Goal: Information Seeking & Learning: Understand process/instructions

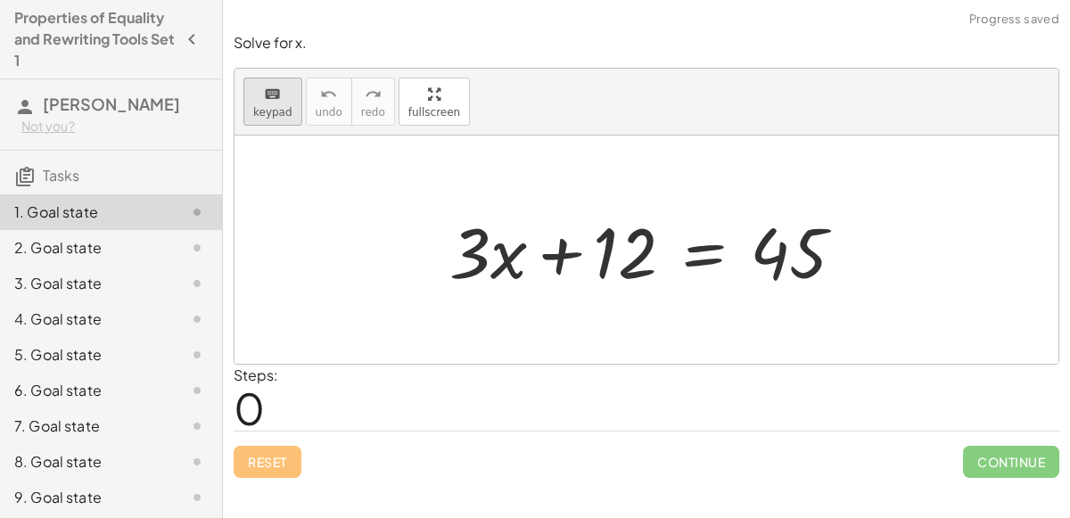
click at [284, 94] on div "keyboard" at bounding box center [272, 93] width 39 height 21
click at [273, 95] on icon "keyboard" at bounding box center [272, 94] width 17 height 21
click at [700, 257] on div at bounding box center [653, 250] width 427 height 92
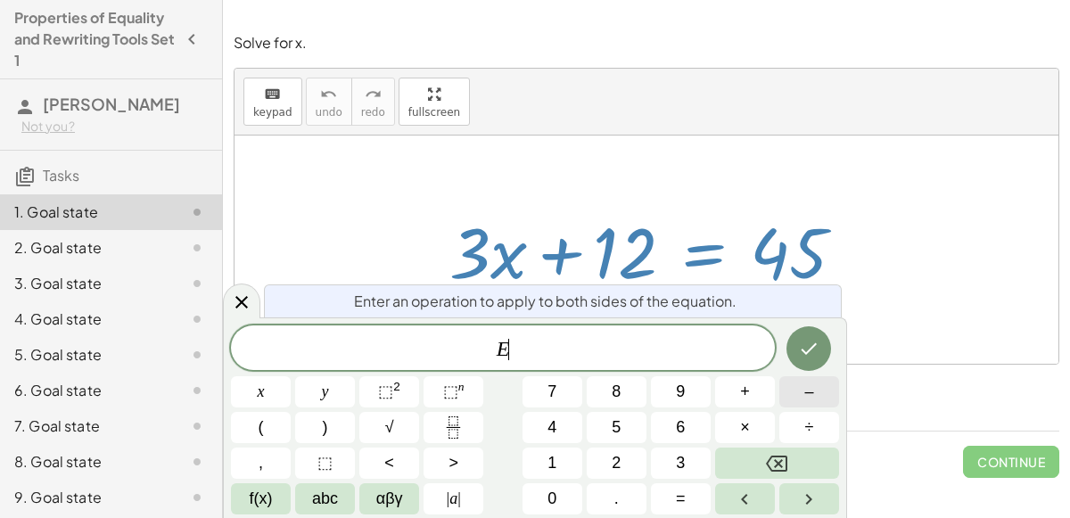
click at [809, 391] on span "–" at bounding box center [808, 392] width 9 height 24
click at [533, 466] on button "1" at bounding box center [552, 463] width 60 height 31
click at [648, 446] on div "E − 1 ​ x y ⬚ 2 ⬚ n 7 8 9 + – ( ) √ 4 5 6 × ÷ , ⬚ < > 1 2 3 f(x) abc αβγ | a | …" at bounding box center [535, 419] width 608 height 189
click at [636, 450] on button "2" at bounding box center [617, 463] width 60 height 31
click at [816, 359] on button "Done" at bounding box center [808, 348] width 45 height 45
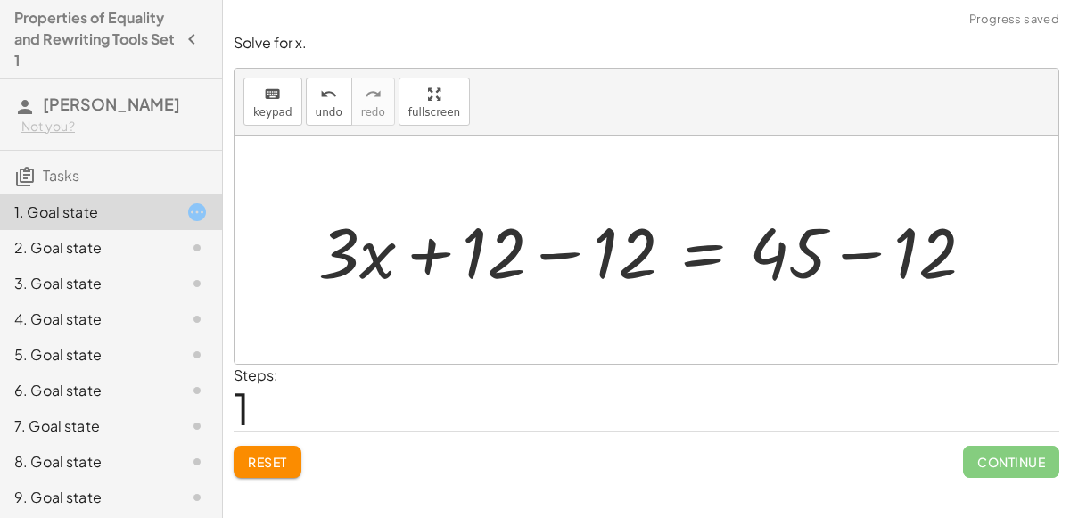
click at [555, 251] on div at bounding box center [653, 250] width 688 height 92
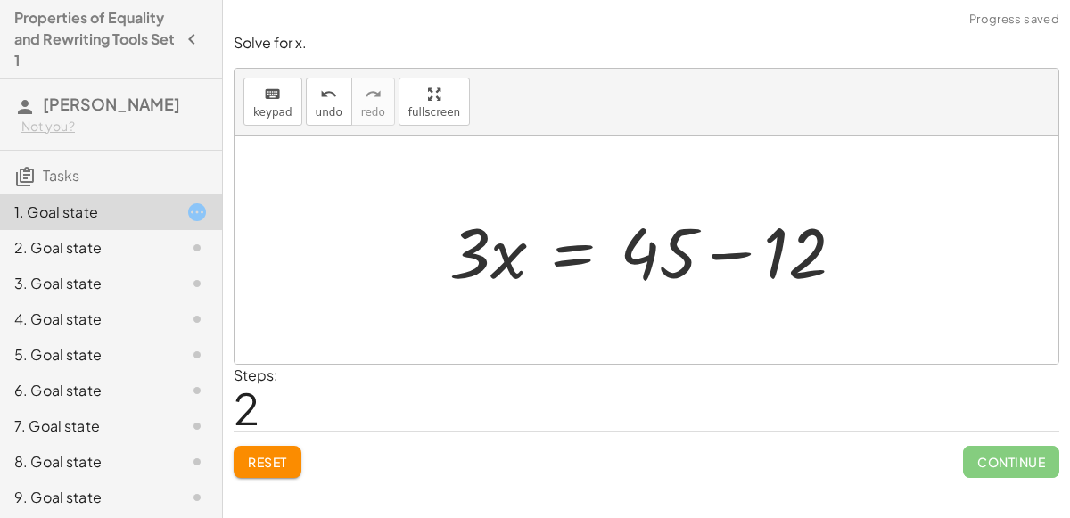
click at [719, 251] on div at bounding box center [653, 250] width 427 height 92
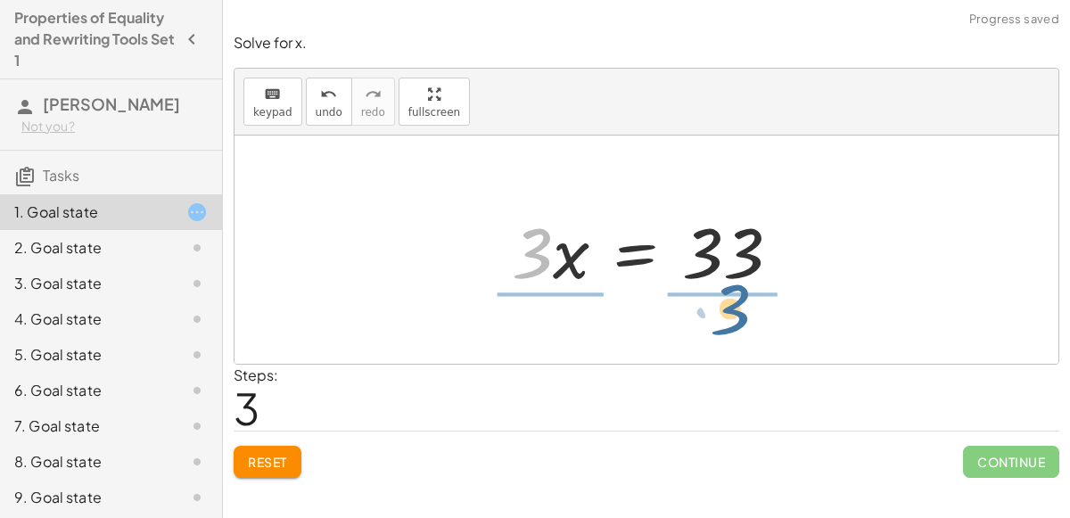
drag, startPoint x: 527, startPoint y: 249, endPoint x: 727, endPoint y: 305, distance: 207.5
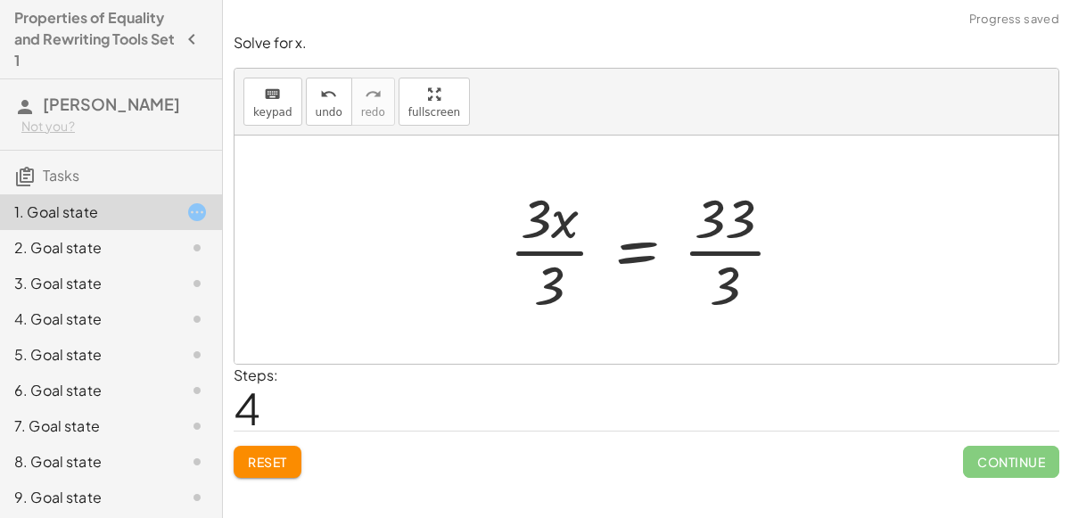
click at [729, 246] on div at bounding box center [653, 249] width 307 height 137
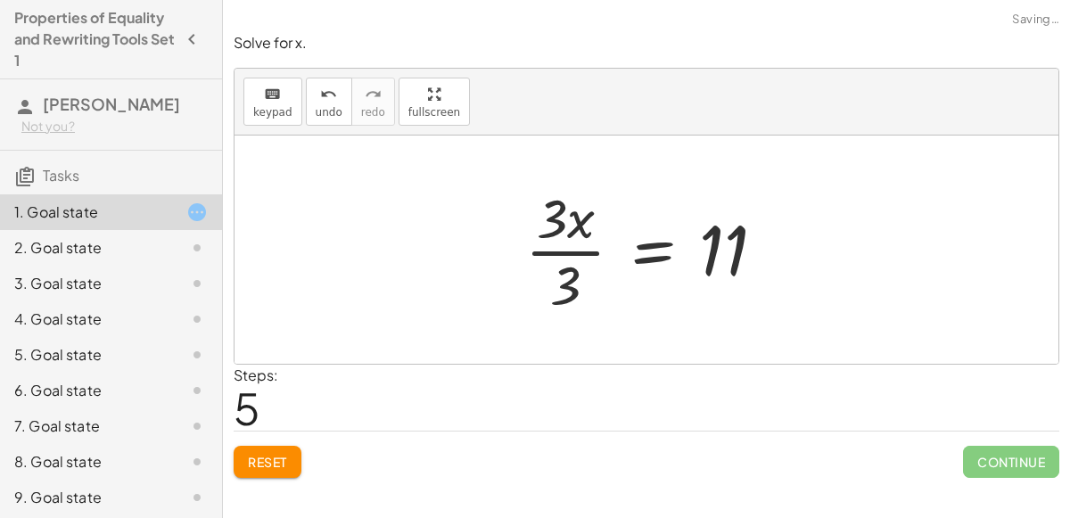
click at [573, 255] on div at bounding box center [652, 249] width 272 height 137
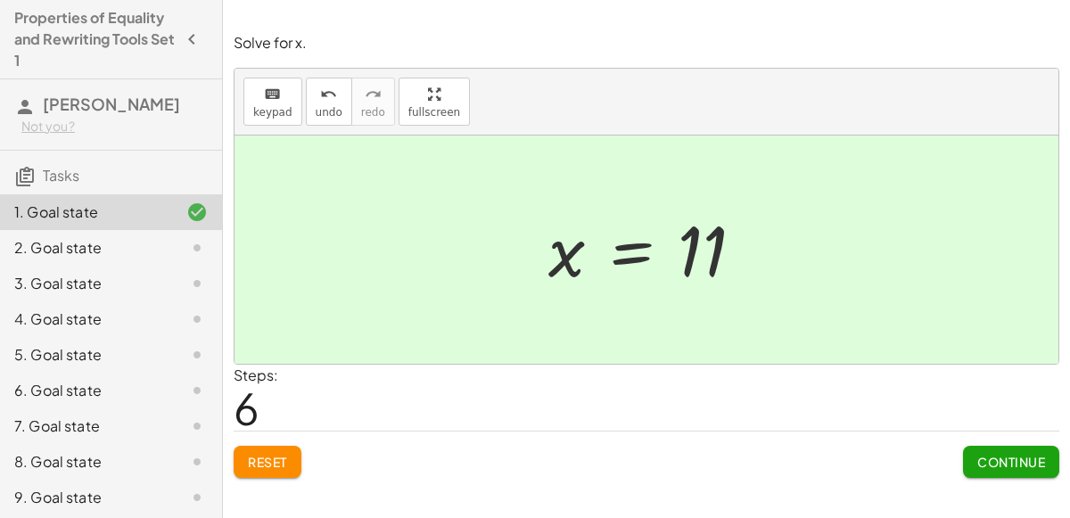
click at [997, 456] on span "Continue" at bounding box center [1011, 462] width 68 height 16
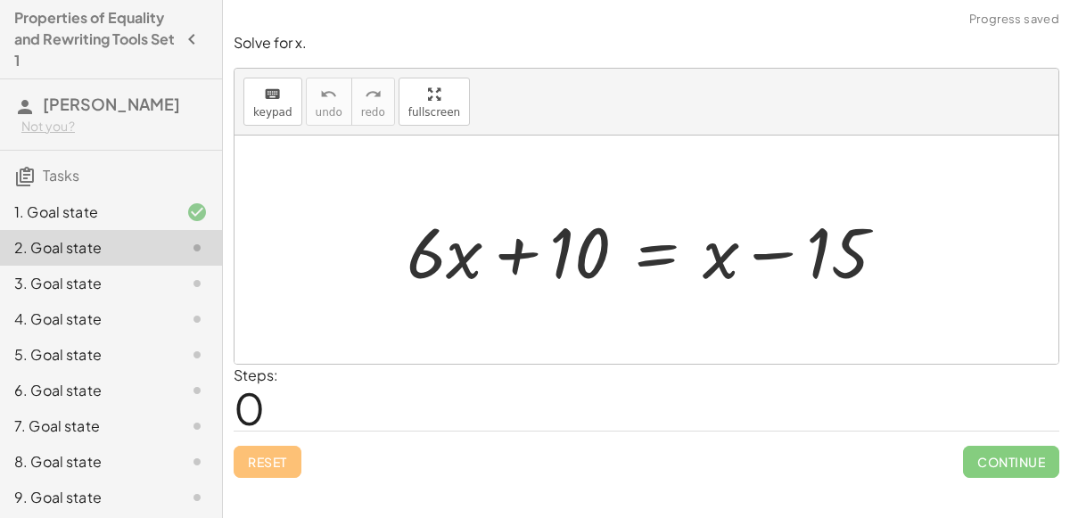
click at [188, 211] on icon at bounding box center [196, 212] width 21 height 21
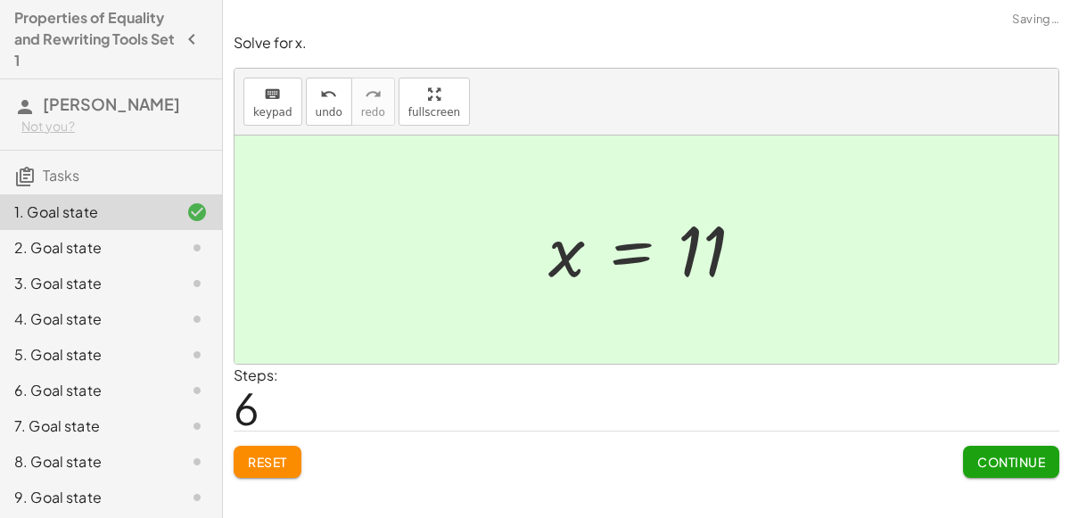
click at [283, 454] on span "Reset" at bounding box center [267, 462] width 39 height 16
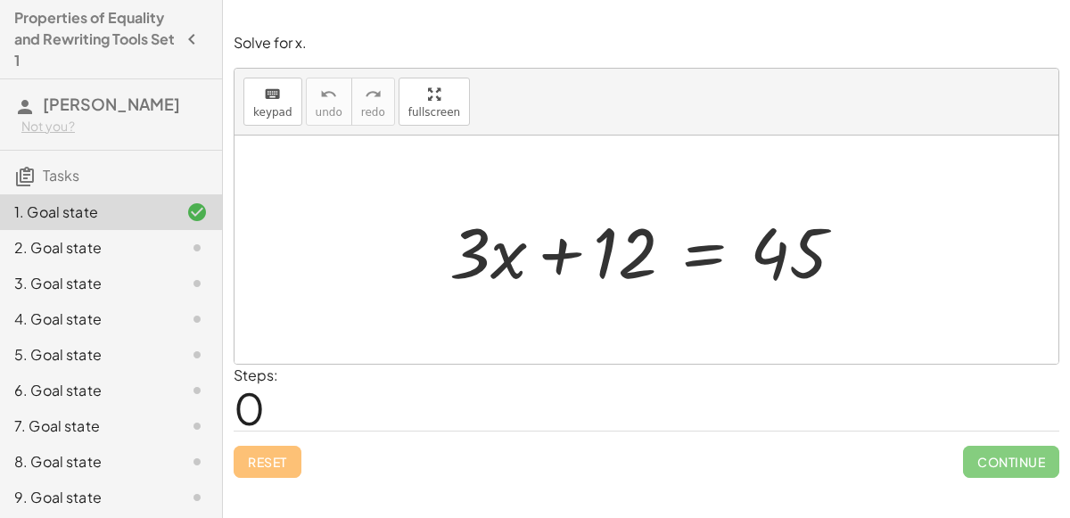
click at [684, 255] on div at bounding box center [653, 250] width 427 height 92
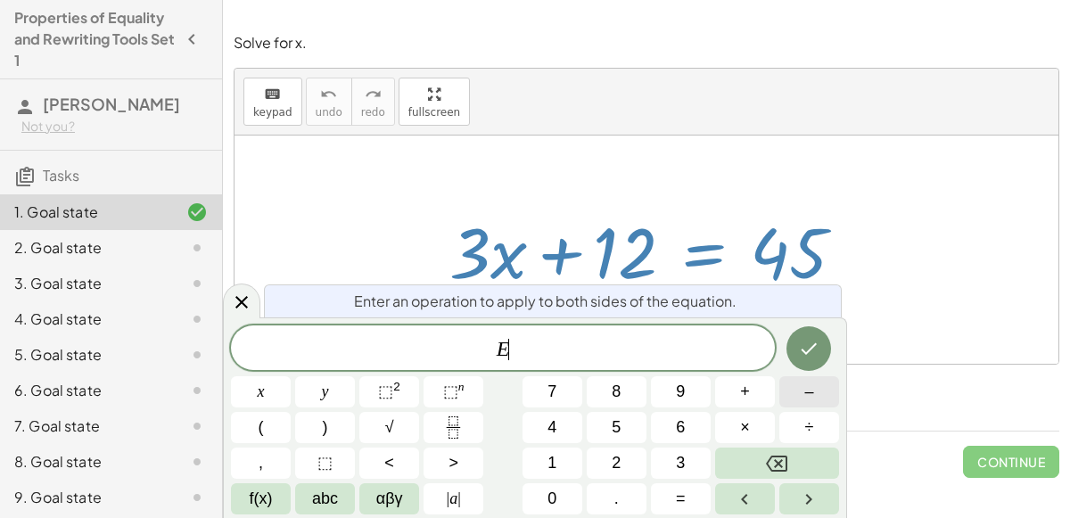
click at [794, 400] on button "–" at bounding box center [809, 391] width 60 height 31
click at [555, 458] on span "1" at bounding box center [551, 463] width 9 height 24
click at [625, 460] on button "2" at bounding box center [617, 463] width 60 height 31
click at [797, 356] on button "Done" at bounding box center [808, 348] width 45 height 45
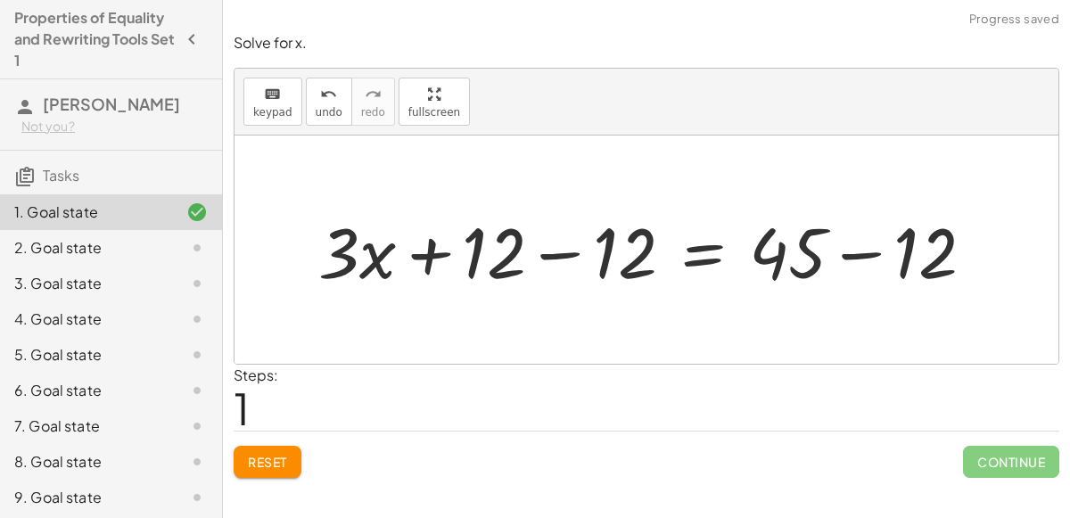
click at [550, 250] on div at bounding box center [653, 250] width 688 height 92
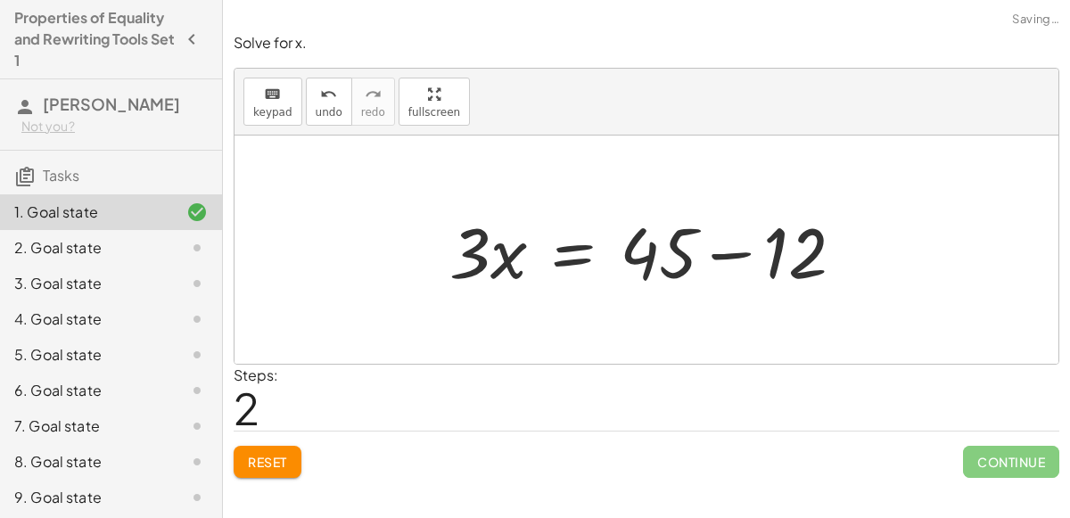
click at [734, 252] on div at bounding box center [653, 250] width 427 height 92
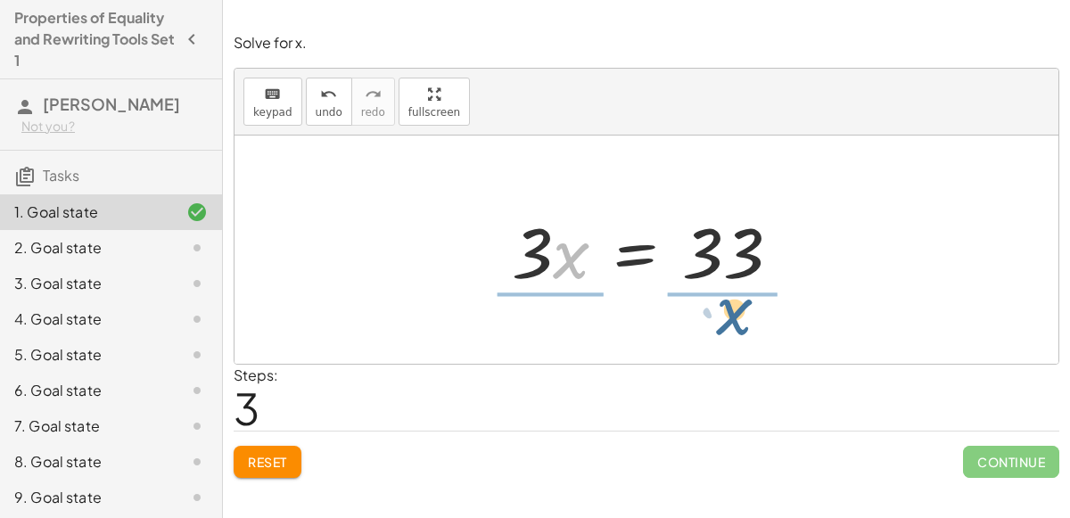
drag, startPoint x: 556, startPoint y: 255, endPoint x: 721, endPoint y: 312, distance: 174.5
click at [721, 312] on div "+ · 3 · x + 12 = 45 + · 3 · x + 12 − 12 = + 45 − 12 + · 3 · x + 0 = + 45 − 12 ·…" at bounding box center [646, 250] width 824 height 228
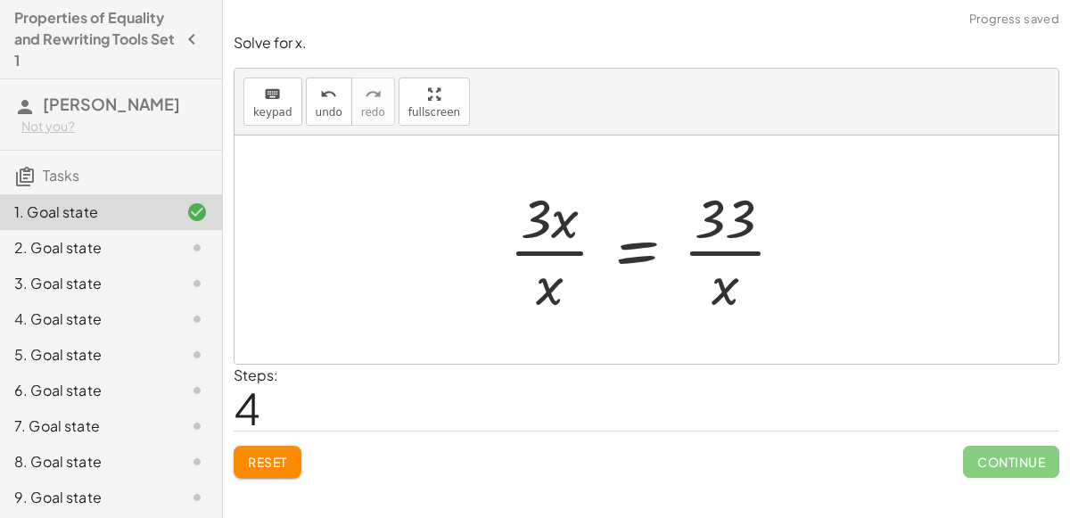
click at [716, 239] on div at bounding box center [653, 249] width 307 height 137
click at [542, 246] on div at bounding box center [653, 249] width 307 height 137
click at [727, 257] on div at bounding box center [653, 249] width 307 height 137
click at [320, 89] on icon "undo" at bounding box center [328, 94] width 17 height 21
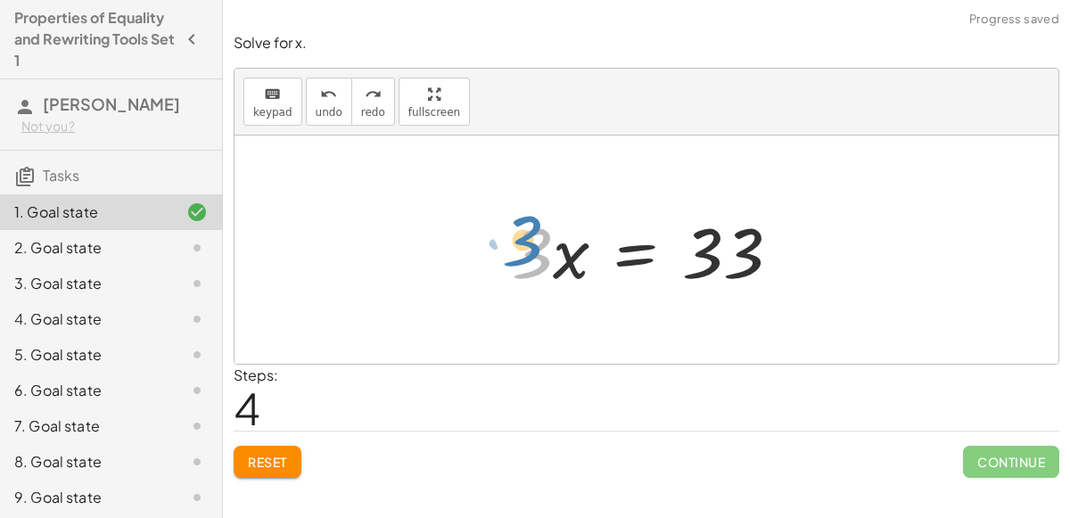
click at [536, 257] on div at bounding box center [653, 250] width 300 height 92
click at [553, 260] on div at bounding box center [653, 250] width 300 height 92
drag, startPoint x: 539, startPoint y: 258, endPoint x: 553, endPoint y: 255, distance: 13.6
click at [553, 255] on div at bounding box center [653, 250] width 300 height 92
drag, startPoint x: 551, startPoint y: 270, endPoint x: 560, endPoint y: 269, distance: 9.0
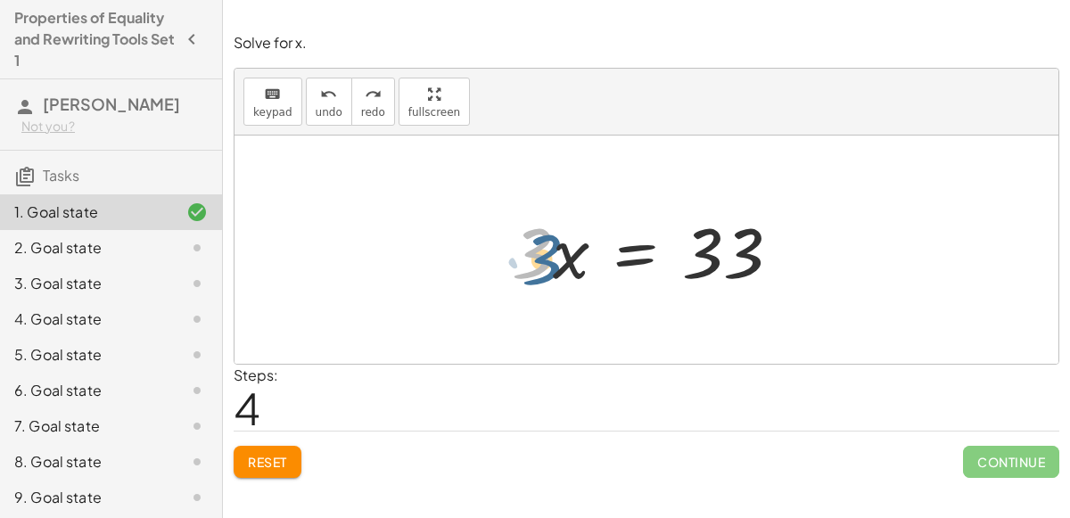
click at [560, 269] on div at bounding box center [653, 250] width 300 height 92
click at [563, 255] on div at bounding box center [653, 250] width 300 height 92
click at [708, 267] on div at bounding box center [653, 250] width 300 height 92
click at [184, 241] on div at bounding box center [183, 247] width 50 height 21
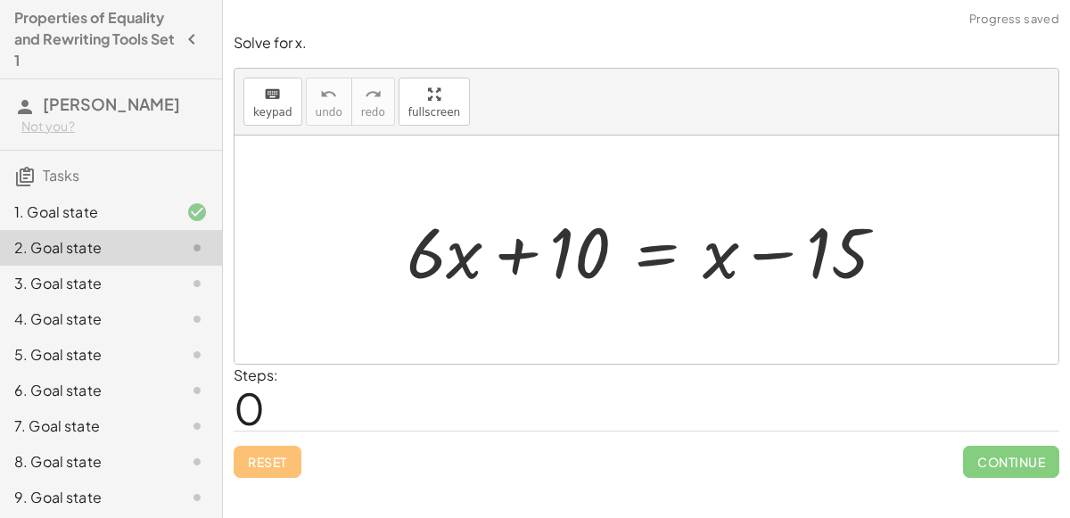
click at [199, 209] on icon at bounding box center [196, 212] width 21 height 21
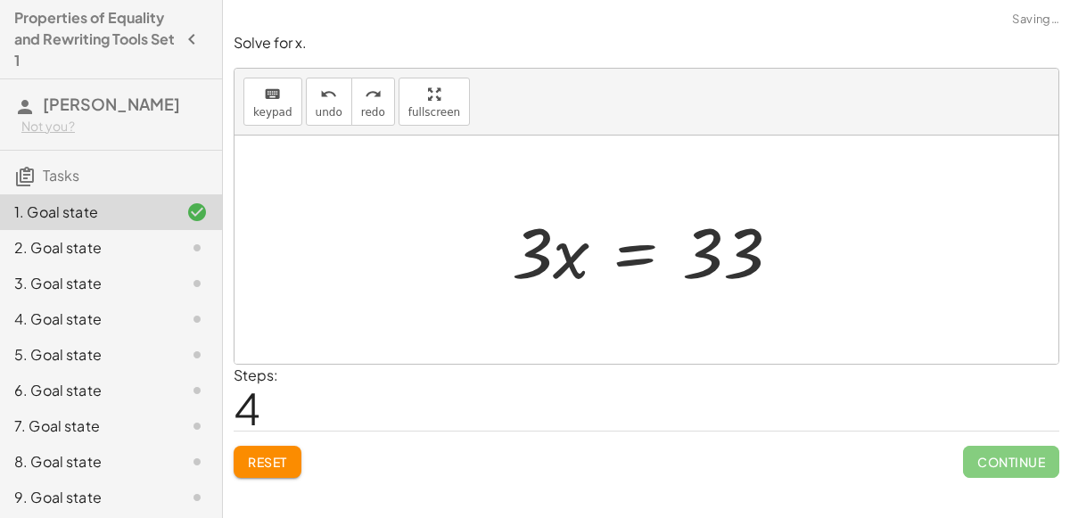
click at [643, 243] on div at bounding box center [653, 250] width 300 height 92
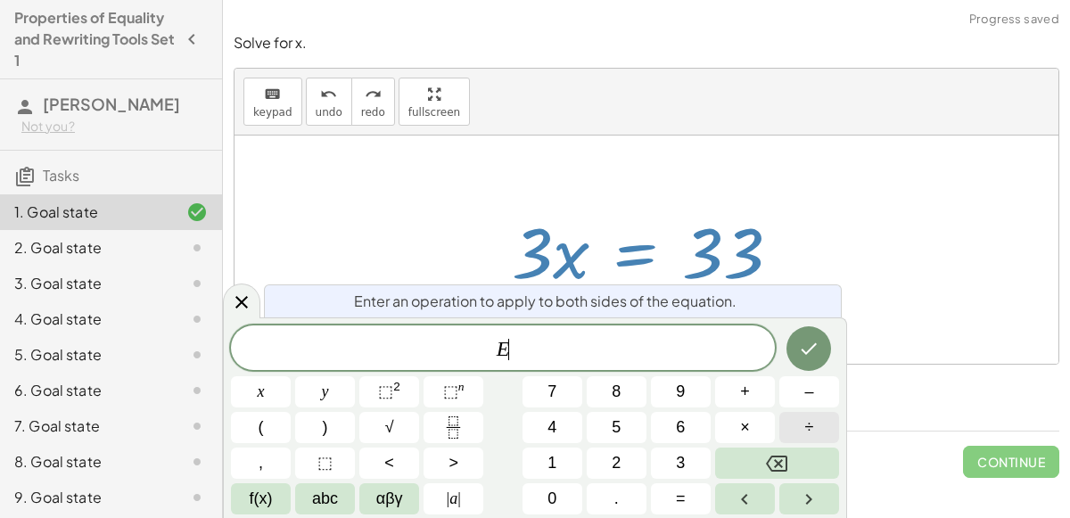
click at [796, 422] on button "÷" at bounding box center [809, 427] width 60 height 31
click at [670, 457] on button "3" at bounding box center [681, 463] width 60 height 31
click at [811, 350] on icon "Done" at bounding box center [808, 348] width 21 height 21
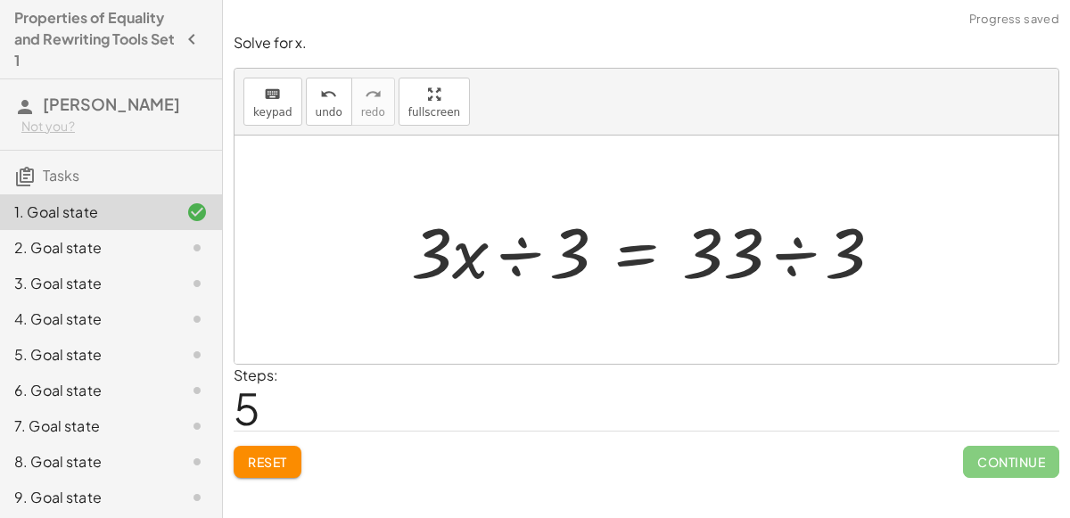
click at [792, 261] on div at bounding box center [653, 250] width 503 height 92
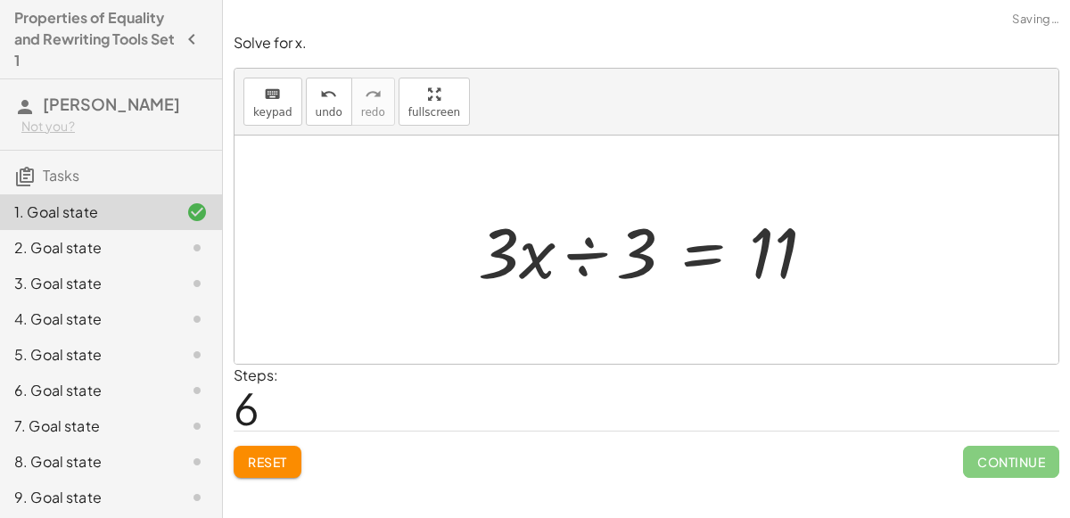
click at [575, 253] on div at bounding box center [654, 250] width 370 height 92
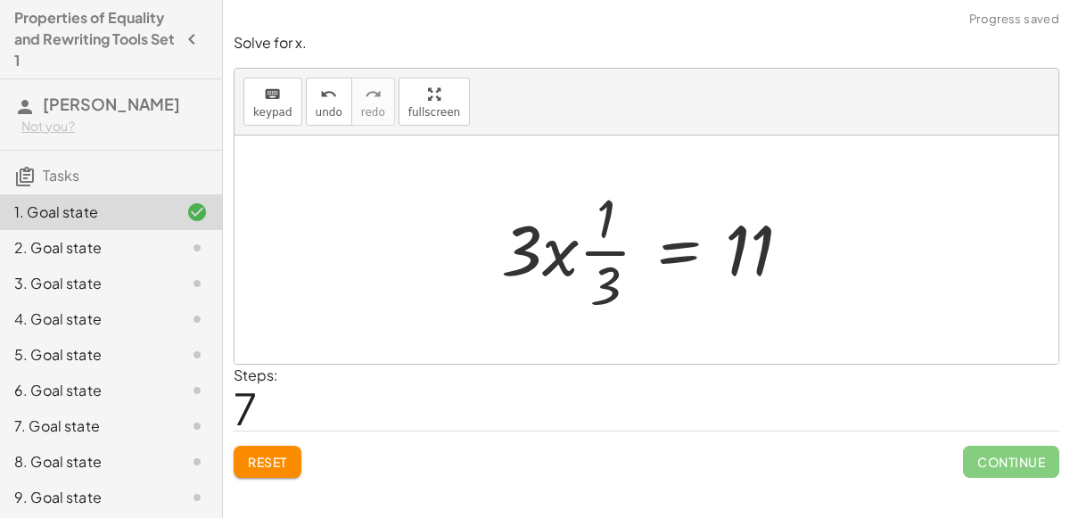
click at [586, 254] on div at bounding box center [653, 249] width 322 height 137
click at [560, 256] on div at bounding box center [653, 249] width 322 height 137
click at [323, 103] on icon "undo" at bounding box center [328, 94] width 17 height 21
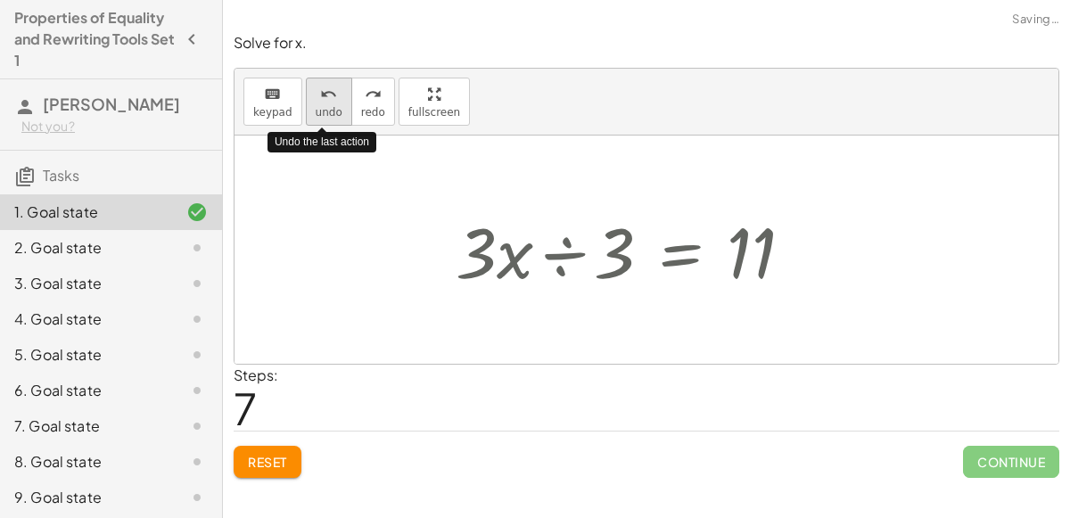
click at [323, 103] on icon "undo" at bounding box center [328, 94] width 17 height 21
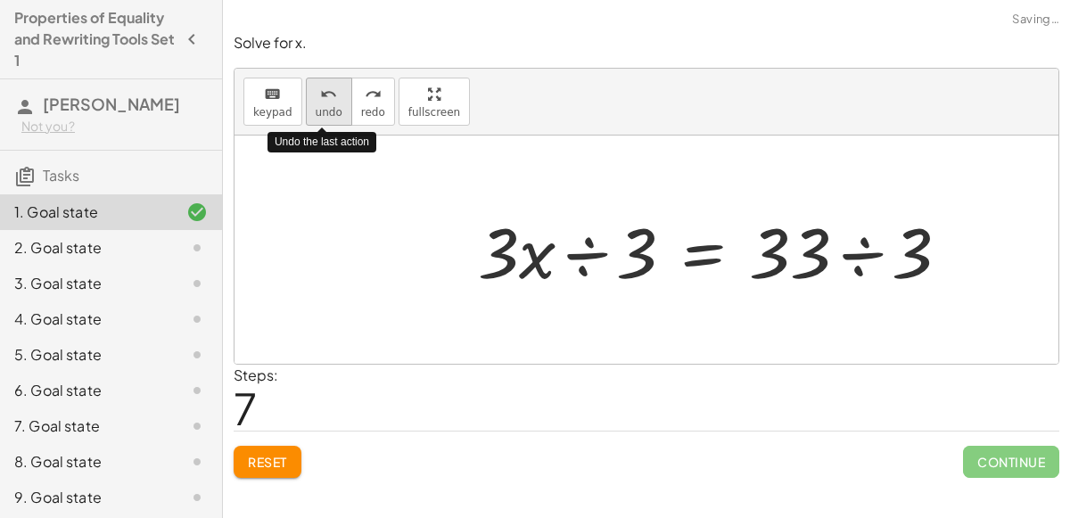
click at [323, 103] on icon "undo" at bounding box center [328, 94] width 17 height 21
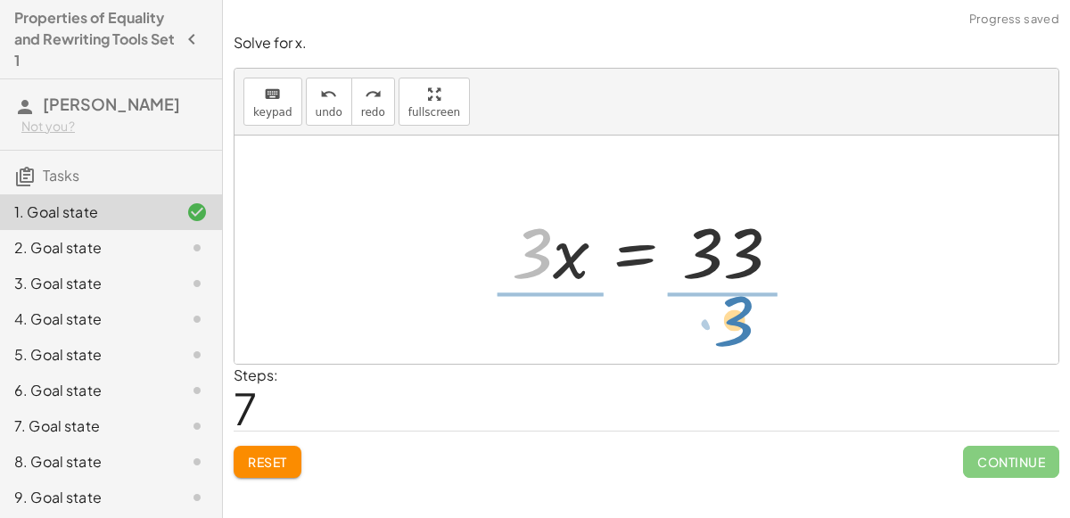
drag, startPoint x: 536, startPoint y: 243, endPoint x: 746, endPoint y: 312, distance: 221.3
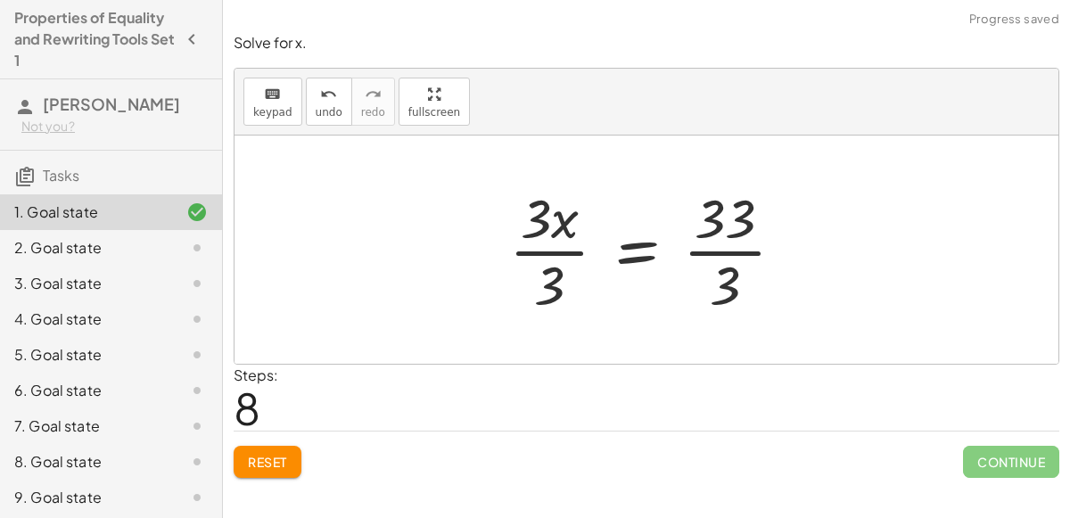
click at [730, 243] on div at bounding box center [653, 249] width 307 height 137
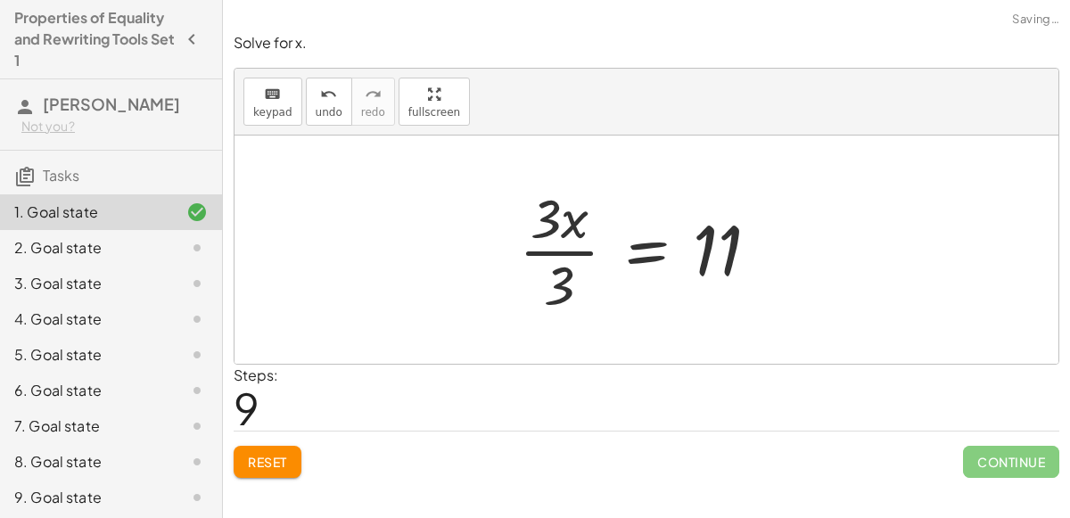
click at [574, 253] on div at bounding box center [646, 249] width 272 height 137
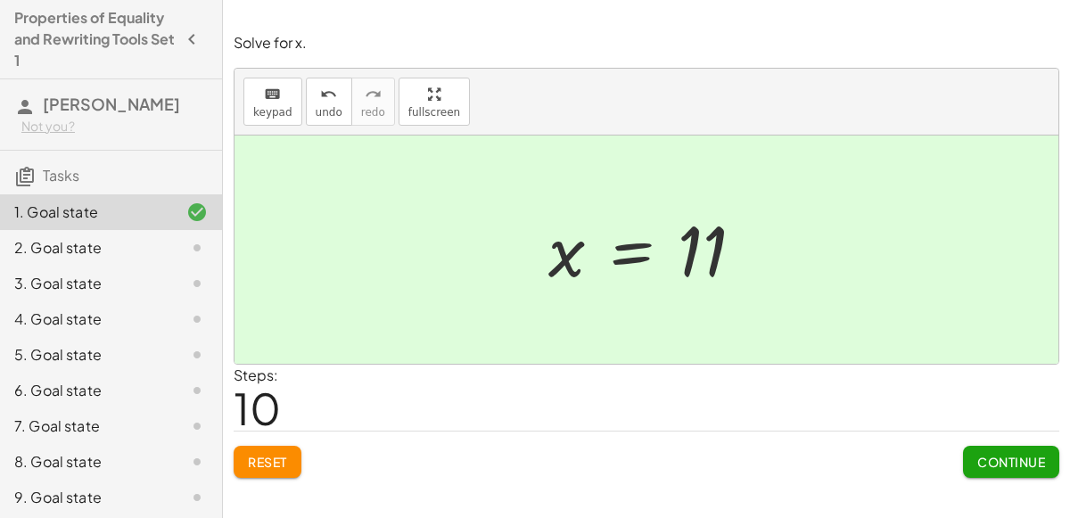
click at [206, 239] on icon at bounding box center [196, 247] width 21 height 21
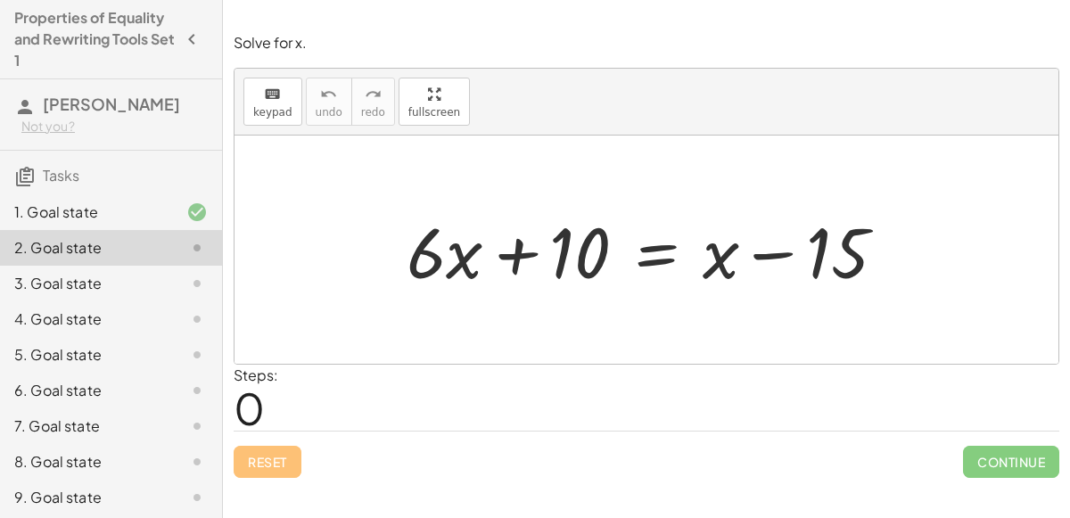
click at [656, 265] on div at bounding box center [653, 250] width 511 height 92
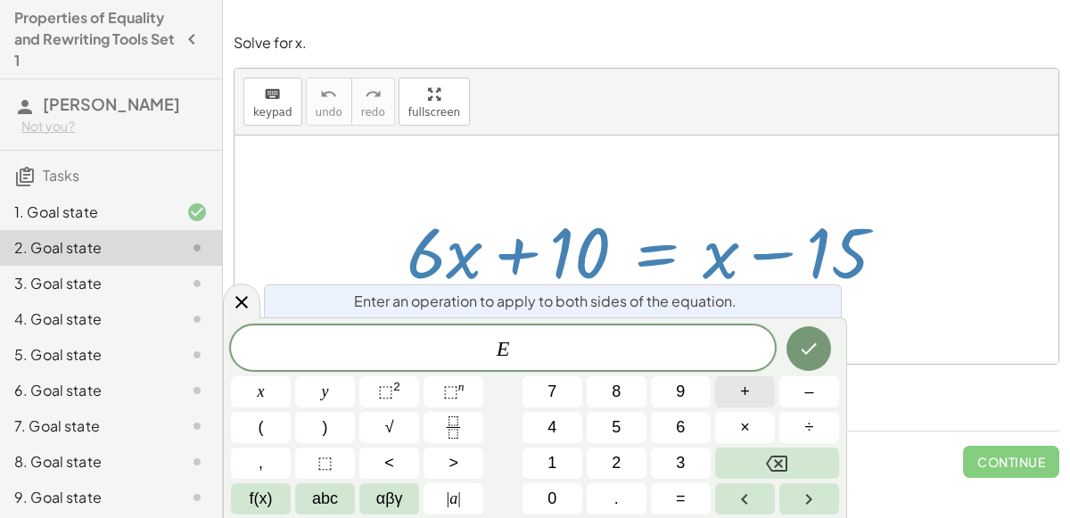
click at [738, 385] on button "+" at bounding box center [745, 391] width 60 height 31
click at [564, 465] on button "1" at bounding box center [552, 463] width 60 height 31
click at [618, 429] on span "5" at bounding box center [616, 427] width 9 height 24
click at [802, 354] on icon "Done" at bounding box center [808, 348] width 21 height 21
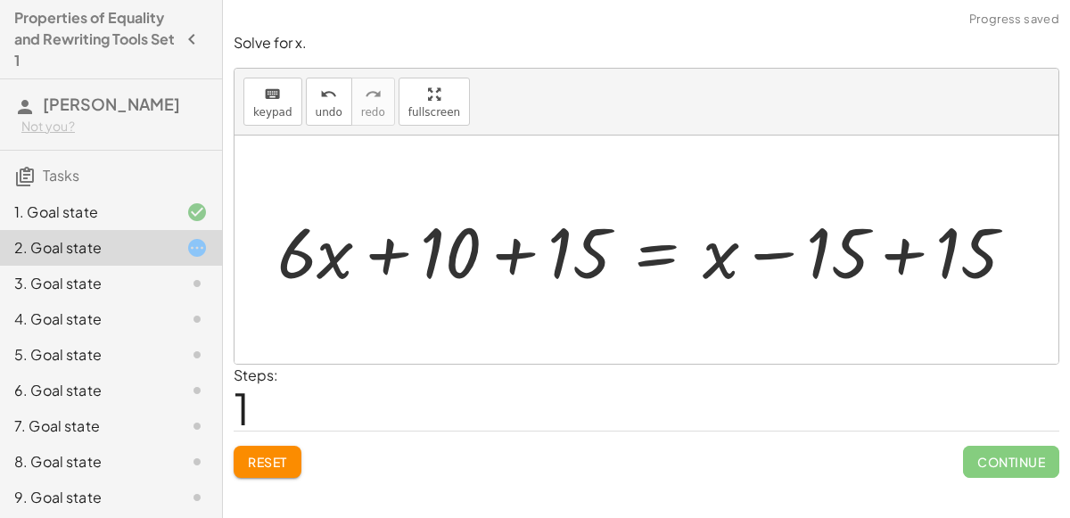
click at [502, 251] on div at bounding box center [653, 250] width 770 height 92
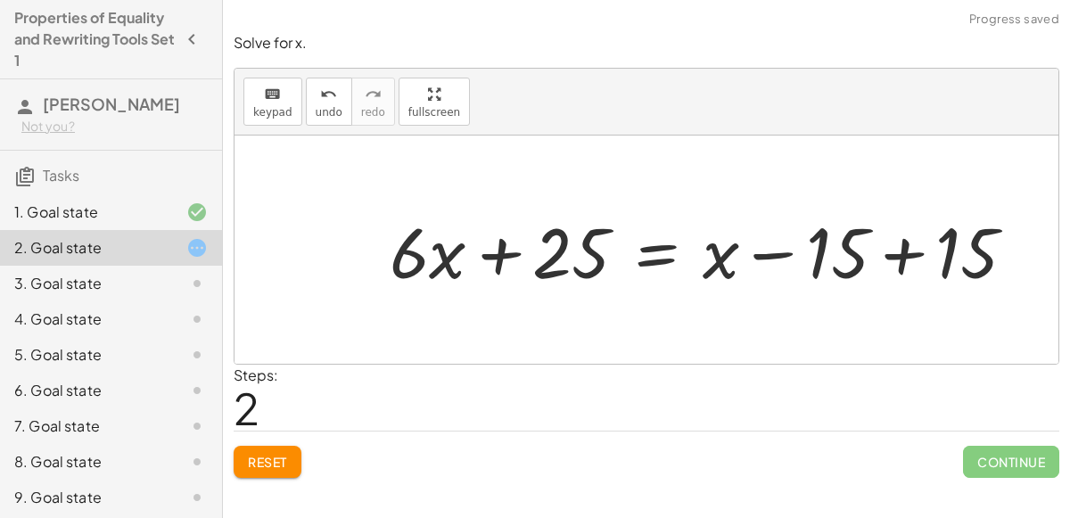
click at [901, 246] on div at bounding box center [710, 250] width 658 height 92
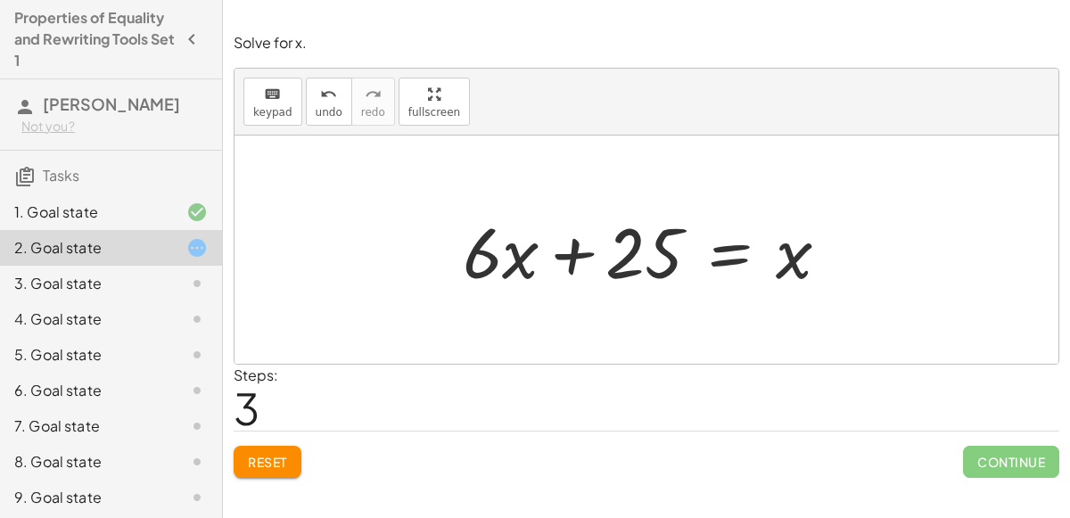
click at [732, 250] on div at bounding box center [653, 250] width 399 height 92
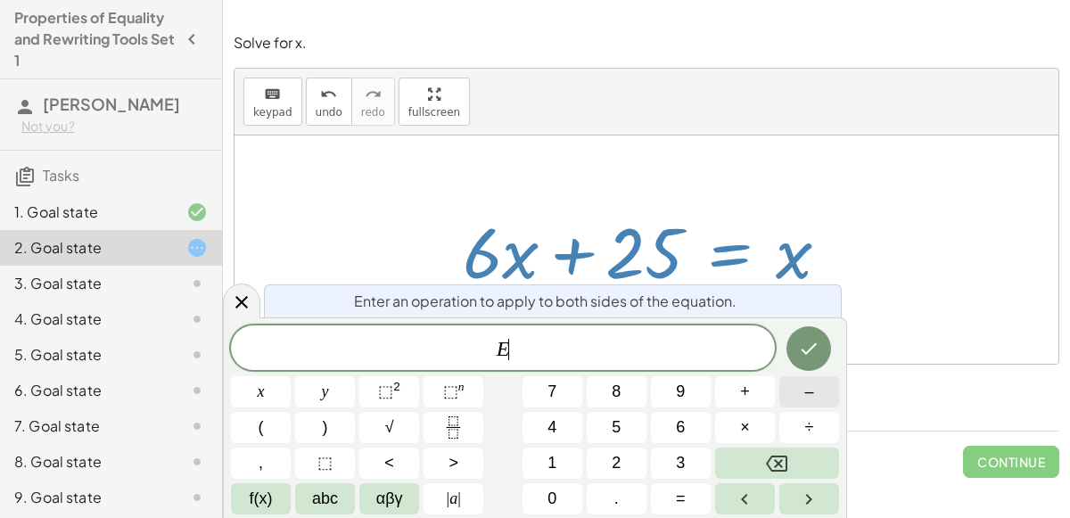
click at [809, 390] on span "–" at bounding box center [808, 392] width 9 height 24
click at [676, 428] on span "6" at bounding box center [680, 427] width 9 height 24
click at [259, 382] on span "x" at bounding box center [261, 392] width 7 height 24
click at [819, 354] on icon "Done" at bounding box center [808, 348] width 21 height 21
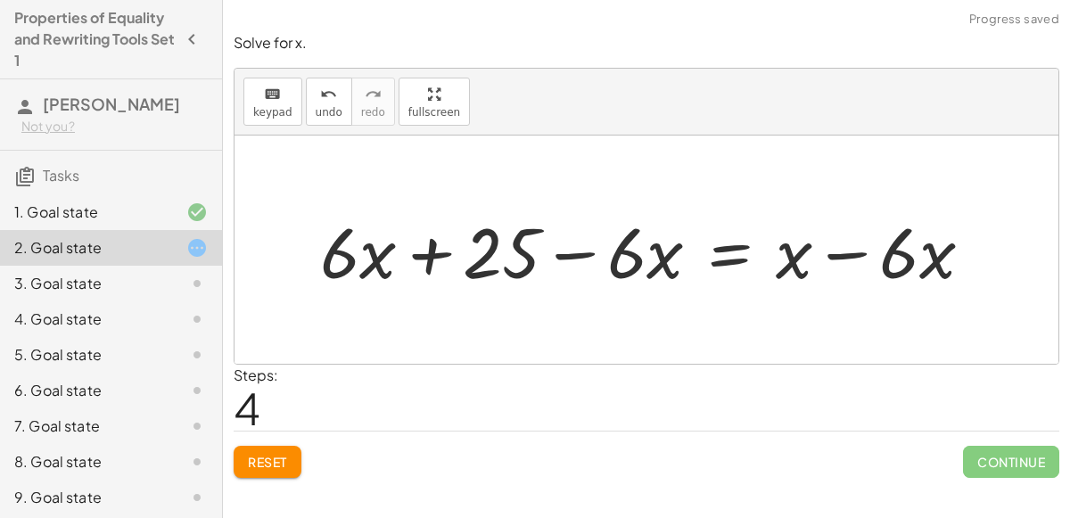
click at [845, 259] on div at bounding box center [653, 250] width 685 height 92
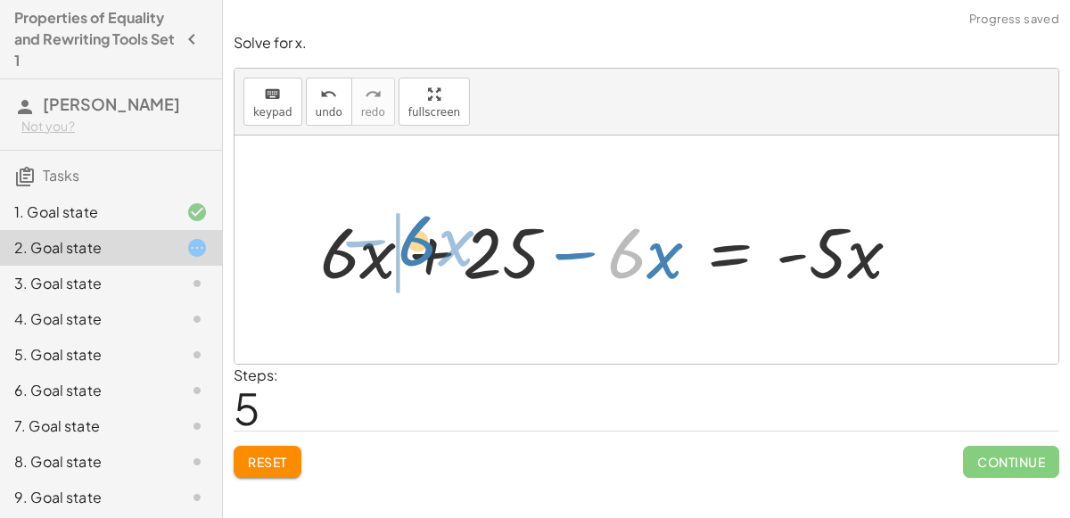
drag, startPoint x: 621, startPoint y: 256, endPoint x: 407, endPoint y: 246, distance: 213.3
click at [407, 246] on div at bounding box center [617, 250] width 613 height 92
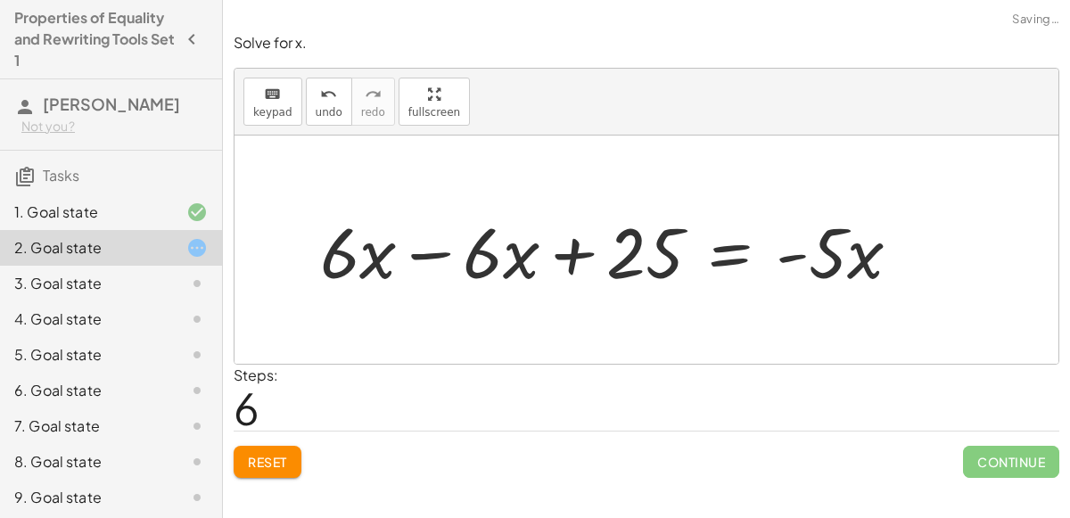
click at [407, 250] on div at bounding box center [617, 250] width 613 height 92
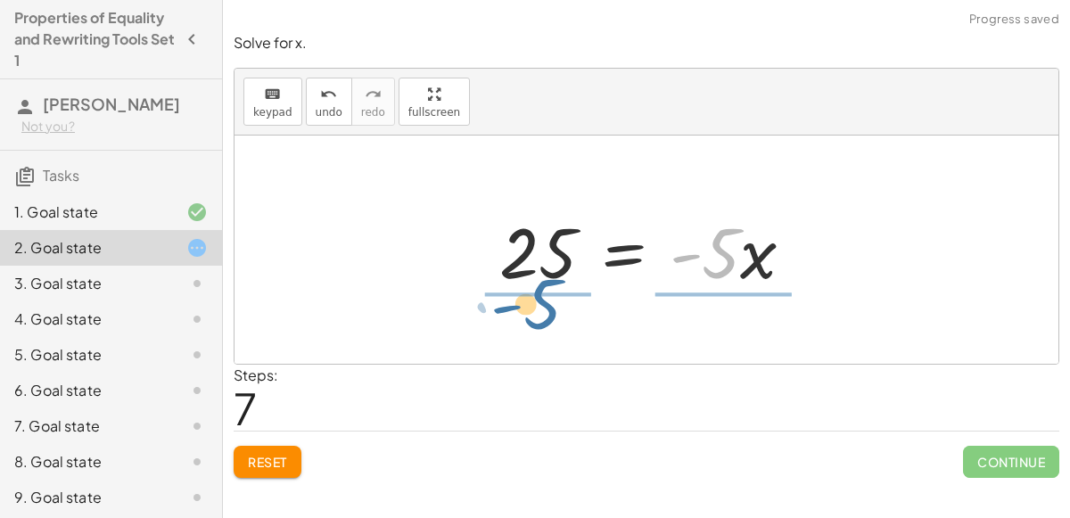
drag, startPoint x: 722, startPoint y: 251, endPoint x: 544, endPoint y: 306, distance: 186.4
click at [544, 306] on div "+ · 6 · x + 10 = + x − 15 + · 6 · x + 10 + 15 = + x − 15 + 15 + · 6 · x + 25 = …" at bounding box center [646, 250] width 824 height 228
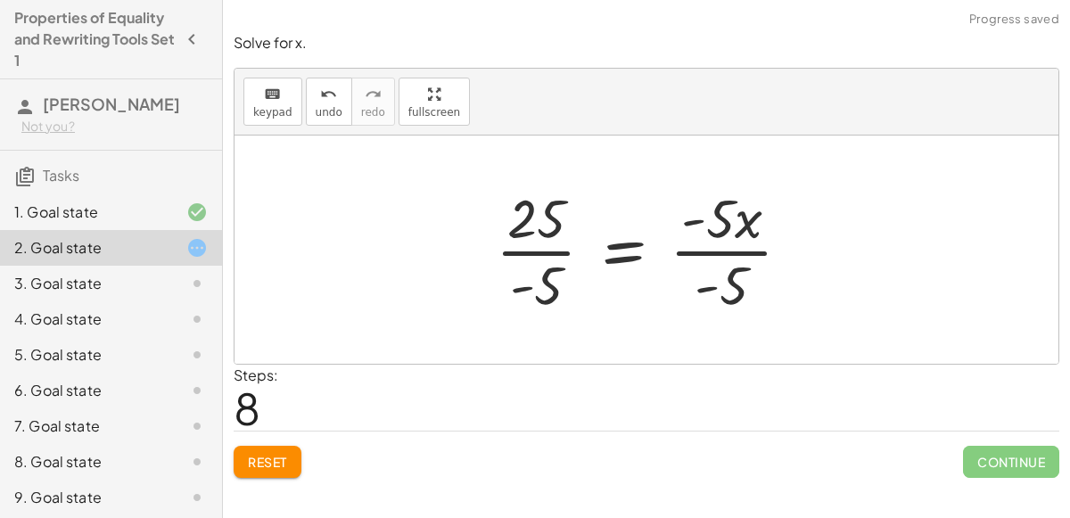
click at [552, 253] on div at bounding box center [650, 249] width 327 height 137
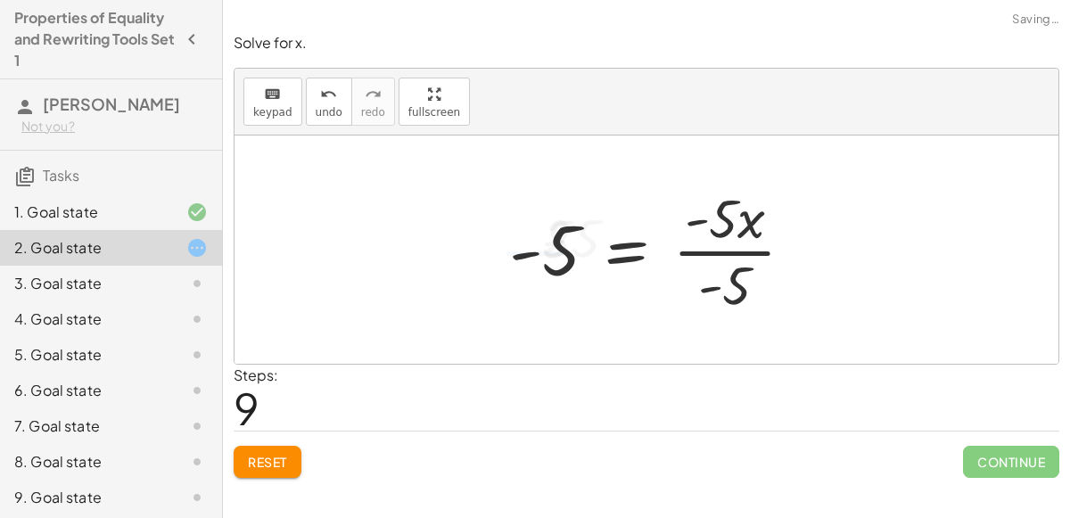
click at [746, 244] on div at bounding box center [658, 249] width 317 height 137
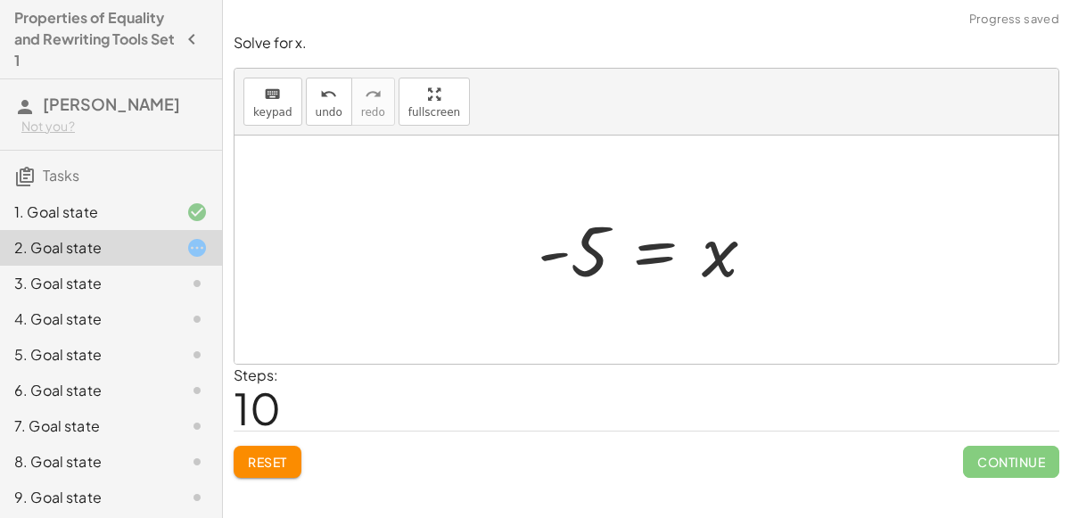
click at [633, 254] on div at bounding box center [654, 250] width 250 height 88
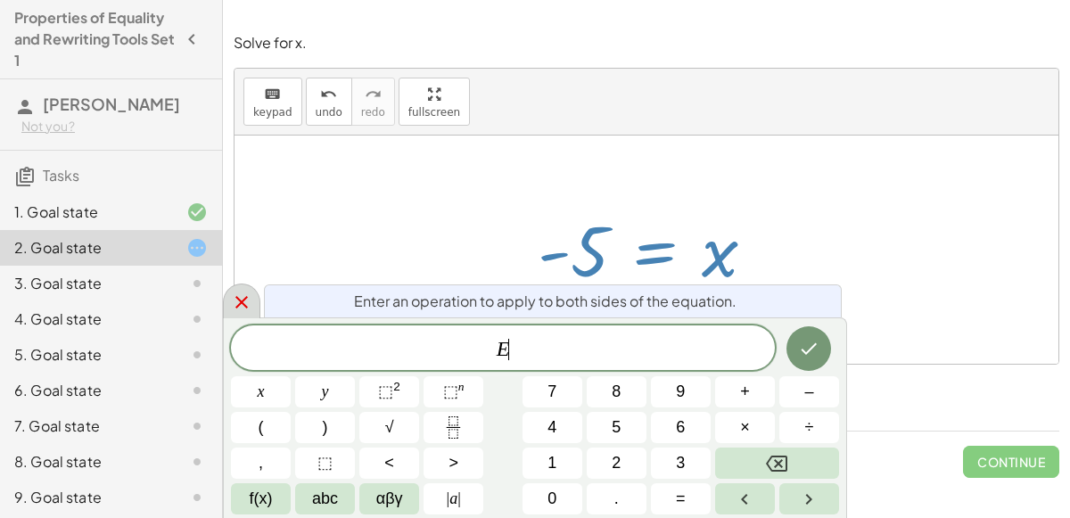
click at [250, 305] on icon at bounding box center [241, 302] width 21 height 21
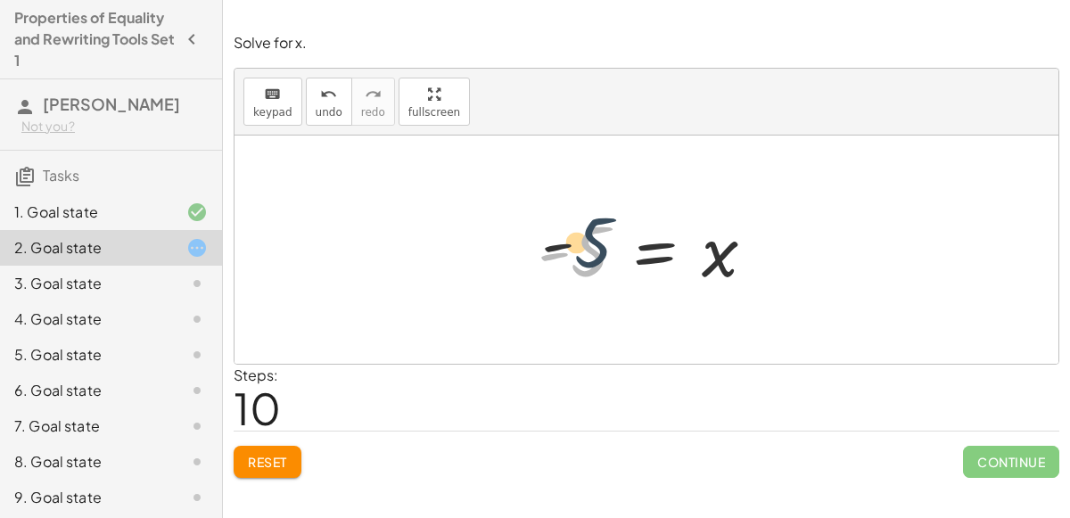
drag, startPoint x: 588, startPoint y: 277, endPoint x: 592, endPoint y: 254, distance: 23.5
click at [592, 254] on div at bounding box center [654, 250] width 250 height 88
drag, startPoint x: 588, startPoint y: 250, endPoint x: 696, endPoint y: 253, distance: 108.8
click at [696, 253] on div at bounding box center [654, 250] width 250 height 88
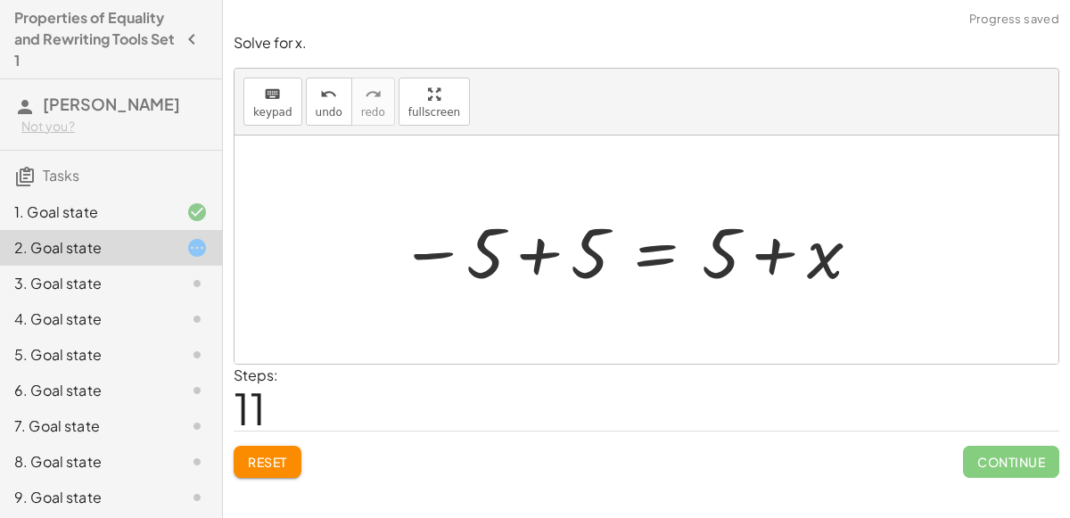
click at [542, 255] on div at bounding box center [631, 250] width 481 height 92
click at [776, 258] on div at bounding box center [723, 250] width 319 height 92
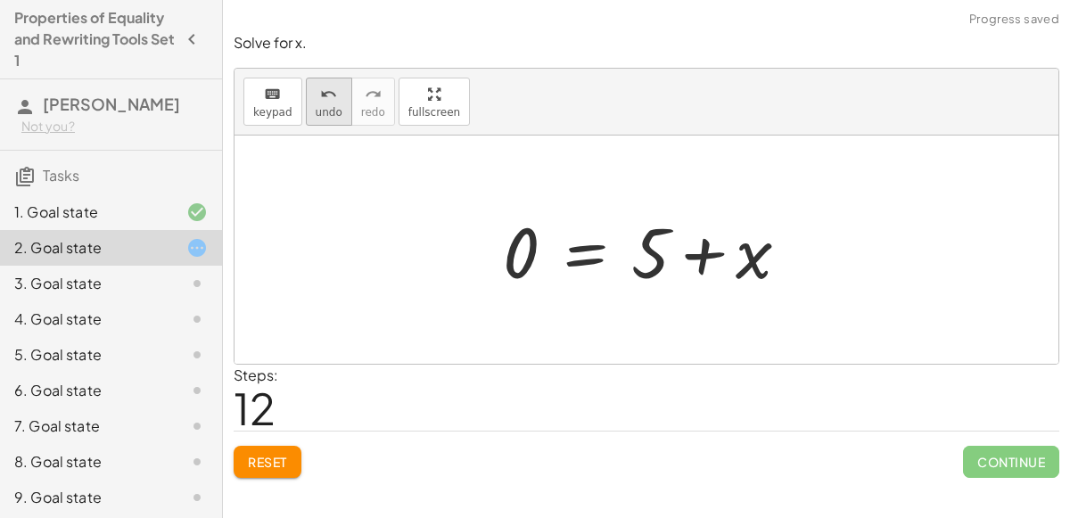
click at [320, 102] on icon "undo" at bounding box center [328, 94] width 17 height 21
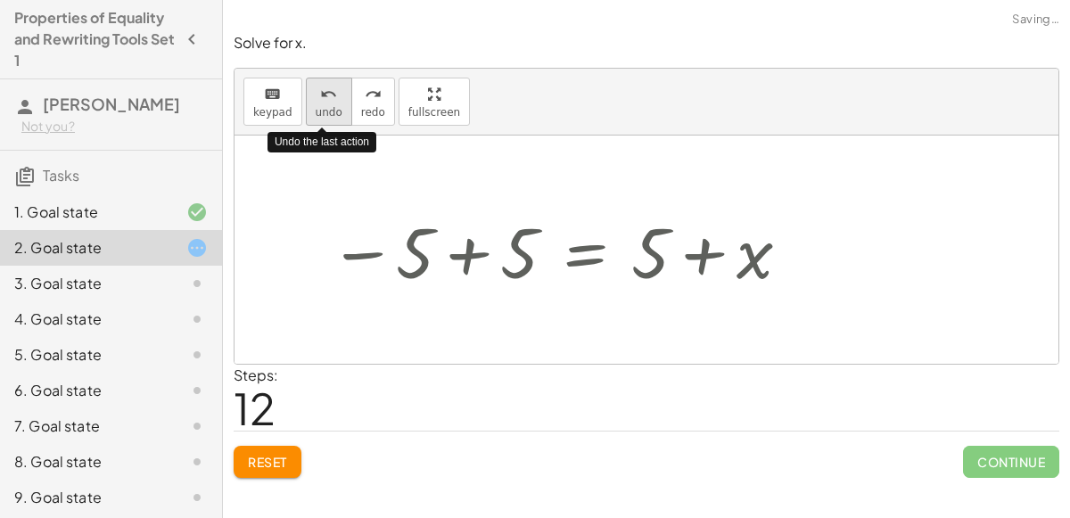
click at [320, 102] on icon "undo" at bounding box center [328, 94] width 17 height 21
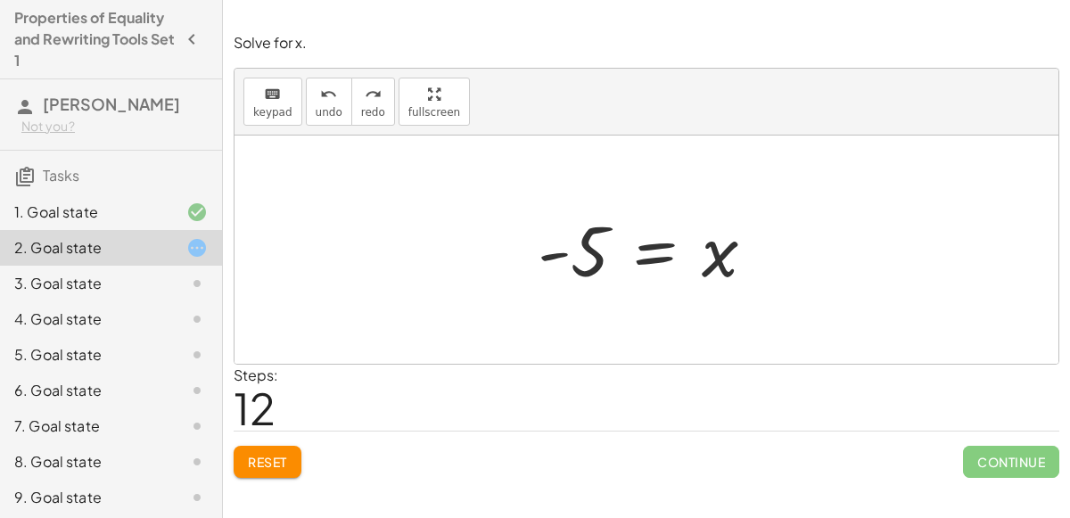
click at [592, 260] on div at bounding box center [654, 250] width 250 height 88
click at [590, 266] on div at bounding box center [654, 250] width 250 height 88
drag, startPoint x: 588, startPoint y: 255, endPoint x: 565, endPoint y: 251, distance: 22.7
click at [565, 251] on div at bounding box center [654, 250] width 250 height 88
drag, startPoint x: 702, startPoint y: 254, endPoint x: 501, endPoint y: 263, distance: 200.8
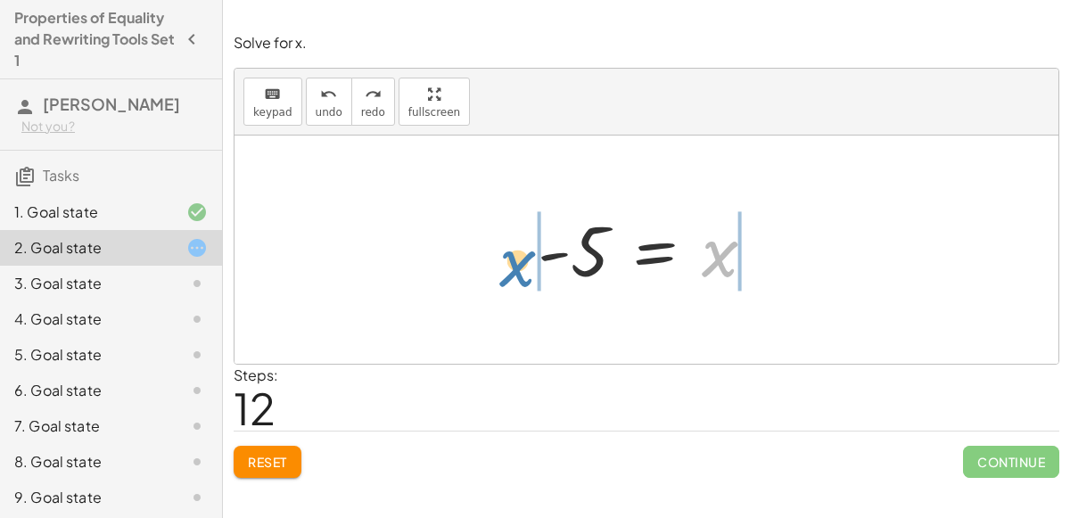
click at [501, 263] on div "+ · 6 · x + 10 = + x − 15 + · 6 · x + 10 + 15 = + x − 15 + 15 + · 6 · x + 25 = …" at bounding box center [646, 250] width 824 height 228
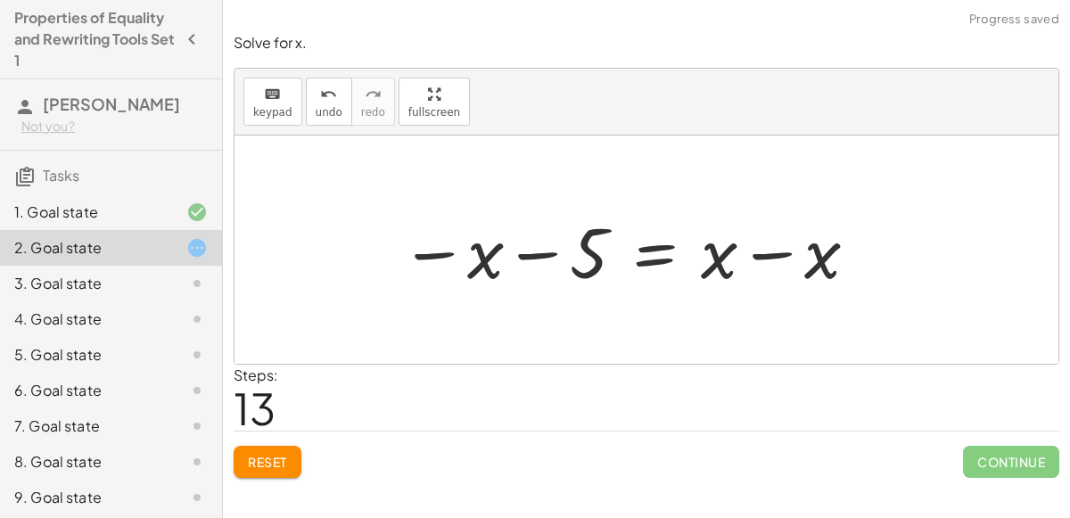
click at [541, 257] on div at bounding box center [630, 250] width 478 height 92
click at [770, 259] on div at bounding box center [630, 250] width 478 height 92
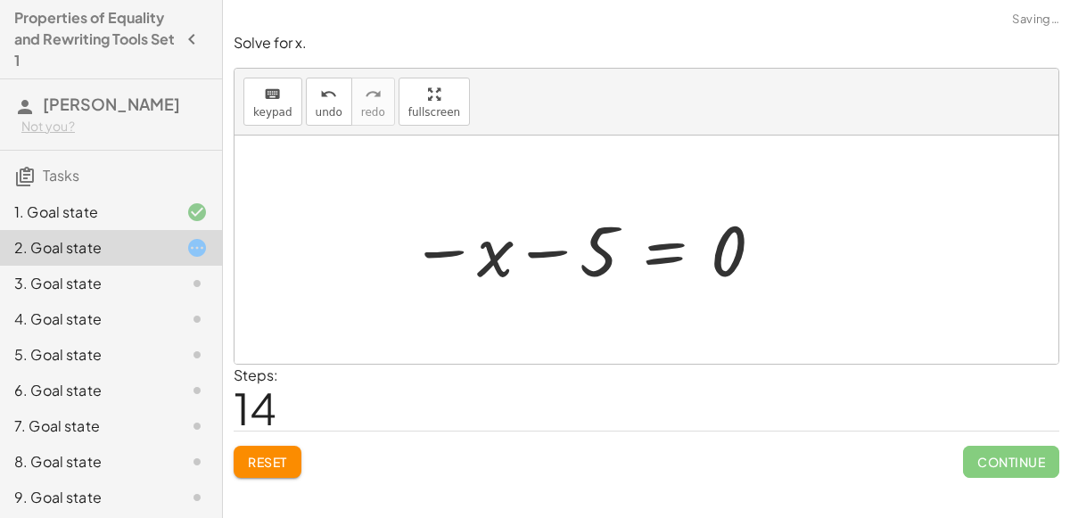
click at [521, 247] on div at bounding box center [588, 250] width 374 height 88
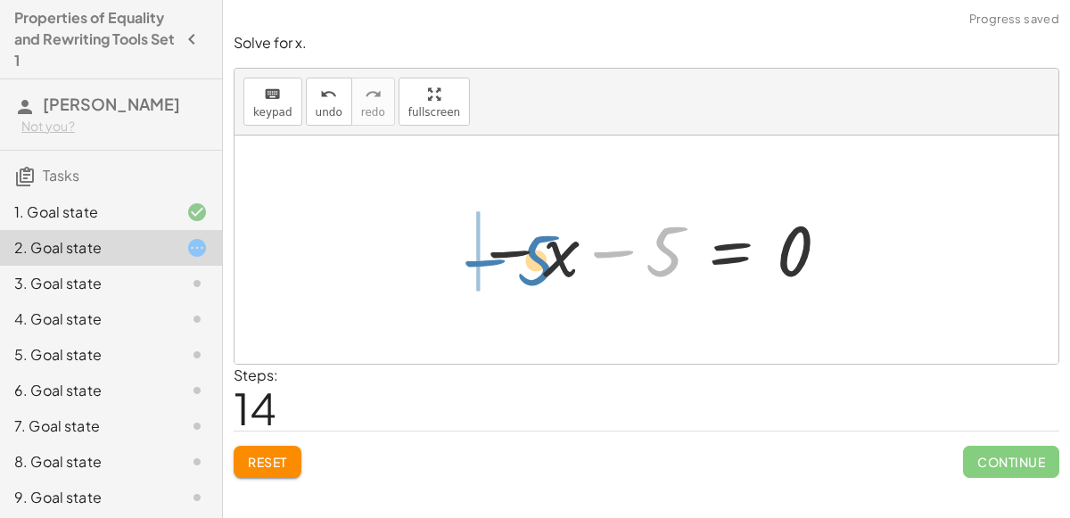
drag, startPoint x: 662, startPoint y: 256, endPoint x: 532, endPoint y: 265, distance: 130.5
click at [532, 265] on div at bounding box center [654, 250] width 374 height 88
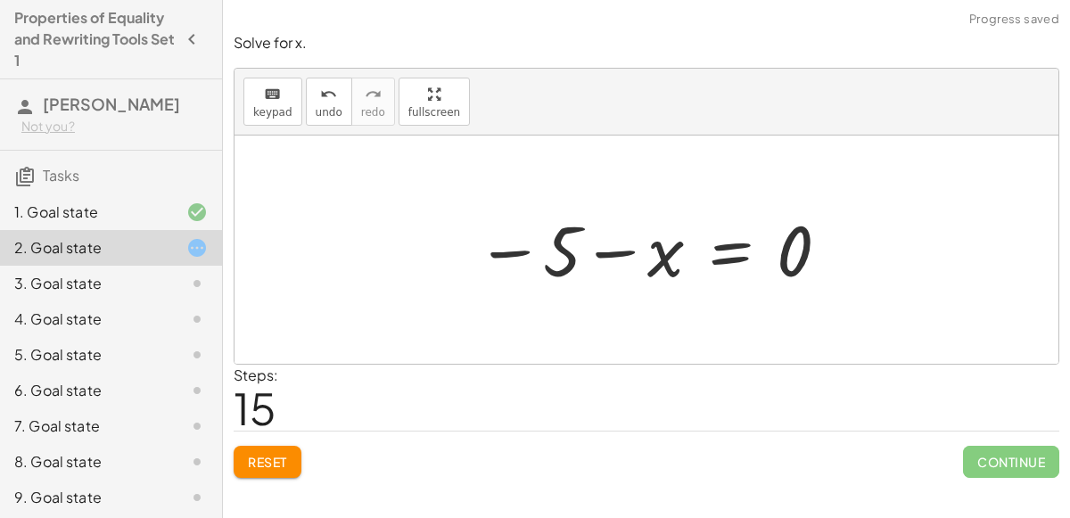
click at [587, 248] on div at bounding box center [654, 250] width 374 height 88
click at [320, 103] on button "undo undo" at bounding box center [329, 102] width 46 height 48
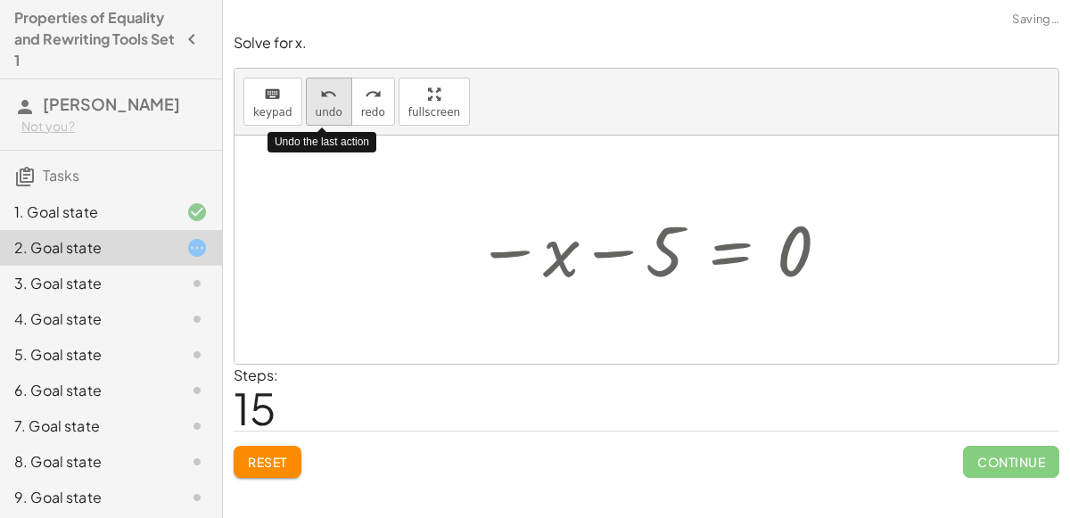
click at [320, 103] on button "undo undo" at bounding box center [329, 102] width 46 height 48
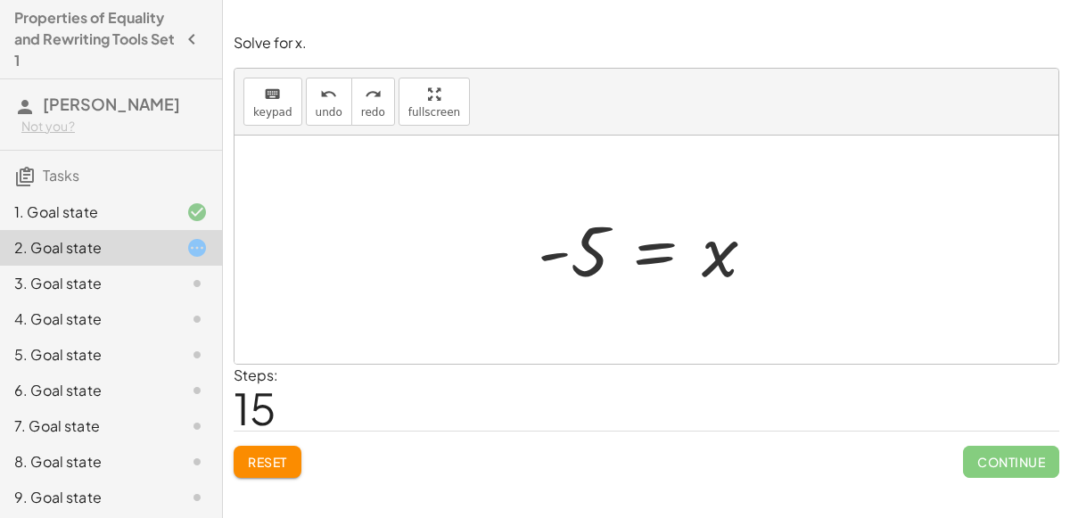
click at [602, 267] on div at bounding box center [654, 250] width 250 height 88
click at [659, 234] on div at bounding box center [654, 250] width 250 height 88
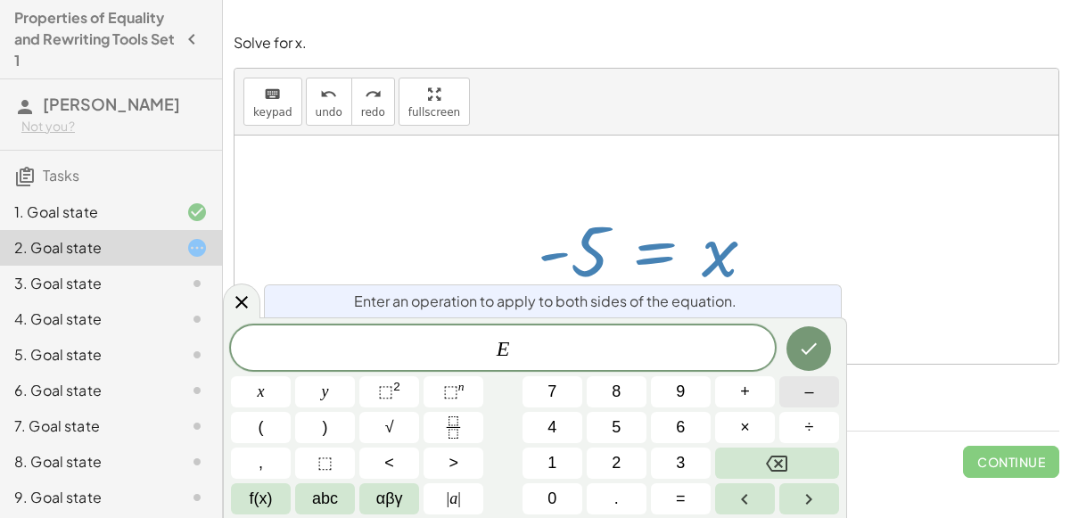
click at [816, 402] on button "–" at bounding box center [809, 391] width 60 height 31
click at [269, 392] on button "x" at bounding box center [261, 391] width 60 height 31
click at [813, 349] on icon "Done" at bounding box center [808, 348] width 21 height 21
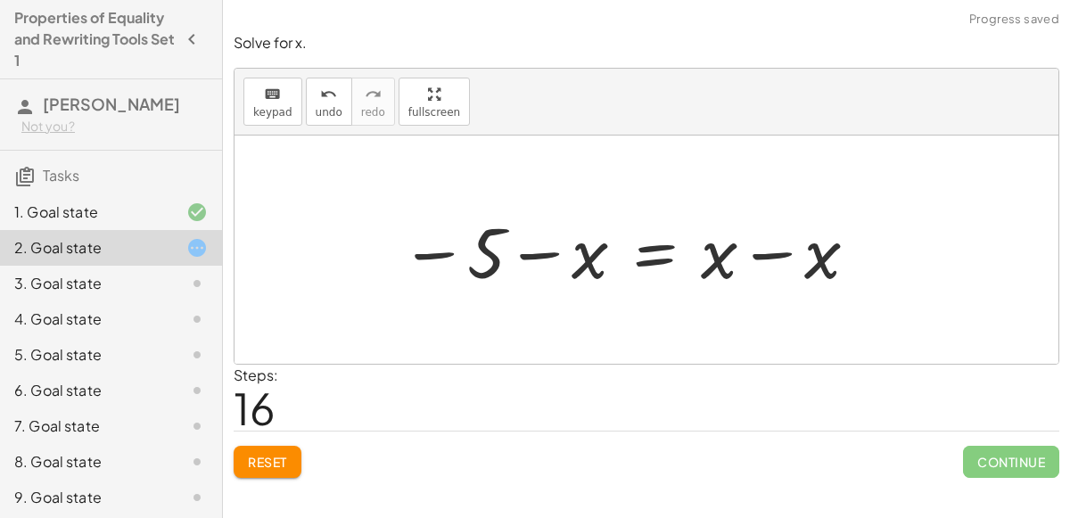
click at [762, 251] on div at bounding box center [630, 250] width 478 height 92
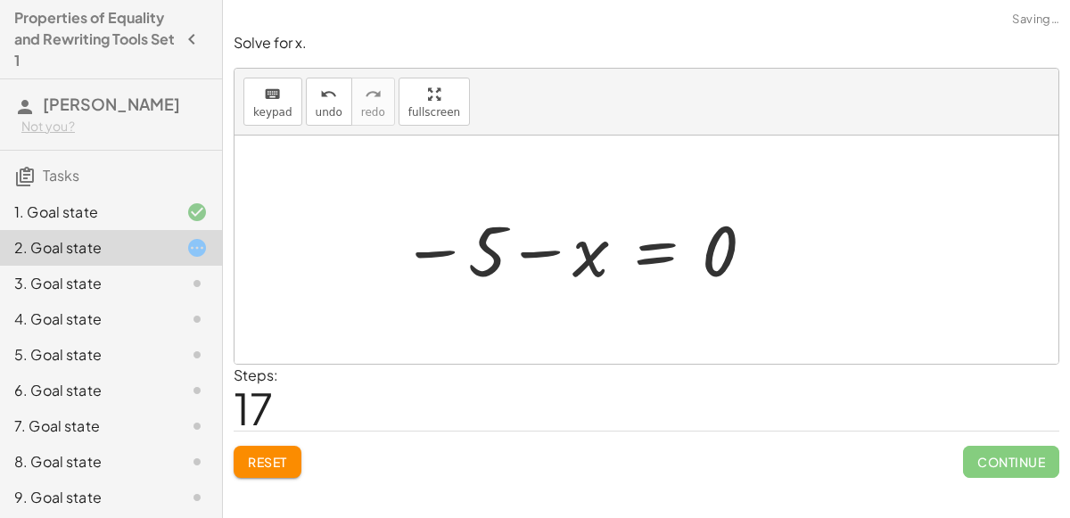
click at [543, 254] on div at bounding box center [579, 250] width 374 height 88
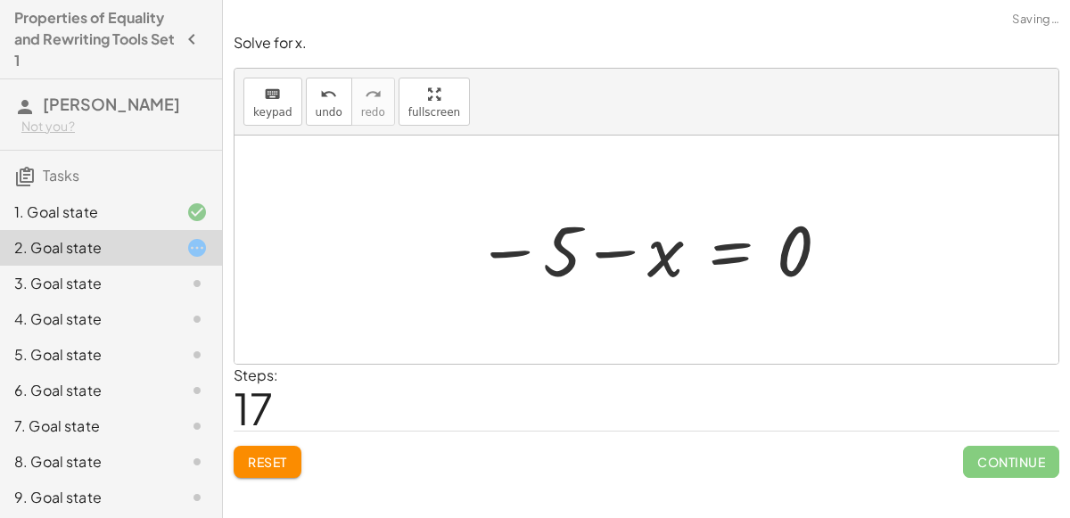
click at [608, 243] on div at bounding box center [654, 250] width 374 height 88
click at [306, 98] on button "undo undo" at bounding box center [329, 102] width 46 height 48
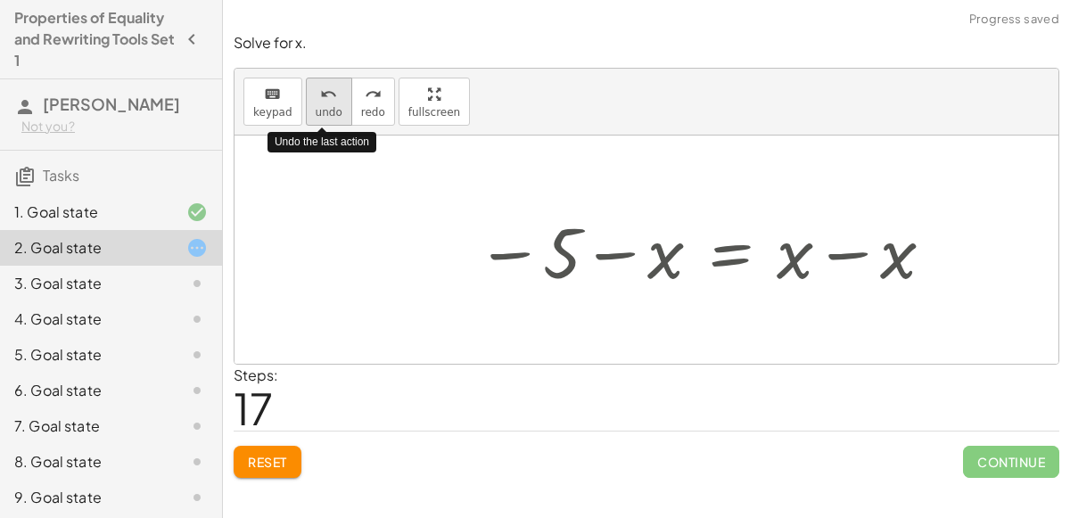
click at [306, 98] on button "undo undo" at bounding box center [329, 102] width 46 height 48
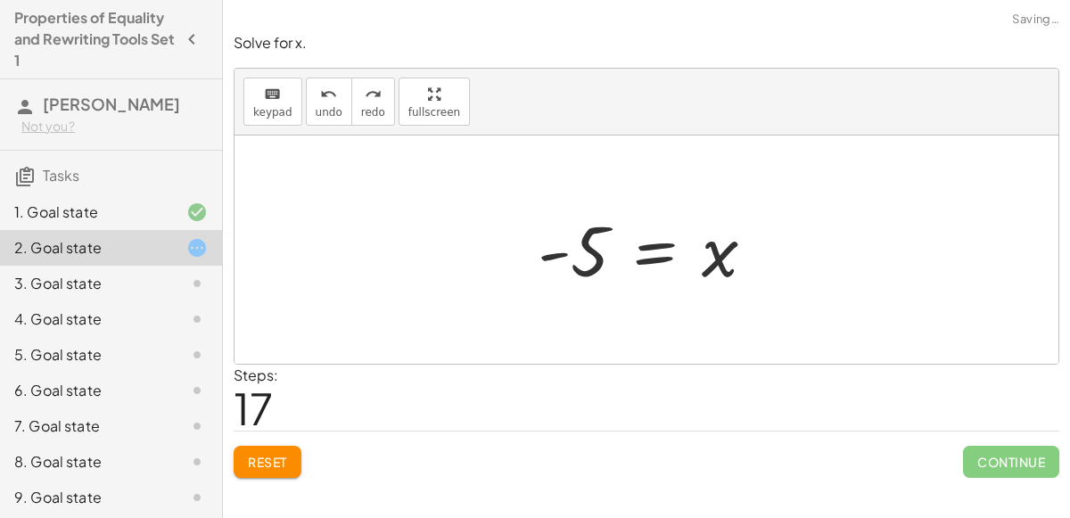
click at [45, 284] on div "3. Goal state" at bounding box center [86, 283] width 144 height 21
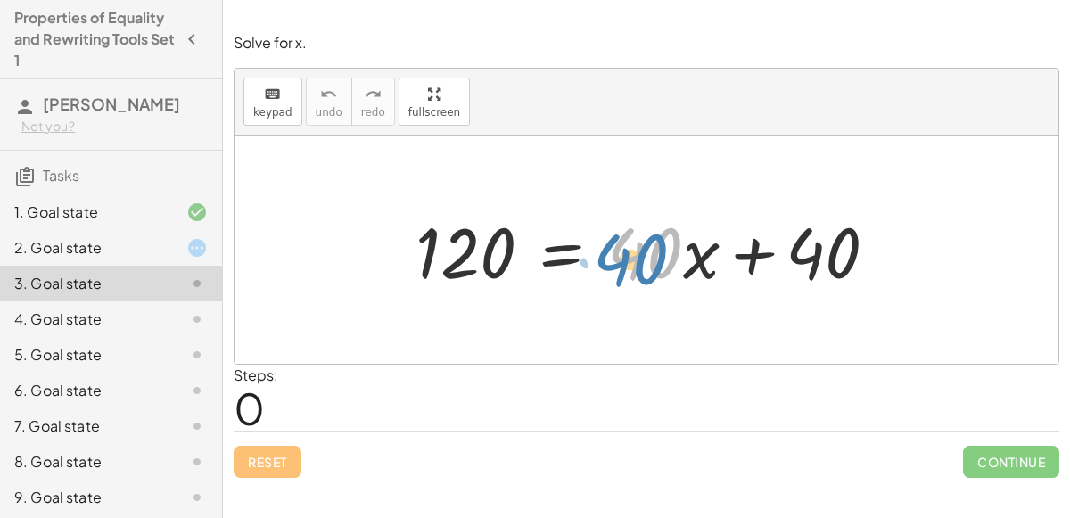
drag, startPoint x: 646, startPoint y: 265, endPoint x: 649, endPoint y: 276, distance: 11.0
click at [649, 276] on div at bounding box center [654, 250] width 494 height 92
click at [547, 243] on div at bounding box center [654, 250] width 494 height 92
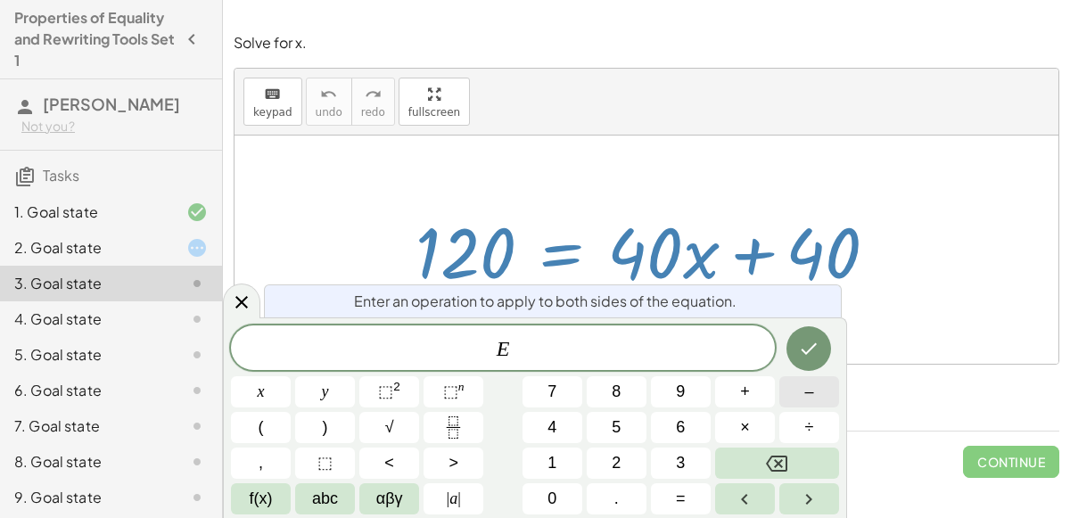
click at [809, 393] on span "–" at bounding box center [808, 392] width 9 height 24
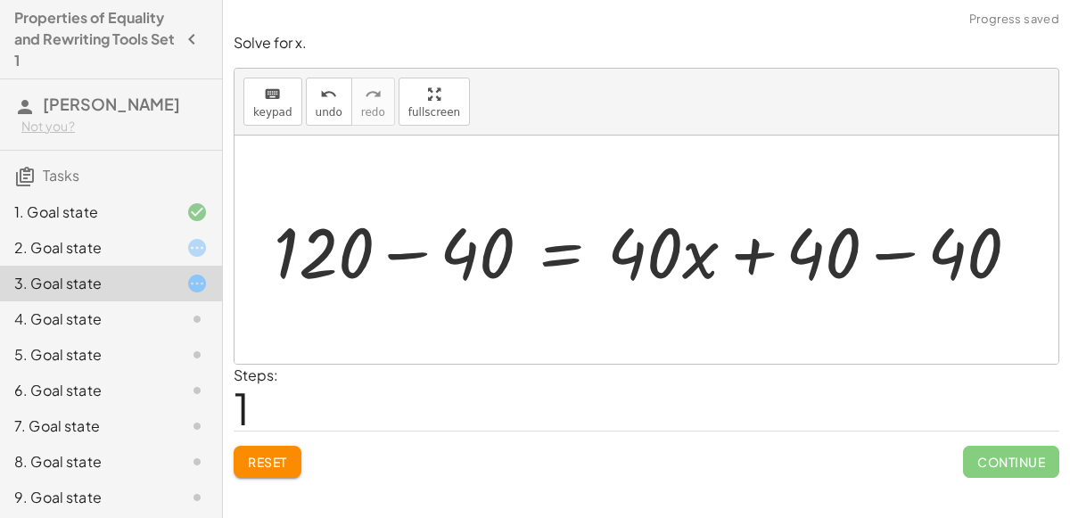
click at [881, 256] on div at bounding box center [653, 250] width 777 height 92
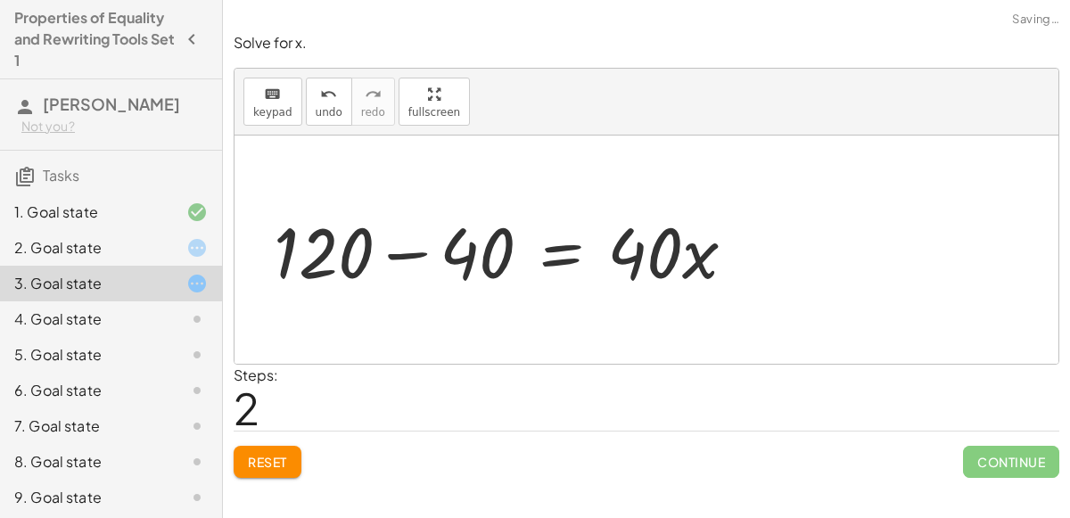
click at [415, 251] on div at bounding box center [512, 250] width 494 height 92
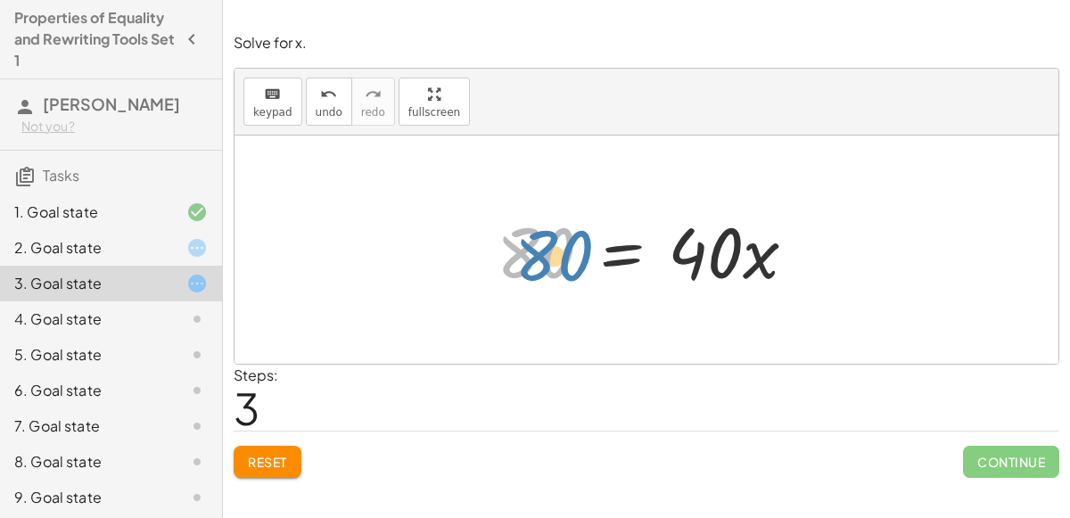
click at [539, 251] on div at bounding box center [654, 250] width 332 height 92
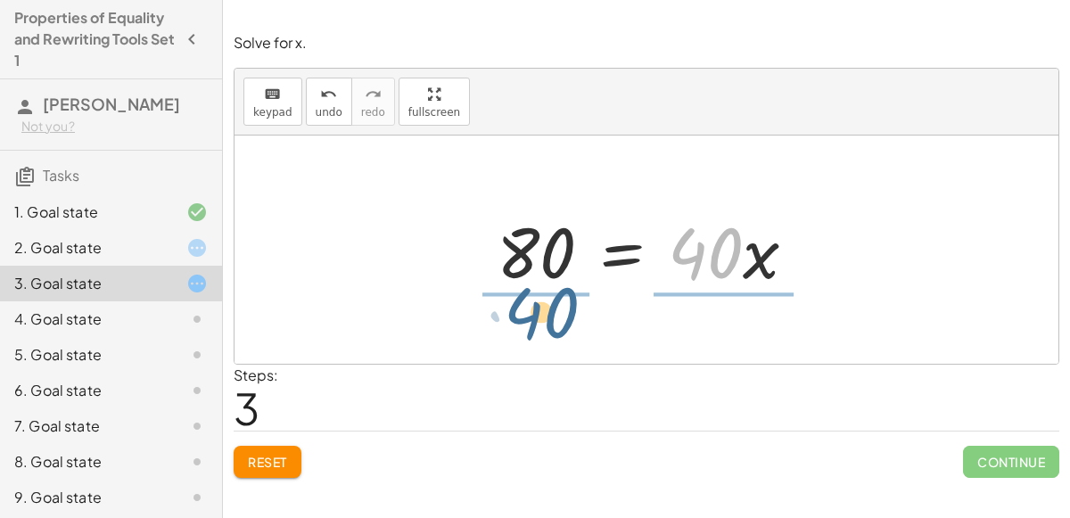
drag, startPoint x: 702, startPoint y: 263, endPoint x: 537, endPoint y: 330, distance: 178.0
click at [537, 330] on div "120 = + · 40 · x + 40 + 120 − 40 = + · 40 · x + 40 − 40 + 120 − 40 = + · 40 · x…" at bounding box center [646, 250] width 824 height 228
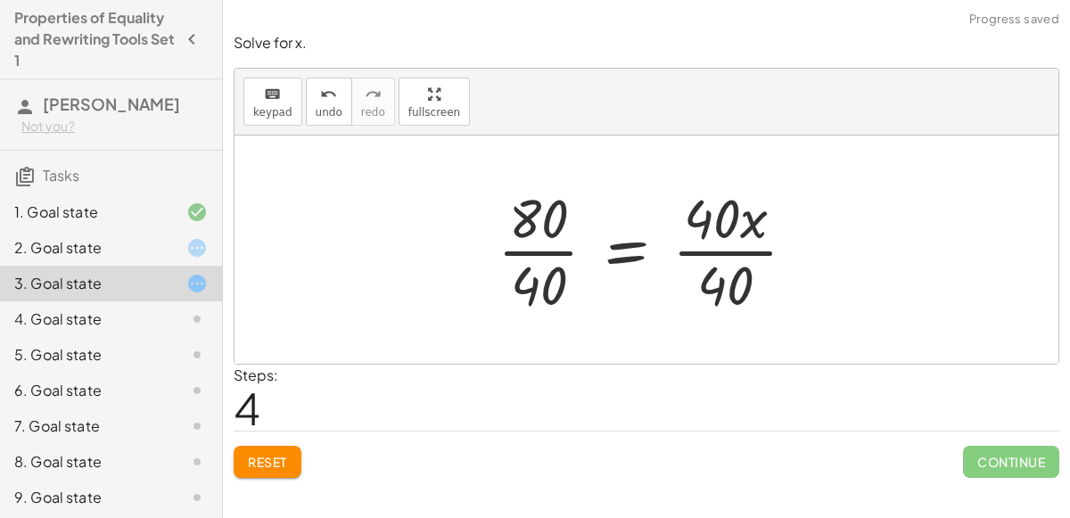
click at [526, 243] on div at bounding box center [654, 249] width 331 height 137
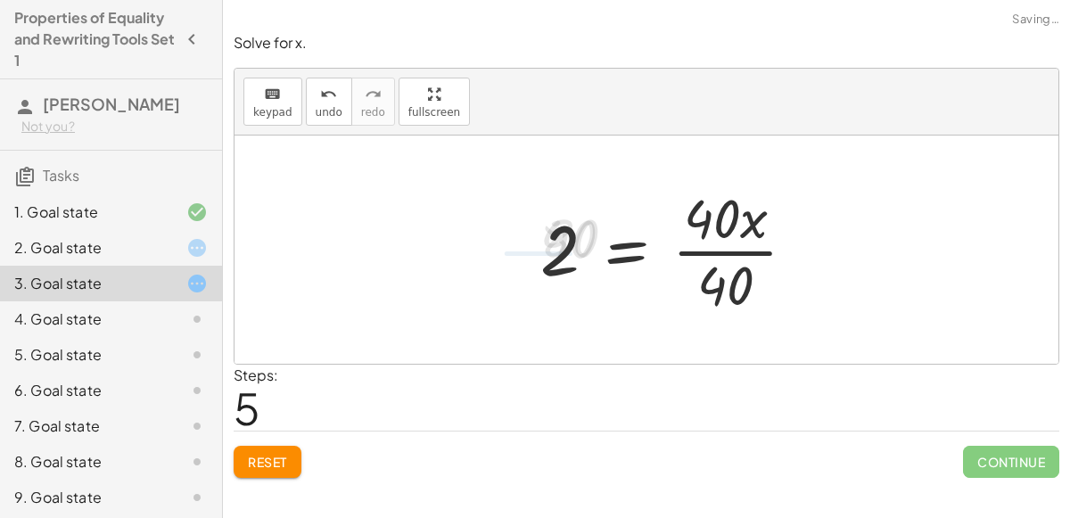
click at [724, 244] on div at bounding box center [675, 249] width 288 height 137
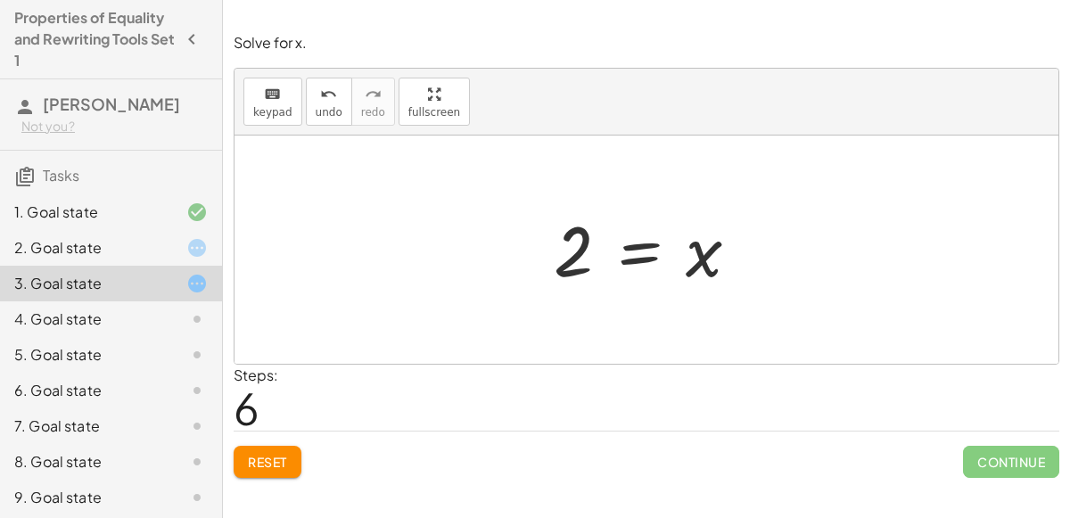
click at [641, 266] on div at bounding box center [654, 250] width 218 height 88
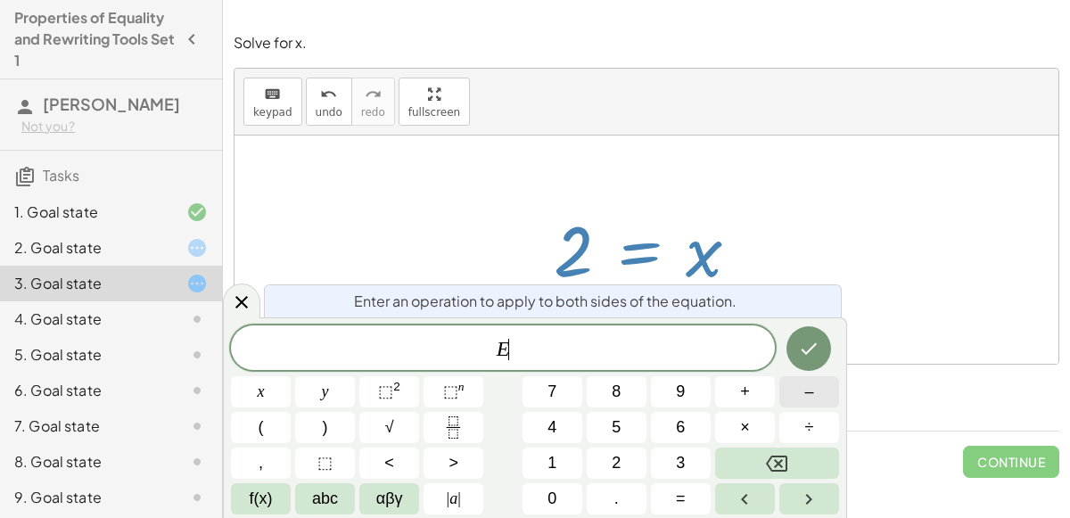
click at [804, 394] on span "–" at bounding box center [808, 392] width 9 height 24
click at [271, 395] on button "x" at bounding box center [261, 391] width 60 height 31
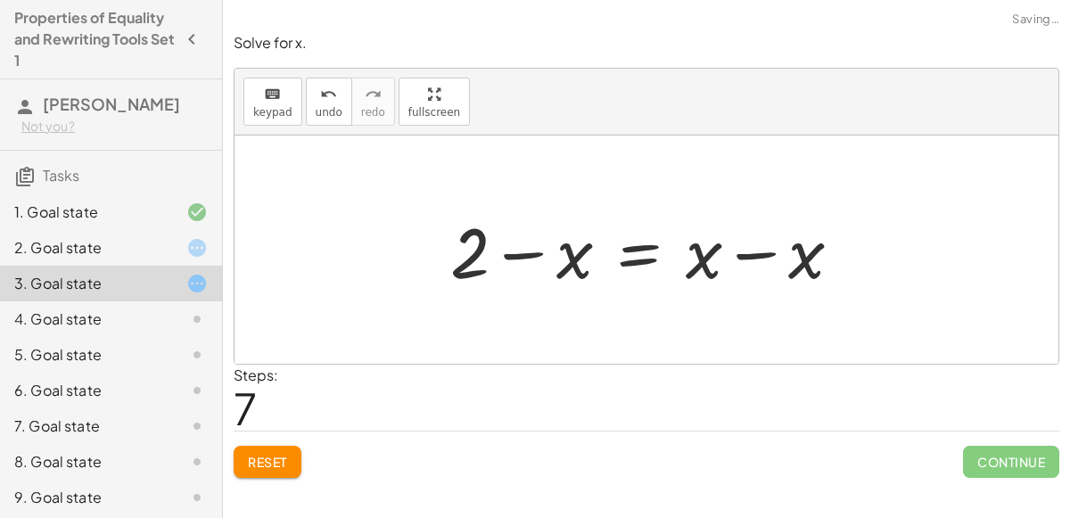
click at [761, 253] on div at bounding box center [653, 250] width 424 height 92
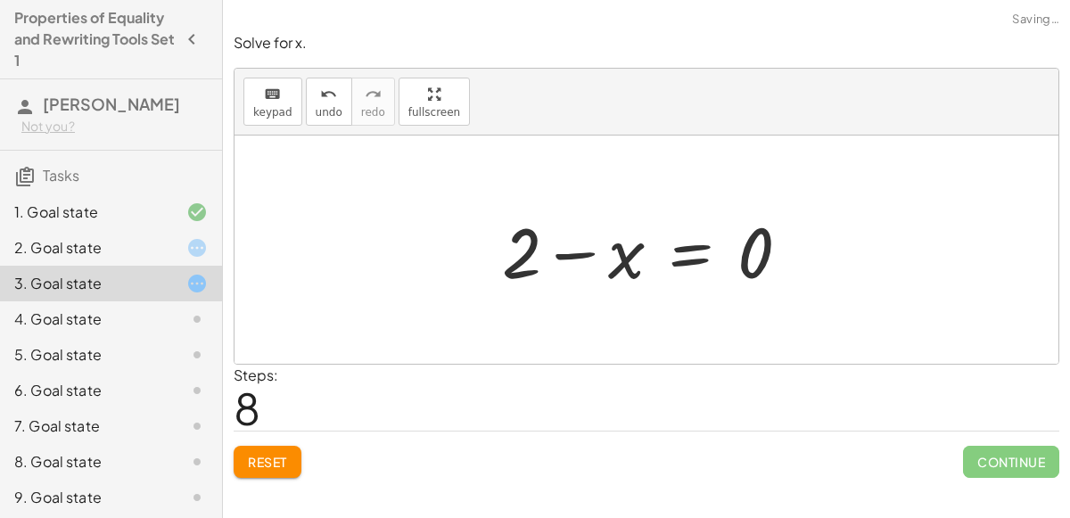
click at [539, 251] on div at bounding box center [653, 250] width 320 height 92
click at [672, 247] on div at bounding box center [654, 250] width 320 height 92
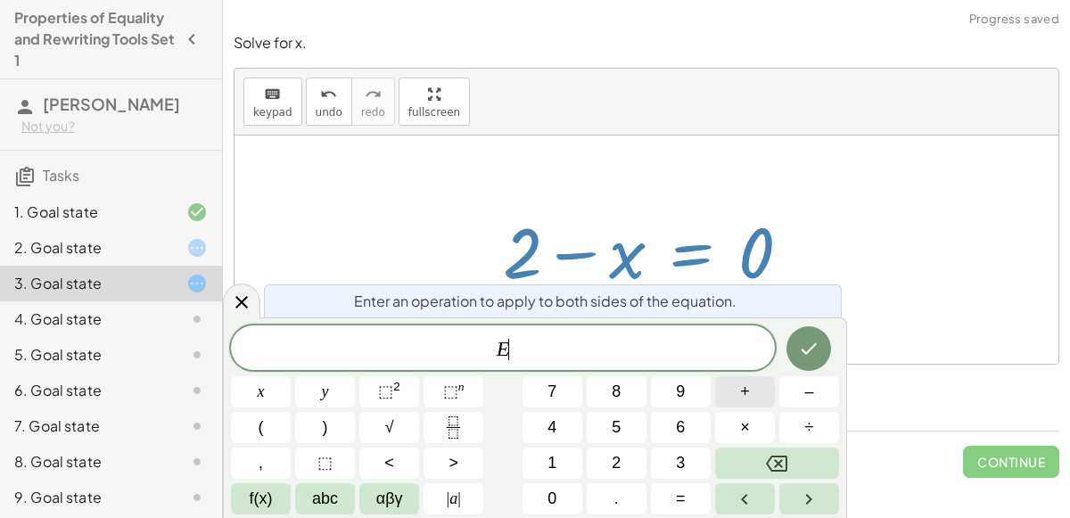
click at [746, 389] on span "+" at bounding box center [745, 392] width 10 height 24
click at [601, 465] on button "2" at bounding box center [617, 463] width 60 height 31
click at [803, 360] on button "Done" at bounding box center [808, 348] width 45 height 45
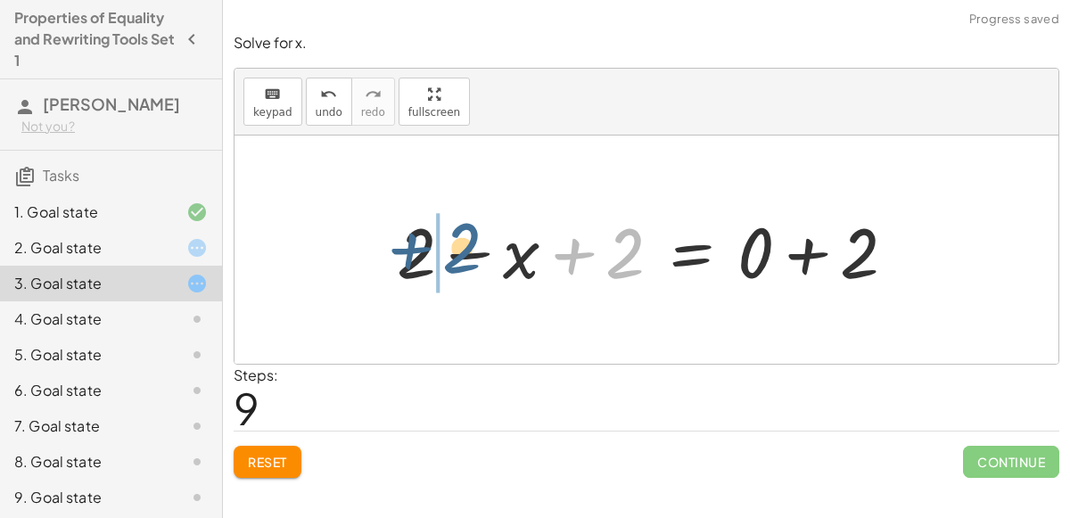
drag, startPoint x: 628, startPoint y: 259, endPoint x: 463, endPoint y: 256, distance: 165.0
click at [463, 256] on div at bounding box center [653, 250] width 531 height 92
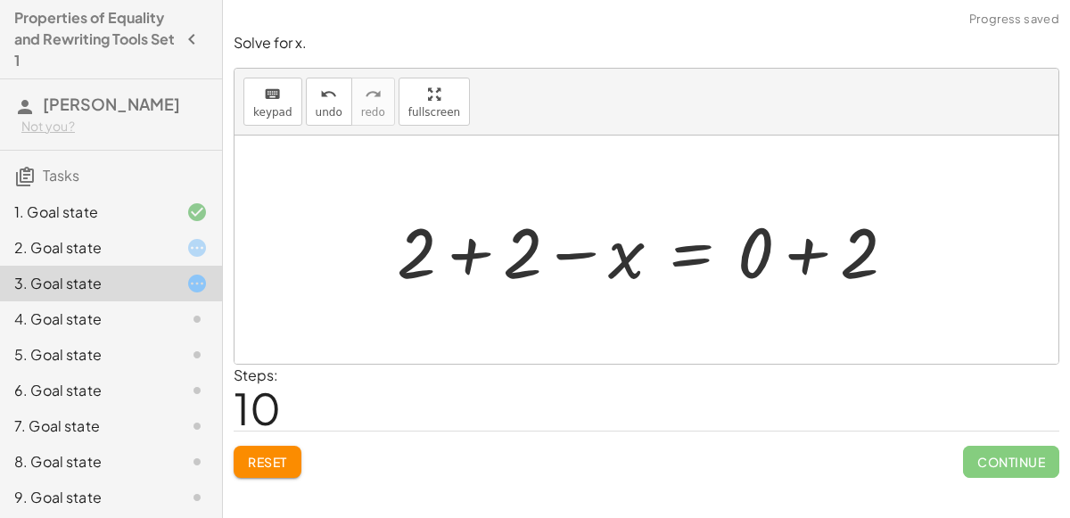
click at [466, 256] on div at bounding box center [653, 250] width 531 height 92
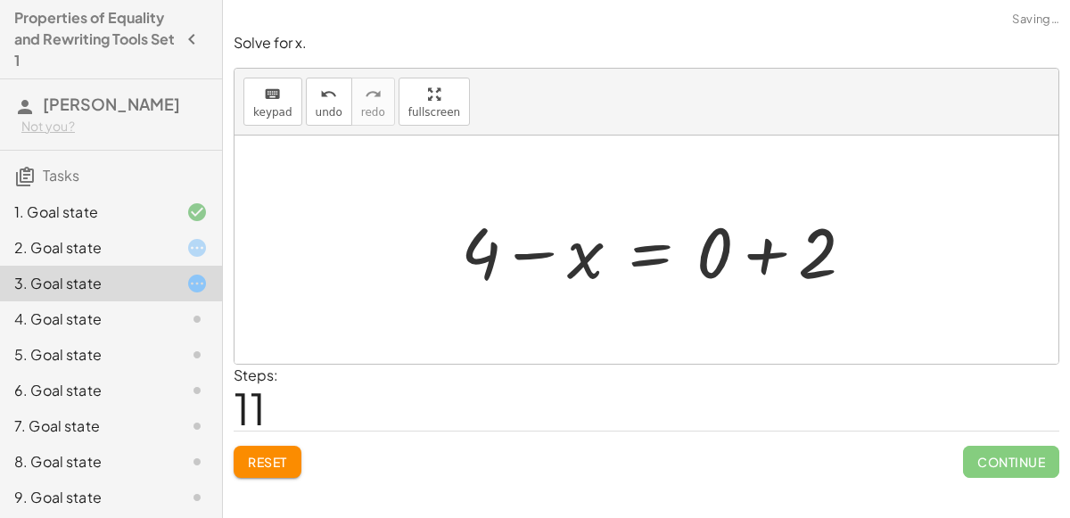
click at [806, 258] on div at bounding box center [664, 250] width 425 height 92
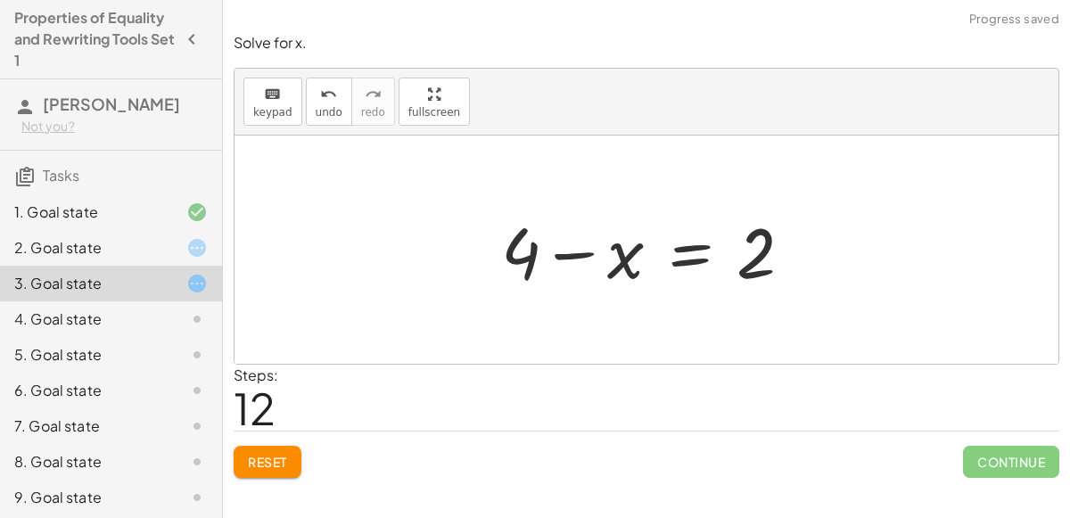
click at [555, 250] on div at bounding box center [654, 250] width 324 height 92
drag, startPoint x: 555, startPoint y: 251, endPoint x: 543, endPoint y: 267, distance: 19.8
click at [543, 267] on div at bounding box center [654, 250] width 324 height 92
click at [323, 119] on button "undo undo" at bounding box center [329, 102] width 46 height 48
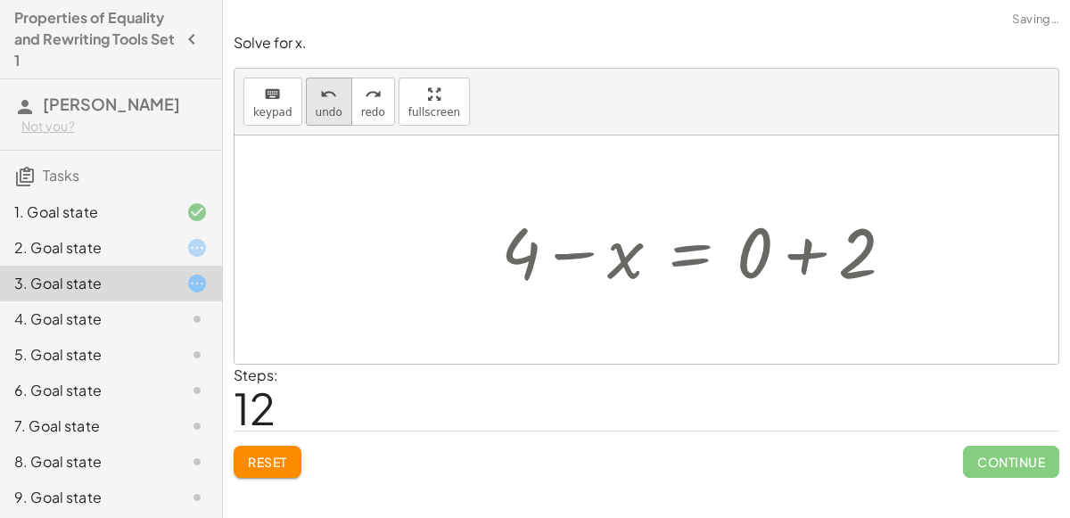
click at [323, 119] on button "undo undo" at bounding box center [329, 102] width 46 height 48
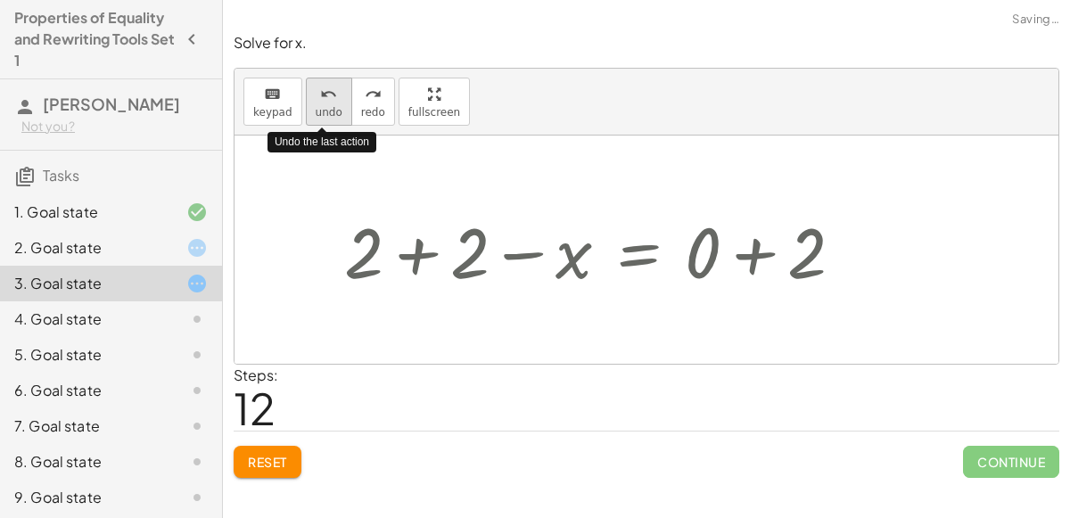
click at [323, 119] on button "undo undo" at bounding box center [329, 102] width 46 height 48
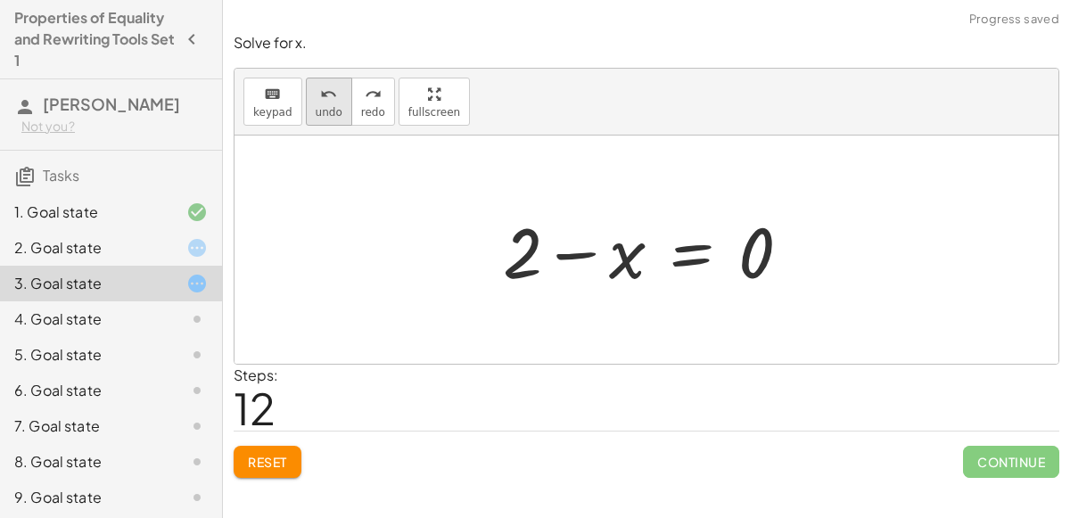
click at [317, 107] on span "undo" at bounding box center [329, 112] width 27 height 12
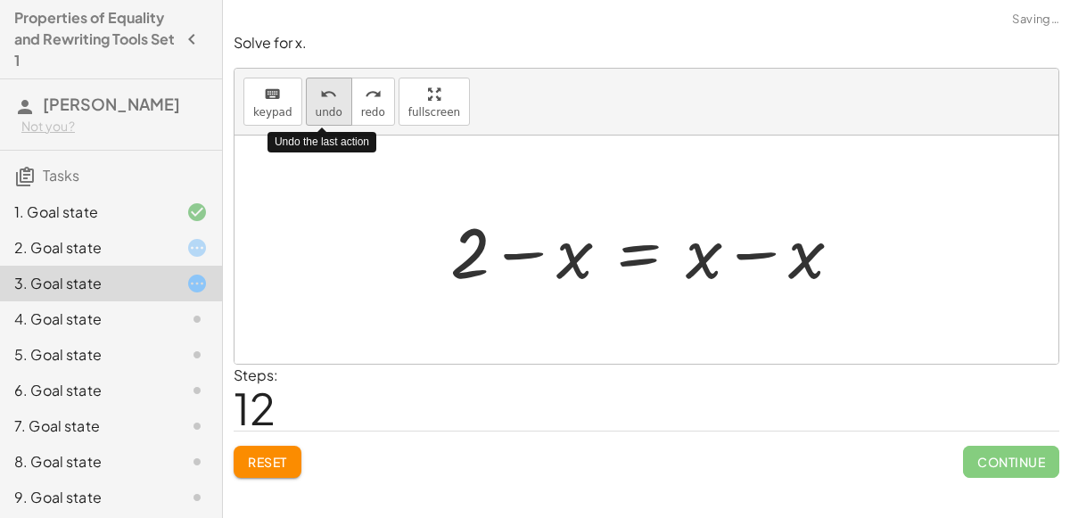
click at [317, 107] on span "undo" at bounding box center [329, 112] width 27 height 12
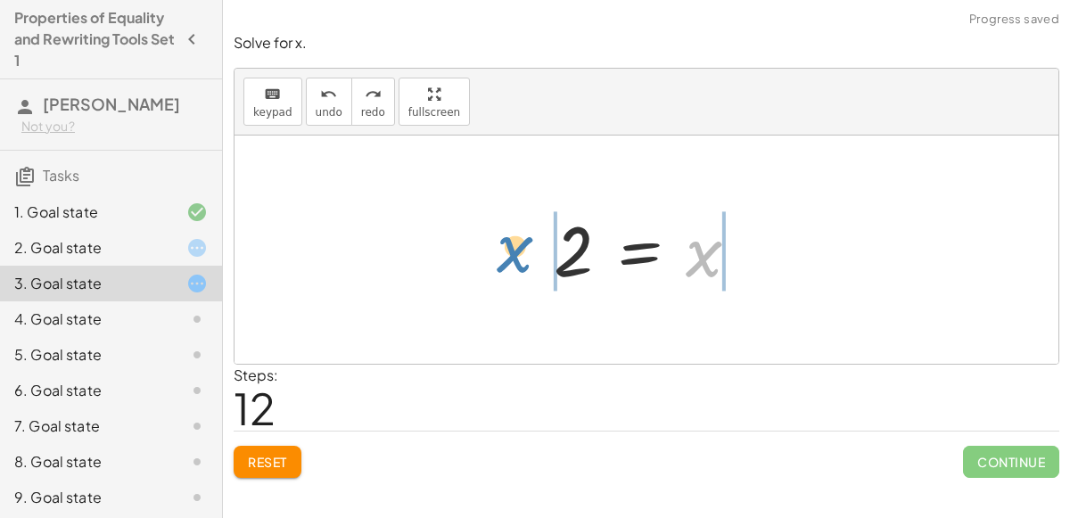
drag, startPoint x: 688, startPoint y: 257, endPoint x: 493, endPoint y: 251, distance: 195.4
click at [493, 251] on div "120 = + · 40 · x + 40 + 120 − 40 = + · 40 · x + 40 − 40 + 120 − 40 = + · 40 · x…" at bounding box center [646, 250] width 824 height 228
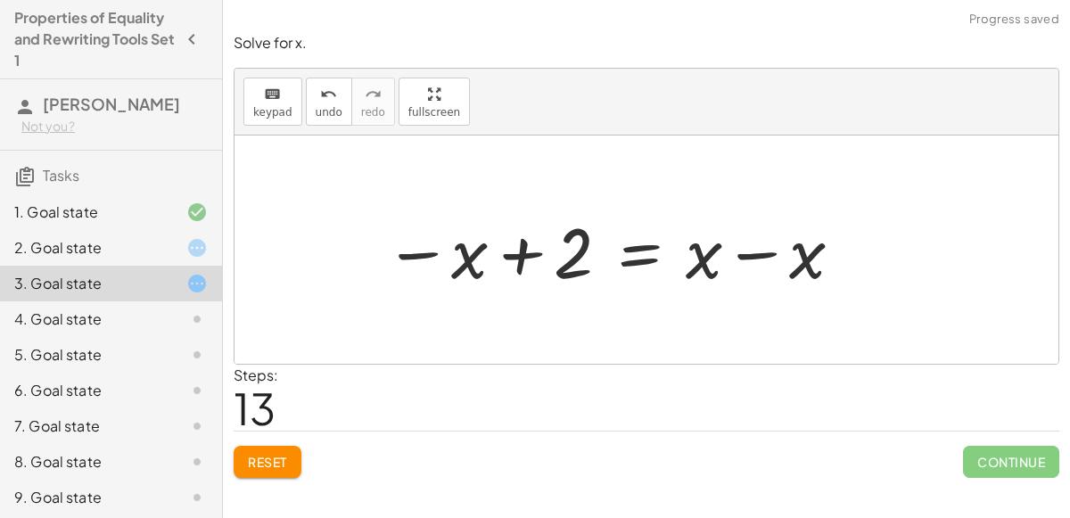
click at [770, 248] on div at bounding box center [614, 250] width 479 height 92
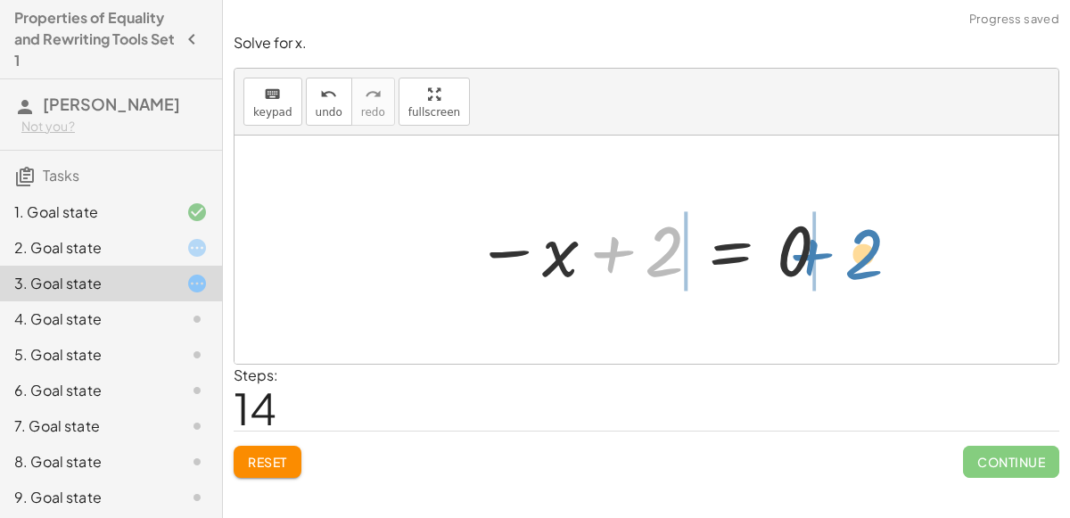
drag, startPoint x: 665, startPoint y: 247, endPoint x: 864, endPoint y: 250, distance: 198.8
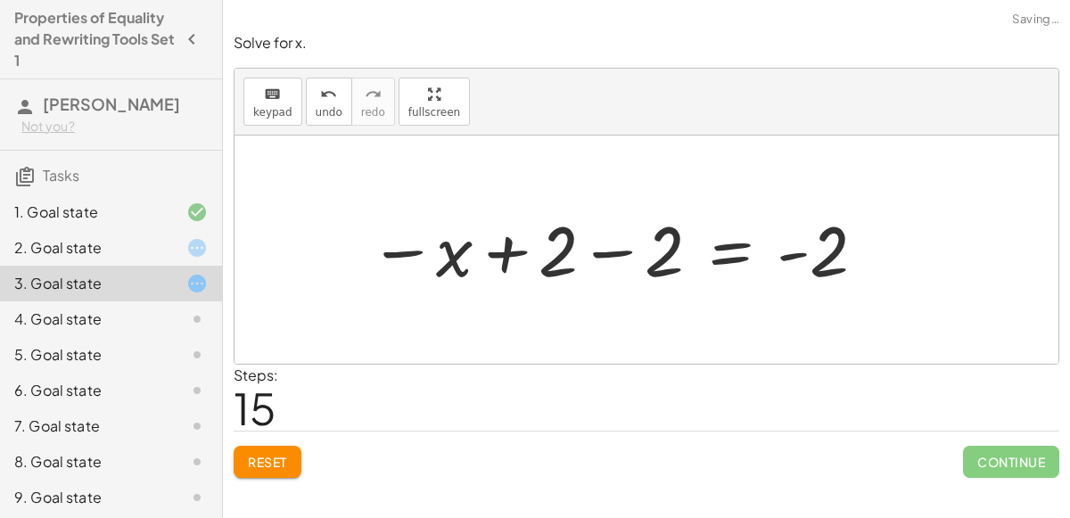
click at [836, 254] on div at bounding box center [618, 250] width 516 height 88
click at [638, 257] on div at bounding box center [618, 250] width 516 height 88
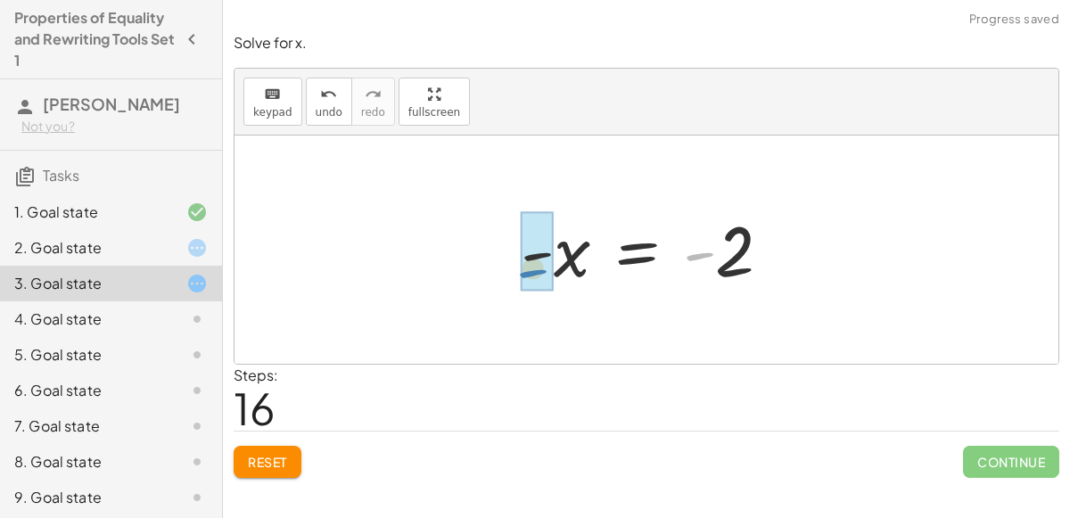
drag, startPoint x: 696, startPoint y: 248, endPoint x: 530, endPoint y: 266, distance: 167.7
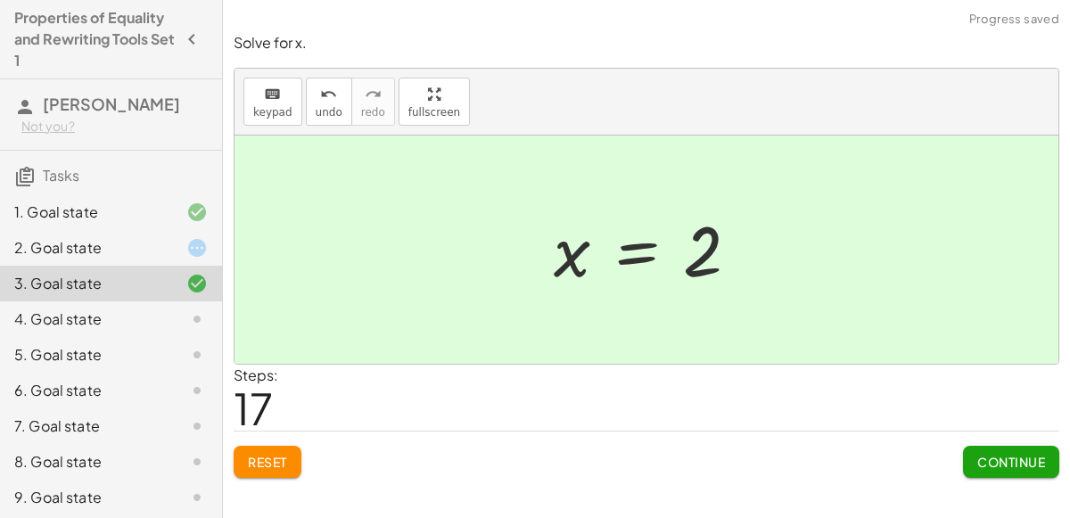
click at [80, 245] on div "2. Goal state" at bounding box center [86, 247] width 144 height 21
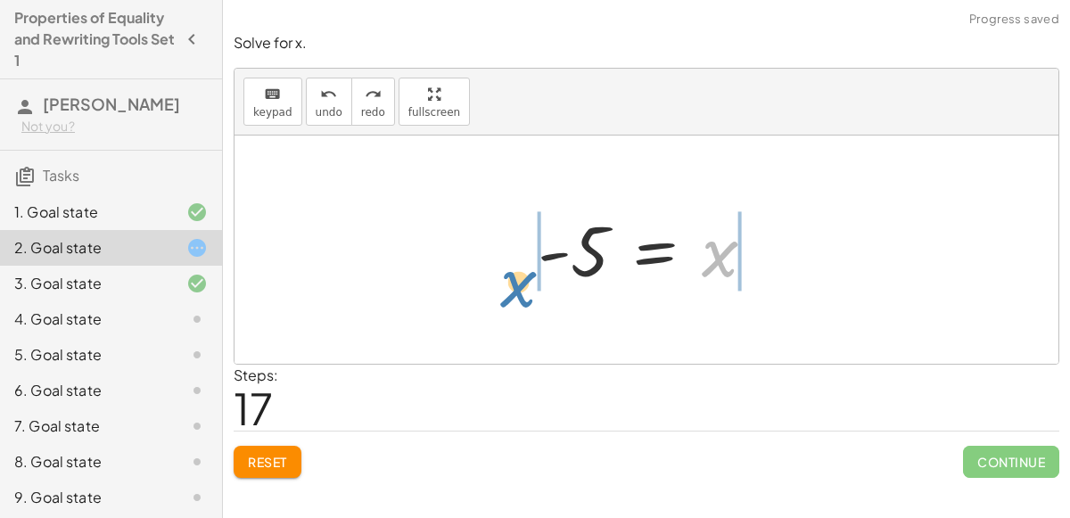
drag, startPoint x: 717, startPoint y: 252, endPoint x: 517, endPoint y: 282, distance: 201.9
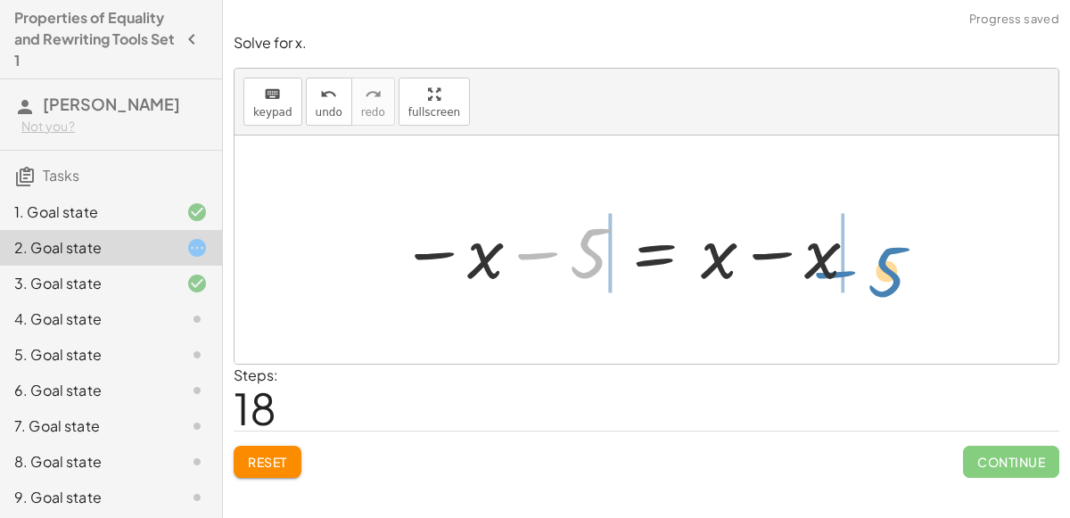
drag, startPoint x: 567, startPoint y: 256, endPoint x: 868, endPoint y: 270, distance: 300.8
click at [868, 270] on div at bounding box center [630, 250] width 478 height 92
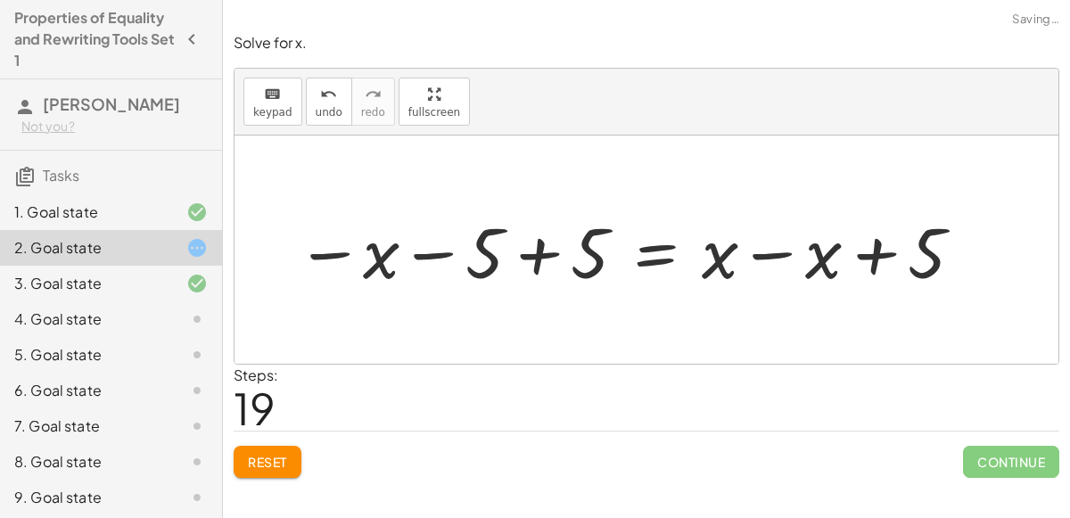
click at [848, 256] on div at bounding box center [630, 250] width 687 height 92
click at [878, 251] on div at bounding box center [630, 250] width 687 height 92
click at [794, 247] on div at bounding box center [630, 250] width 687 height 92
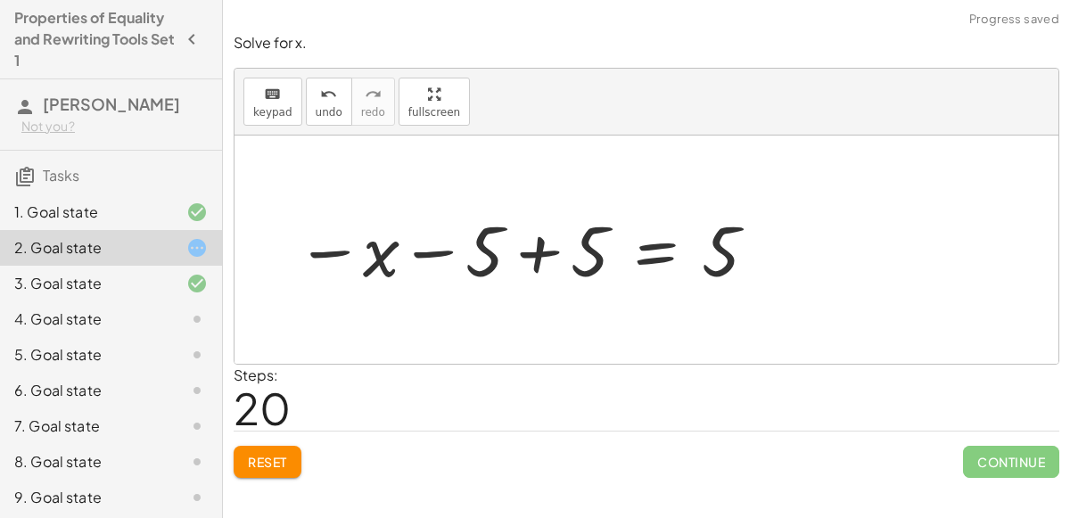
click at [532, 253] on div at bounding box center [527, 250] width 481 height 88
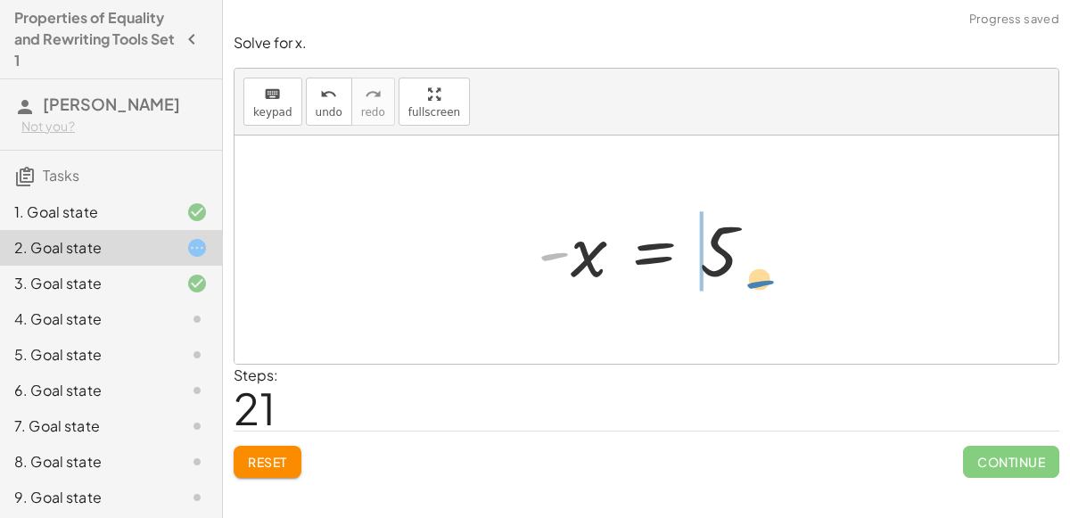
drag, startPoint x: 544, startPoint y: 254, endPoint x: 742, endPoint y: 281, distance: 199.7
click at [742, 281] on div at bounding box center [654, 250] width 250 height 88
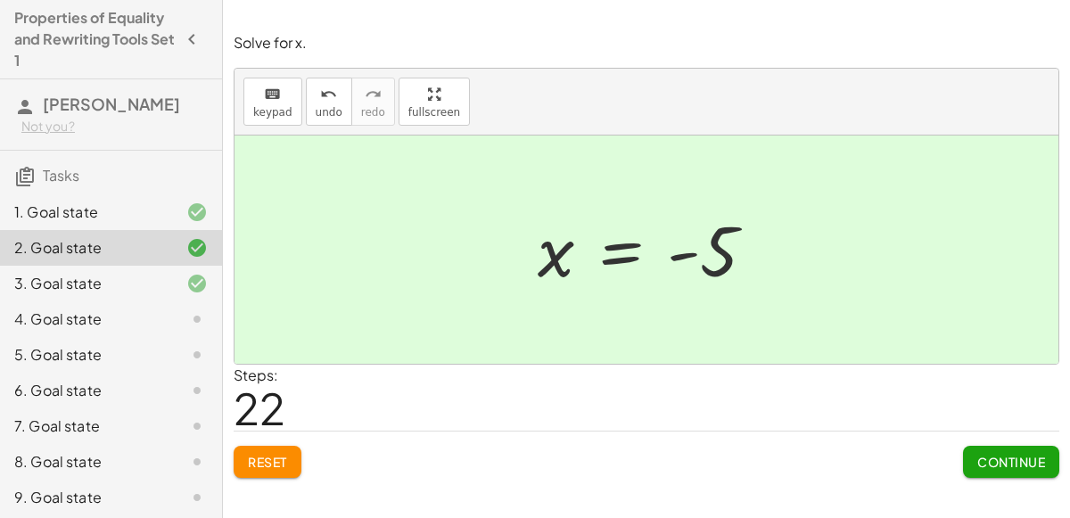
click at [103, 314] on div "4. Goal state" at bounding box center [86, 318] width 144 height 21
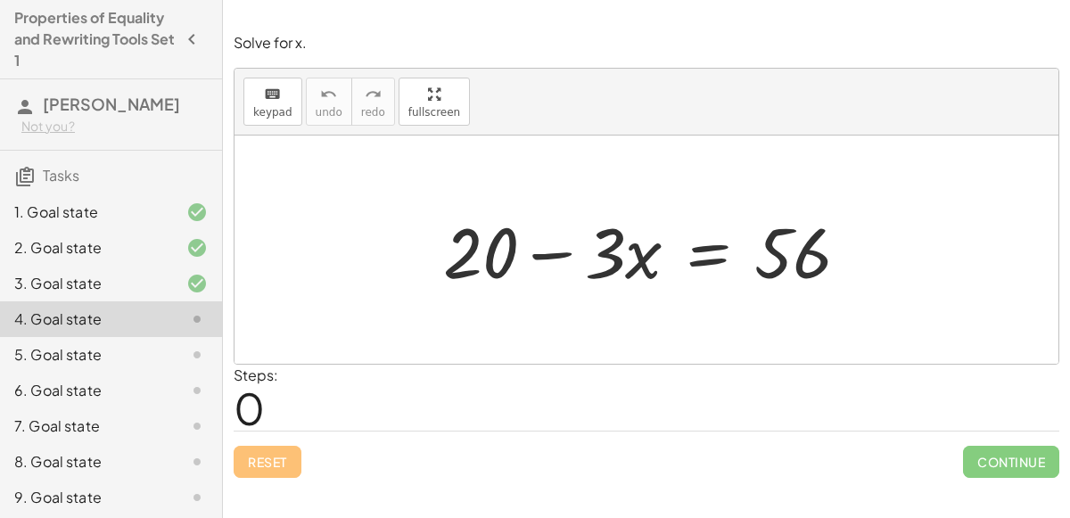
click at [703, 249] on div at bounding box center [653, 250] width 439 height 92
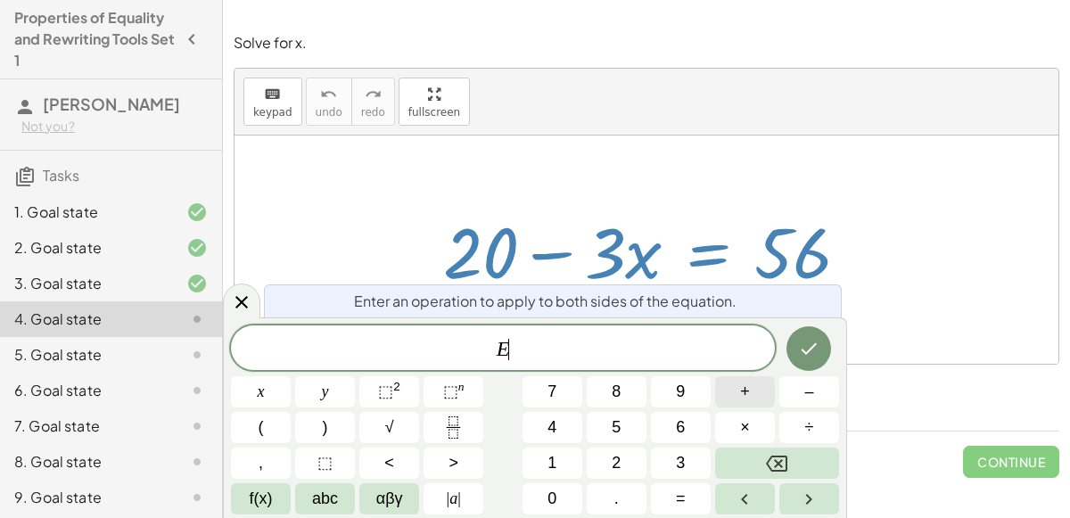
click at [744, 392] on span "+" at bounding box center [745, 392] width 10 height 24
click at [598, 456] on button "2" at bounding box center [617, 463] width 60 height 31
click at [570, 483] on button "0" at bounding box center [552, 498] width 60 height 31
click at [797, 351] on button "Done" at bounding box center [808, 348] width 45 height 45
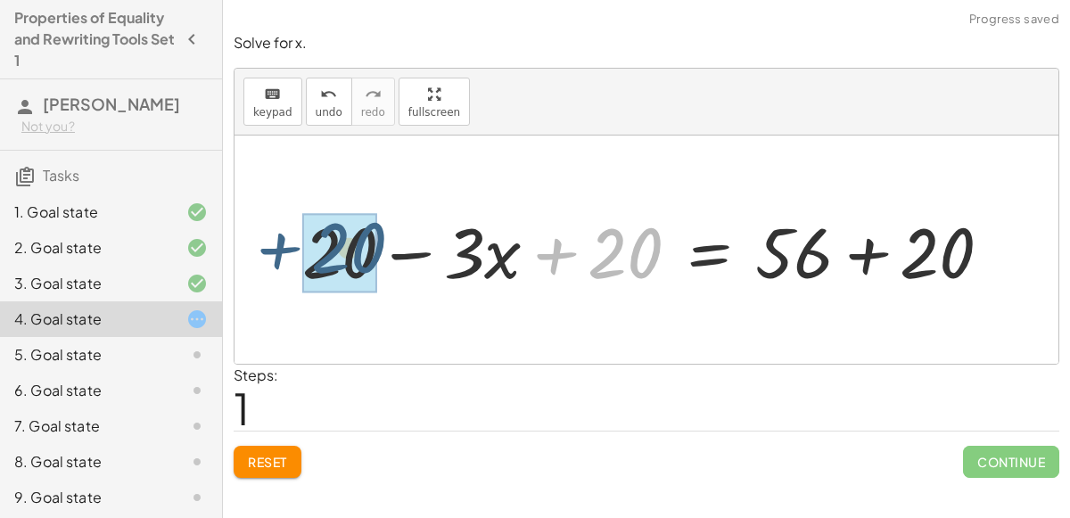
drag, startPoint x: 622, startPoint y: 261, endPoint x: 363, endPoint y: 257, distance: 259.5
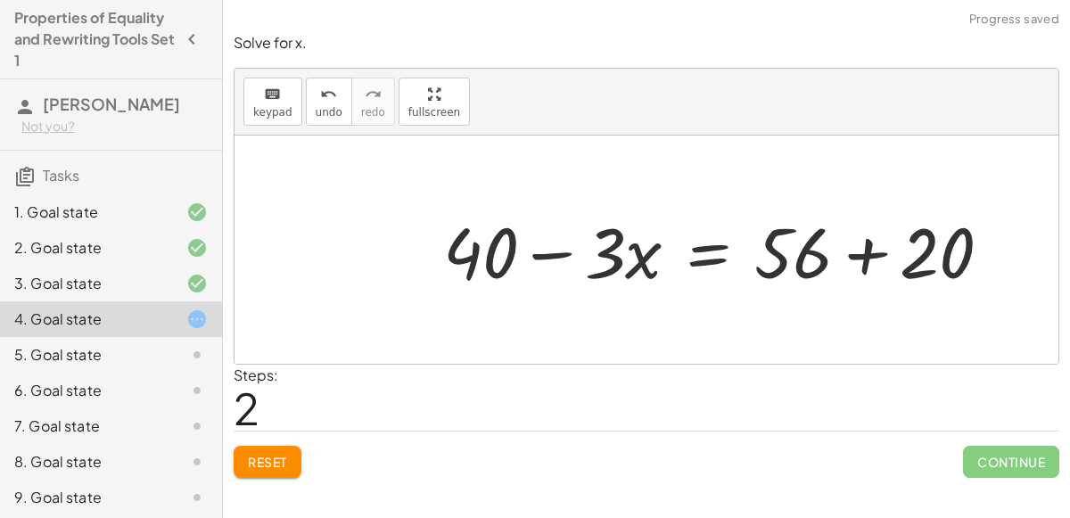
click at [874, 252] on div at bounding box center [724, 250] width 580 height 92
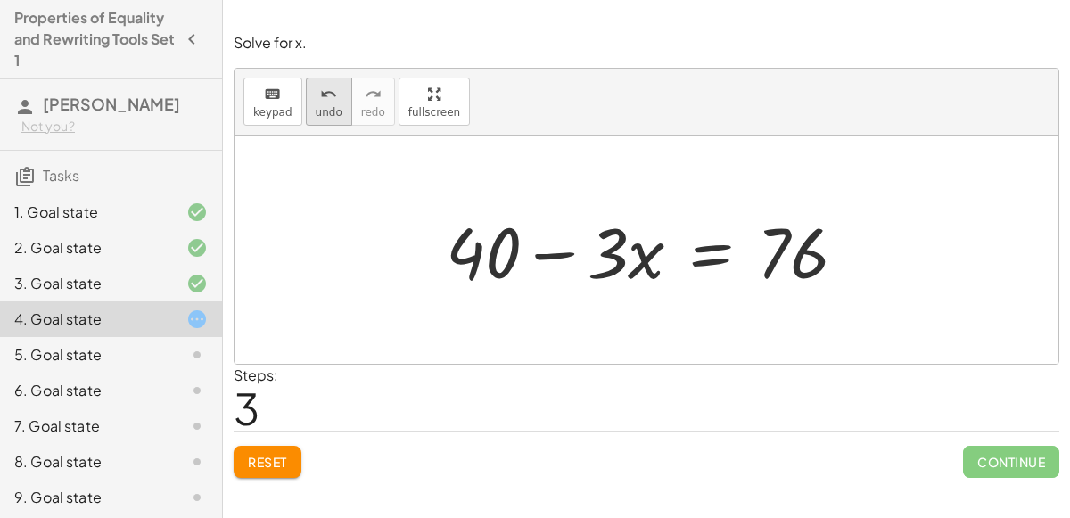
click at [325, 107] on span "undo" at bounding box center [329, 112] width 27 height 12
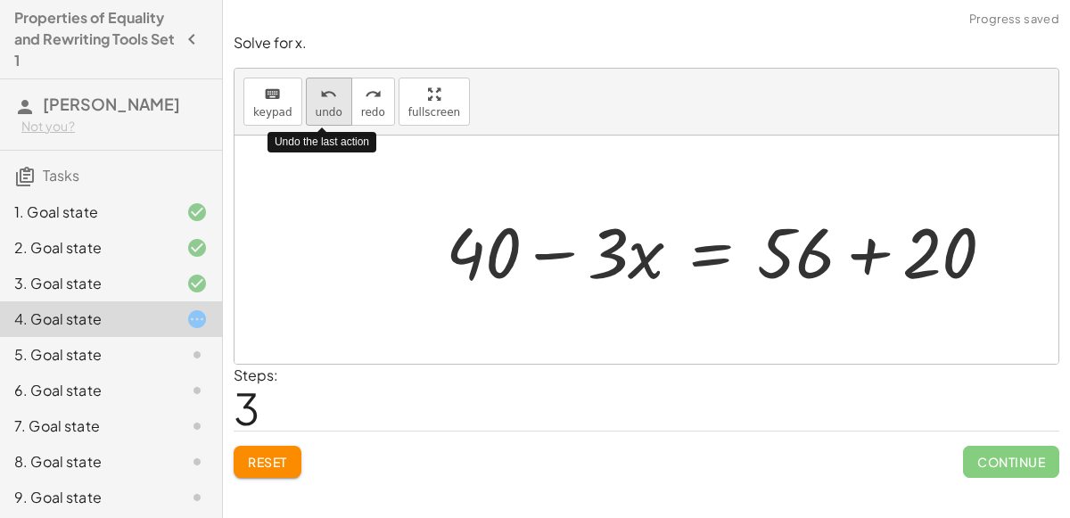
click at [325, 107] on span "undo" at bounding box center [329, 112] width 27 height 12
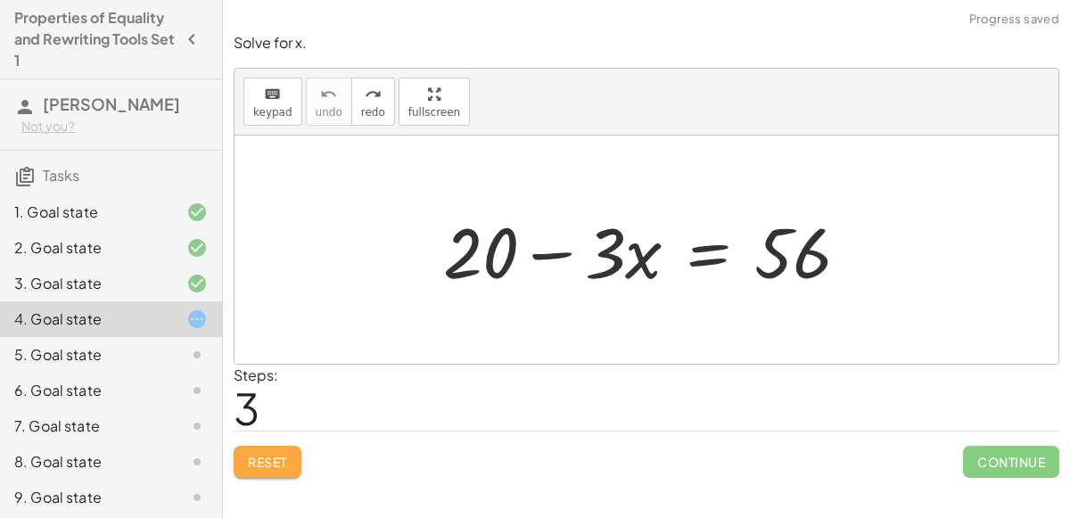
click at [290, 462] on button "Reset" at bounding box center [268, 462] width 68 height 32
click at [706, 257] on div at bounding box center [653, 250] width 439 height 92
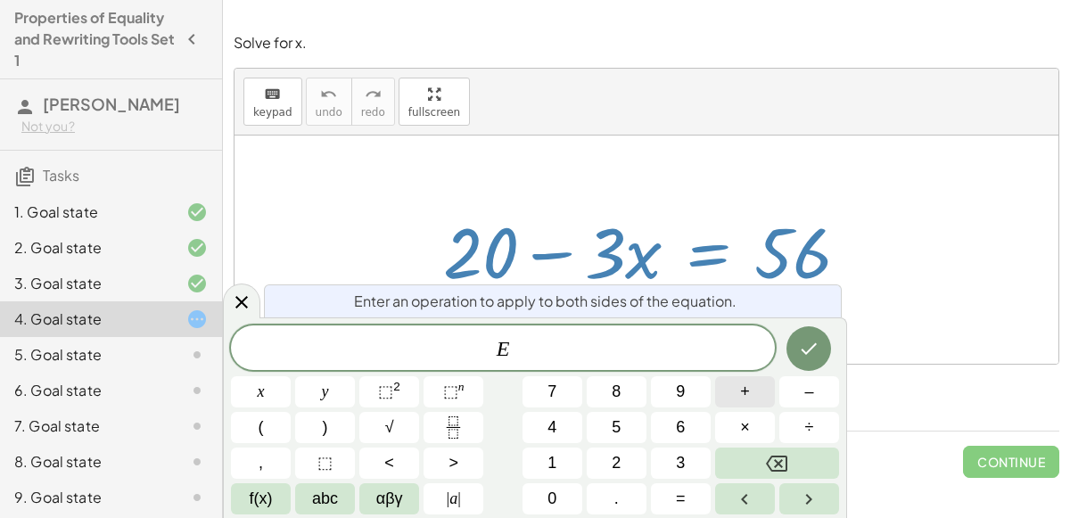
click at [751, 399] on button "+" at bounding box center [745, 391] width 60 height 31
click at [625, 461] on button "2" at bounding box center [617, 463] width 60 height 31
click at [549, 498] on span "0" at bounding box center [551, 499] width 9 height 24
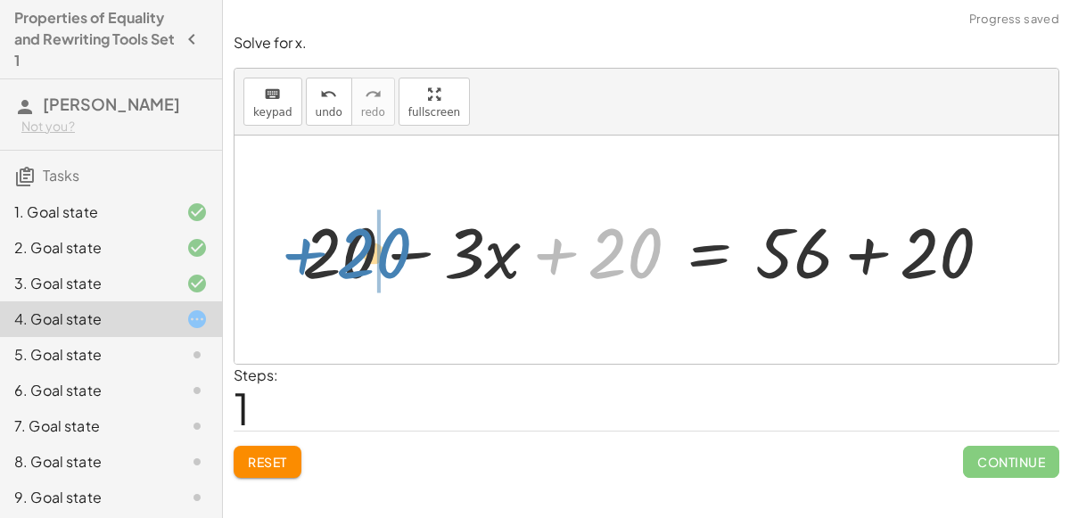
drag, startPoint x: 629, startPoint y: 268, endPoint x: 374, endPoint y: 269, distance: 255.0
click at [374, 269] on div at bounding box center [653, 250] width 721 height 92
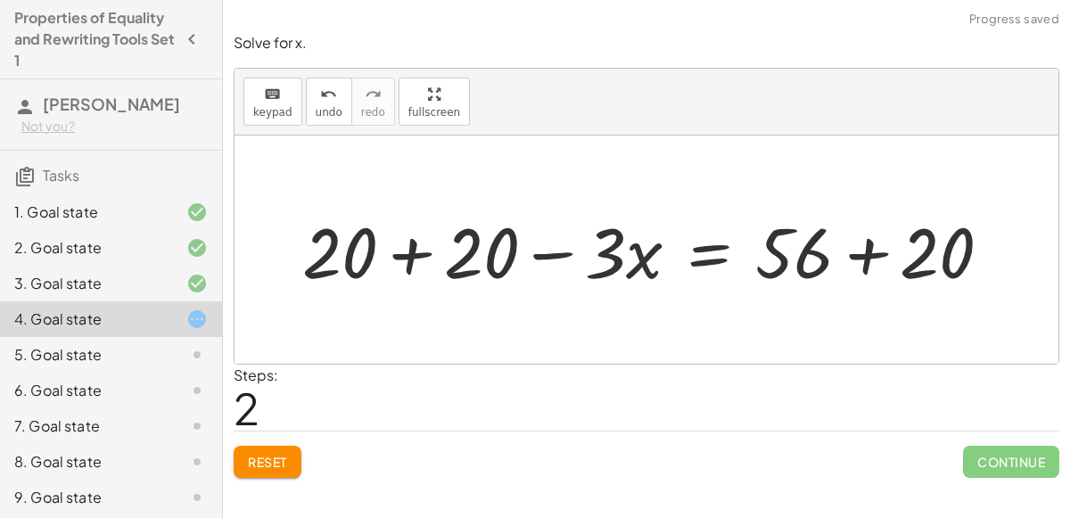
click at [408, 249] on div at bounding box center [653, 250] width 721 height 92
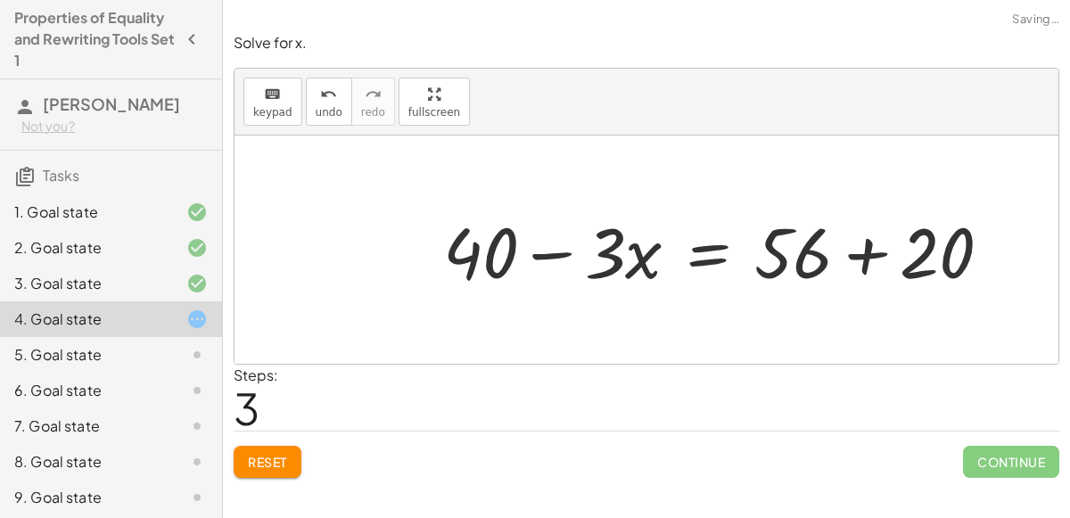
click at [864, 258] on div at bounding box center [724, 250] width 580 height 92
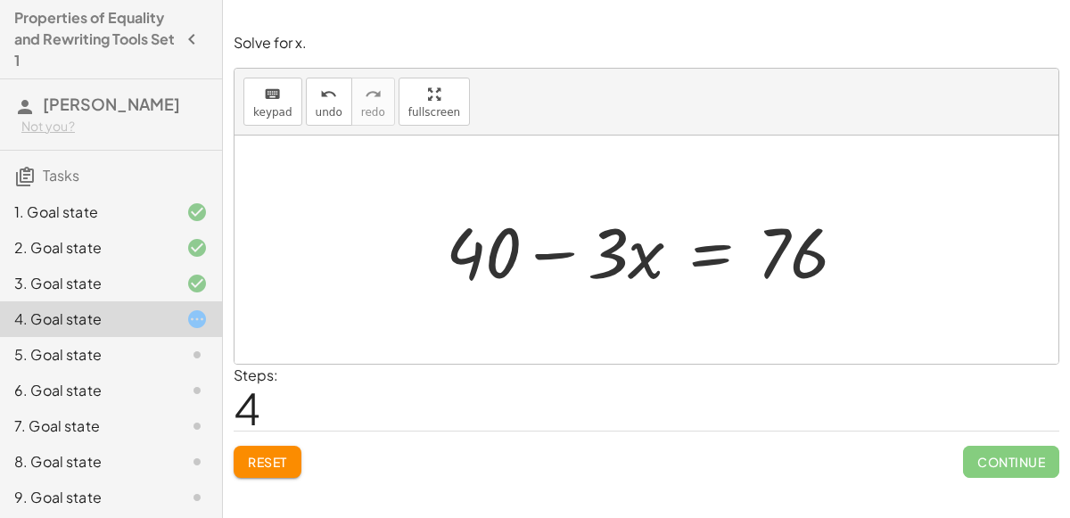
click at [270, 468] on button "Reset" at bounding box center [268, 462] width 68 height 32
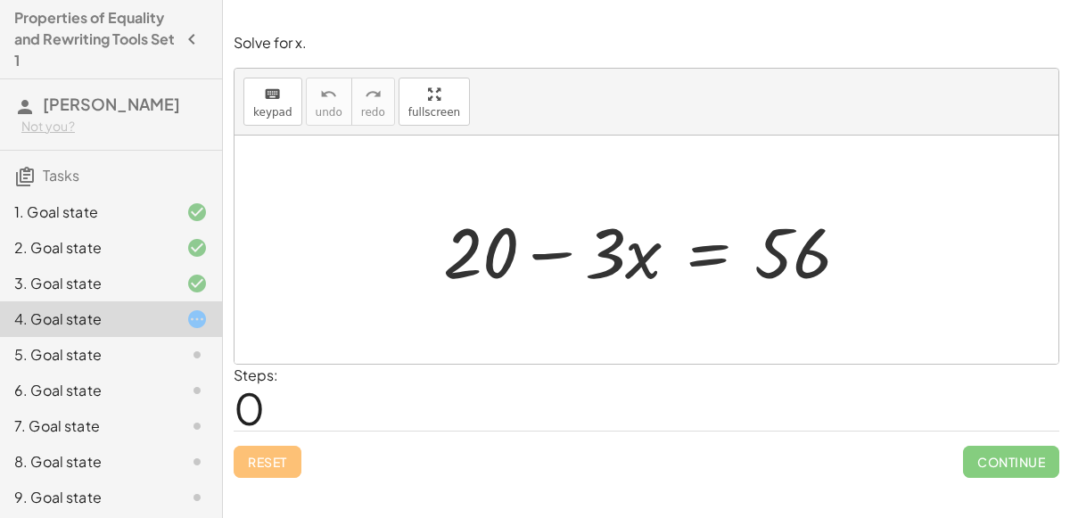
click at [547, 248] on div at bounding box center [653, 250] width 439 height 92
click at [720, 257] on div at bounding box center [653, 250] width 439 height 92
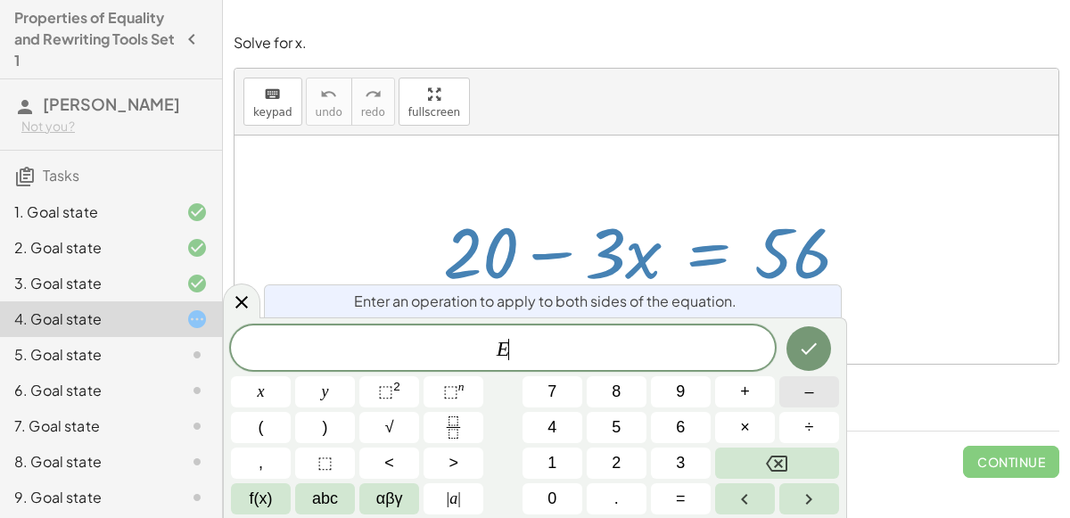
click at [807, 401] on span "–" at bounding box center [808, 392] width 9 height 24
click at [609, 474] on button "2" at bounding box center [617, 463] width 60 height 31
click at [546, 495] on button "0" at bounding box center [552, 498] width 60 height 31
click at [802, 353] on icon "Done" at bounding box center [808, 348] width 21 height 21
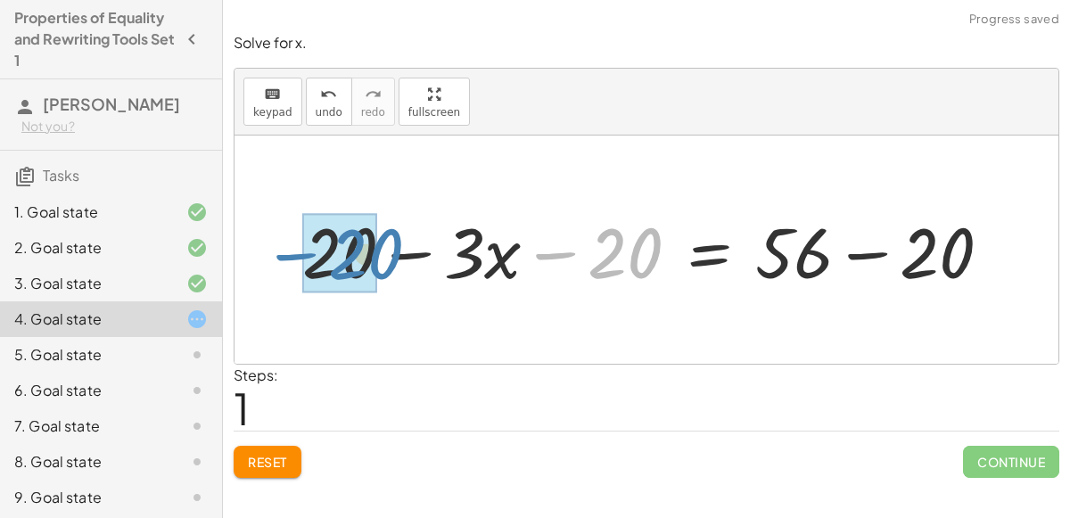
drag, startPoint x: 623, startPoint y: 255, endPoint x: 364, endPoint y: 256, distance: 259.5
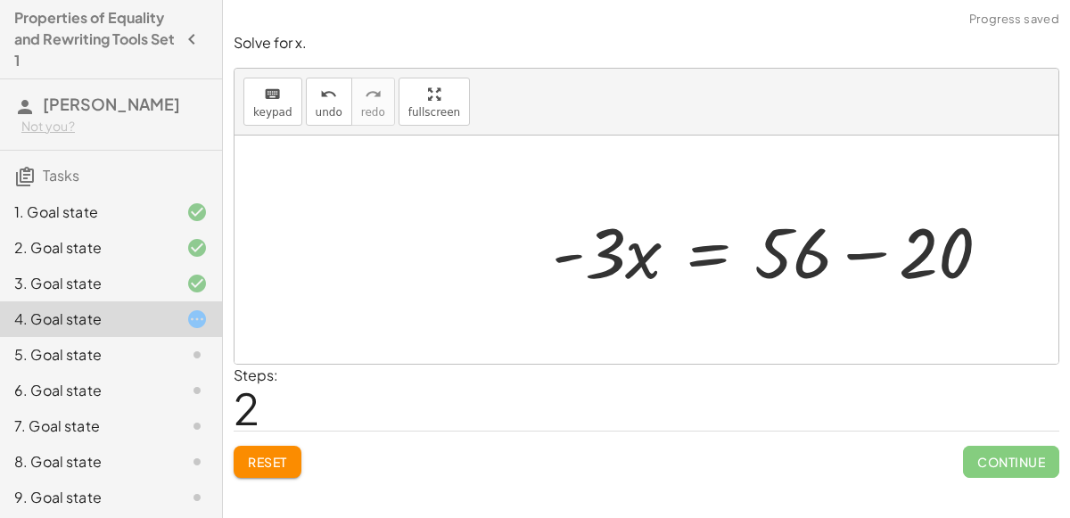
click at [874, 251] on div at bounding box center [778, 250] width 471 height 92
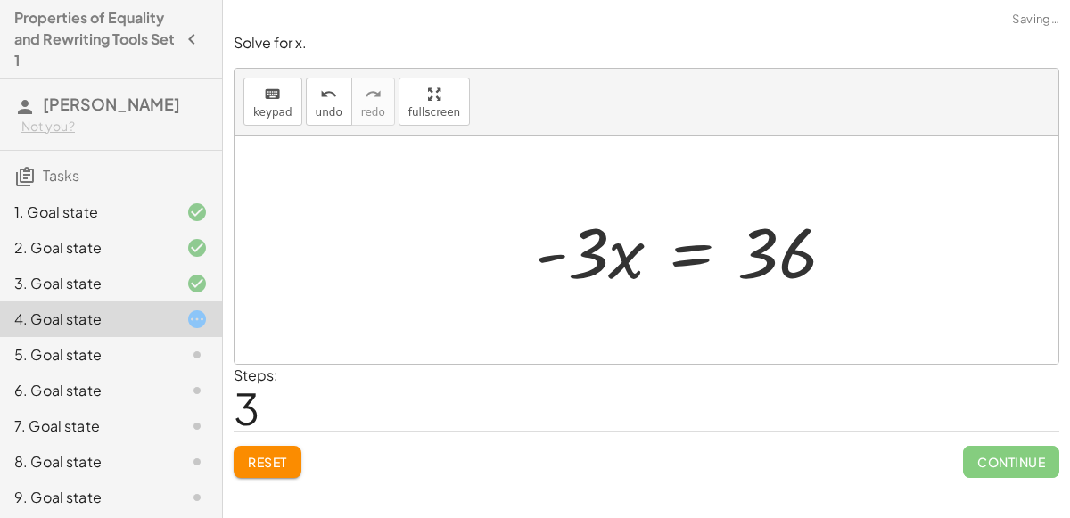
click at [605, 257] on div at bounding box center [692, 250] width 333 height 92
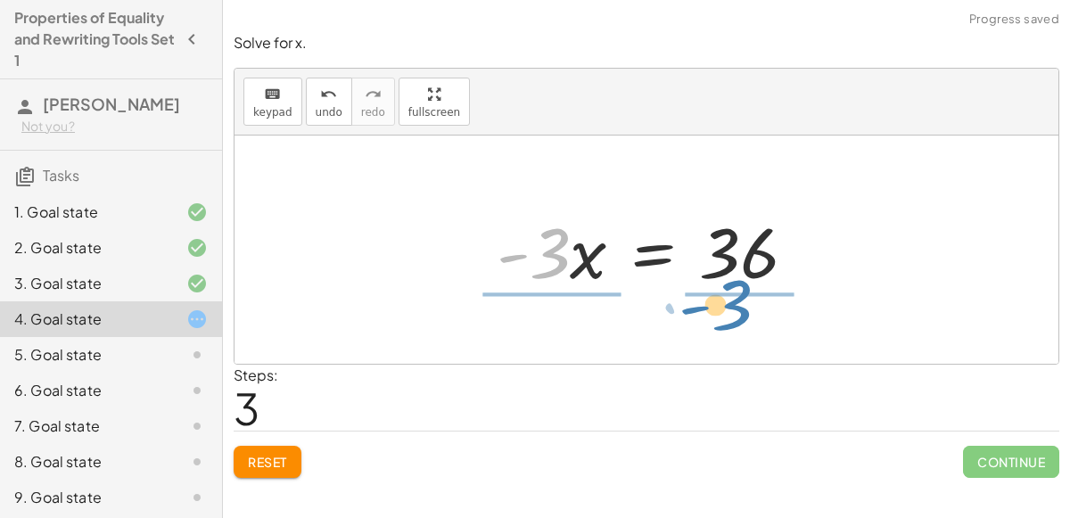
drag, startPoint x: 559, startPoint y: 262, endPoint x: 741, endPoint y: 326, distance: 192.9
click at [741, 326] on div "+ 20 − · 3 · x = 56 + 20 − · 3 · x − 20 = + 56 − 20 + 0 − · 3 · x = + 56 − 20 ·…" at bounding box center [646, 250] width 824 height 228
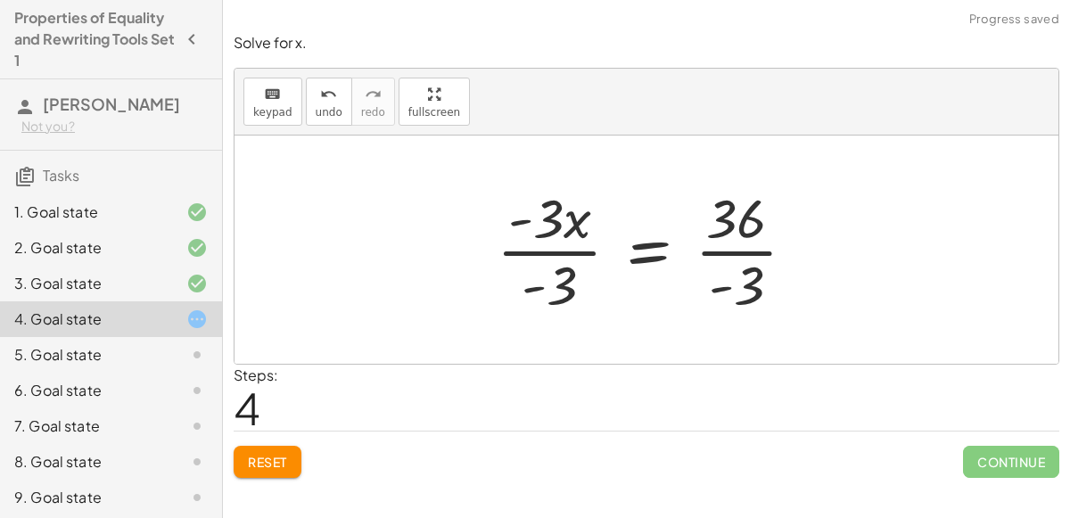
click at [735, 270] on div at bounding box center [653, 249] width 331 height 137
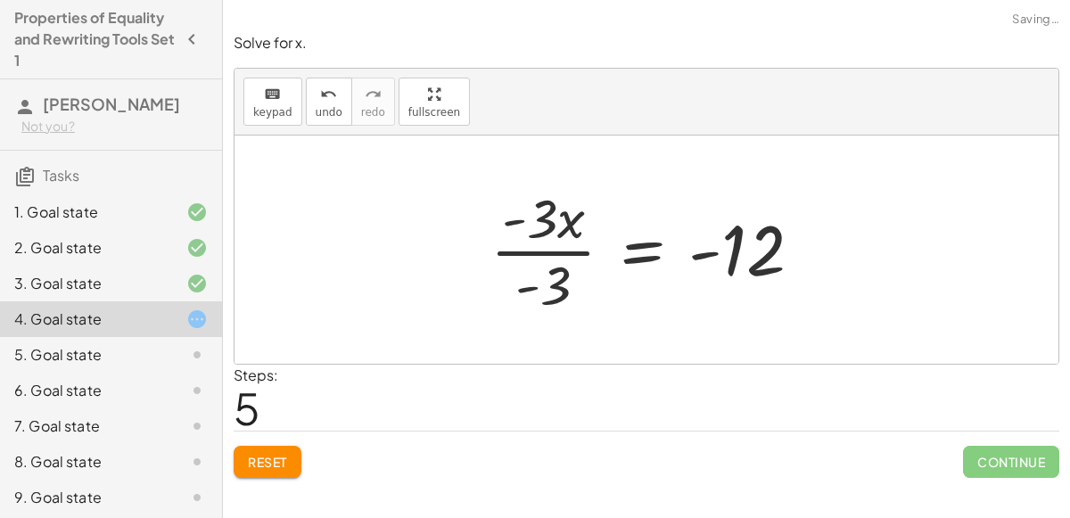
click at [566, 248] on div at bounding box center [653, 249] width 344 height 137
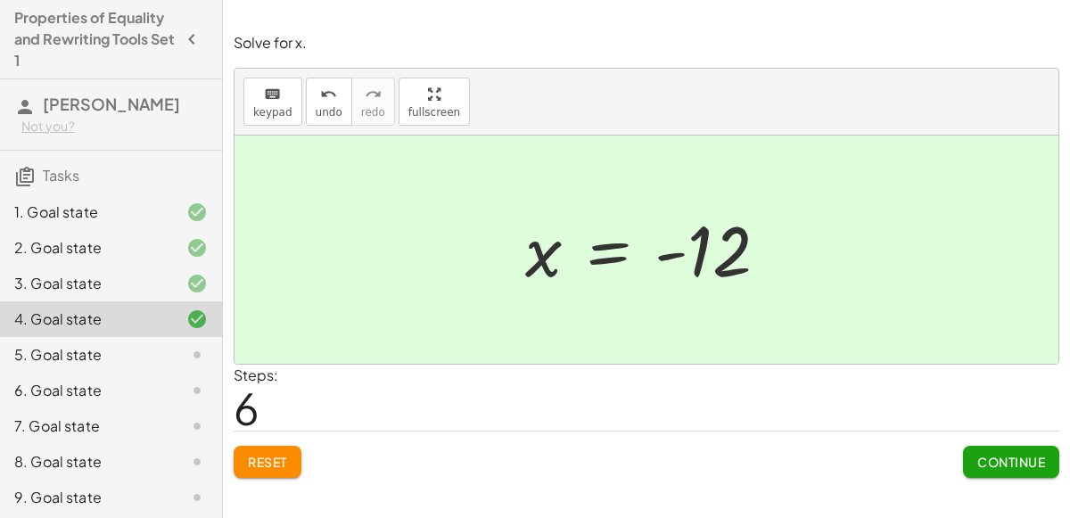
click at [201, 348] on icon at bounding box center [196, 354] width 21 height 21
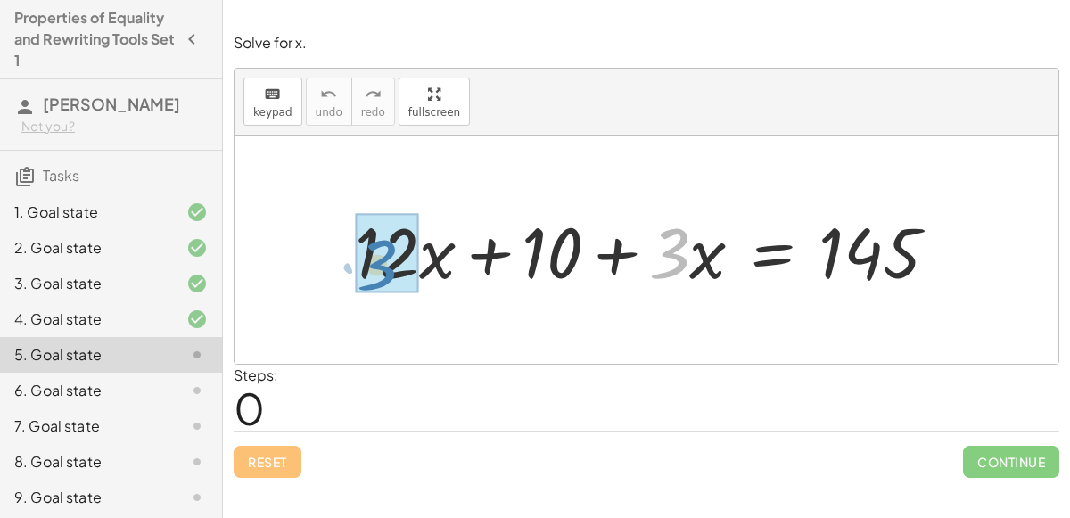
drag, startPoint x: 676, startPoint y: 261, endPoint x: 391, endPoint y: 270, distance: 285.5
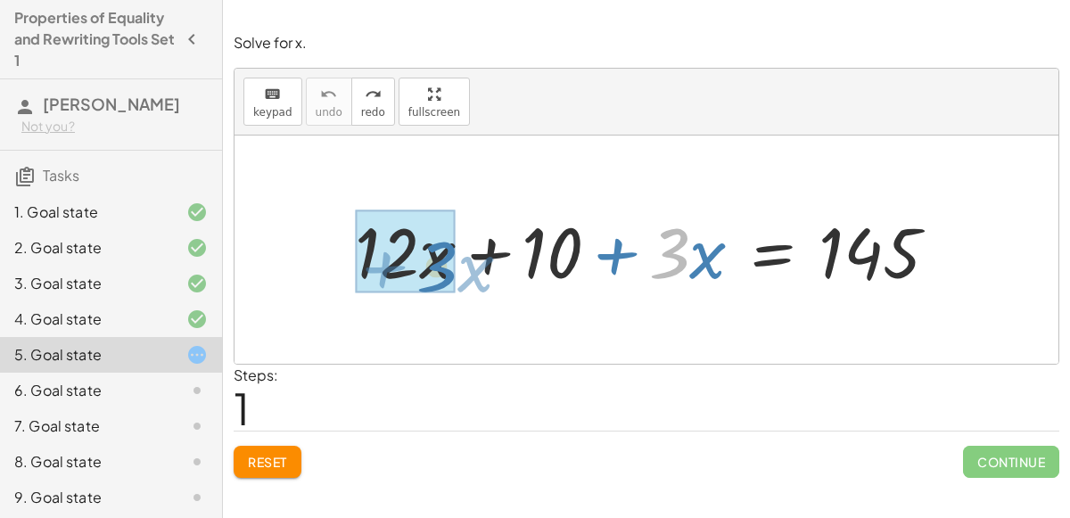
drag, startPoint x: 668, startPoint y: 253, endPoint x: 434, endPoint y: 267, distance: 234.0
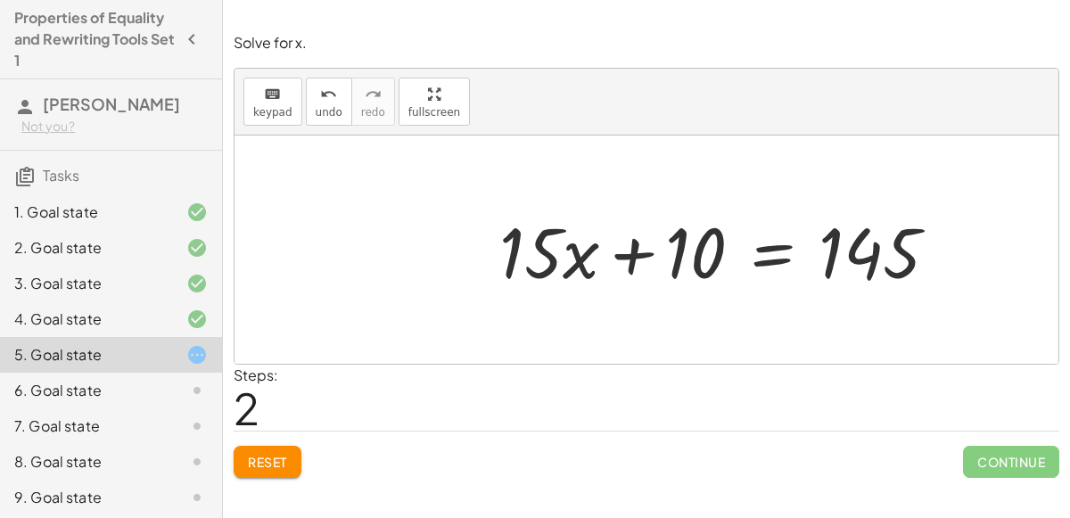
click at [787, 259] on div at bounding box center [725, 250] width 471 height 92
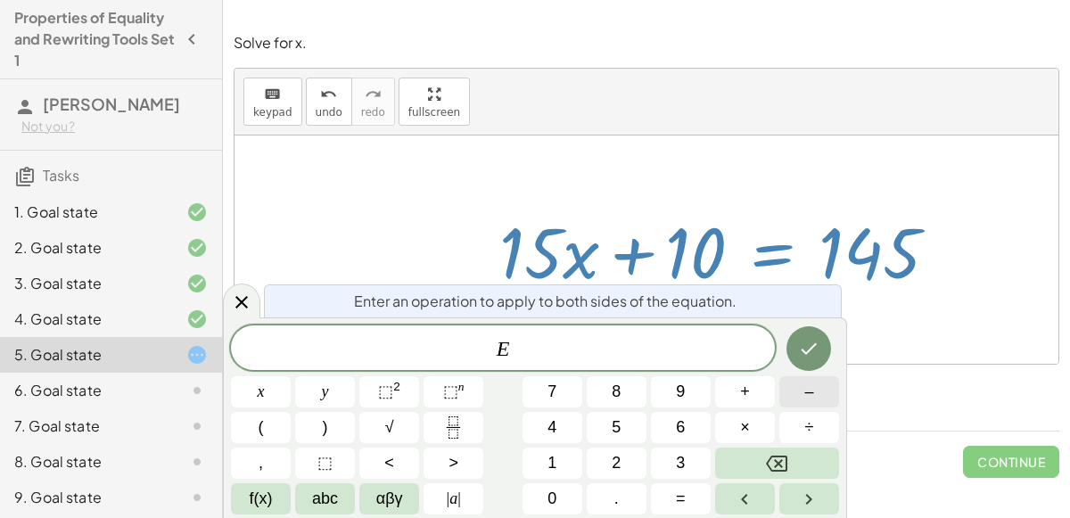
click at [800, 395] on button "–" at bounding box center [809, 391] width 60 height 31
click at [563, 460] on button "1" at bounding box center [552, 463] width 60 height 31
click at [550, 494] on span "0" at bounding box center [551, 499] width 9 height 24
click at [801, 332] on button "Done" at bounding box center [808, 348] width 45 height 45
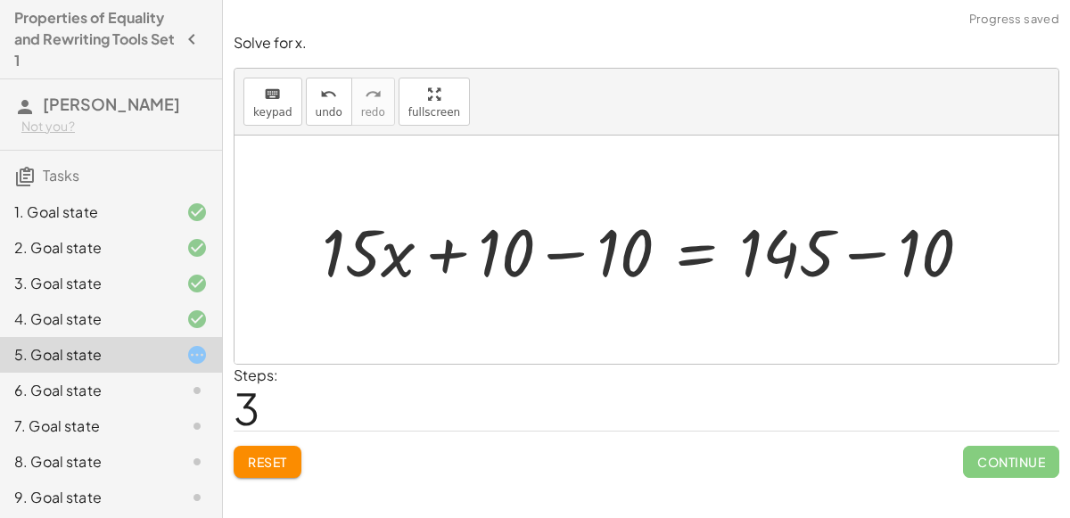
click at [568, 255] on div at bounding box center [653, 250] width 681 height 86
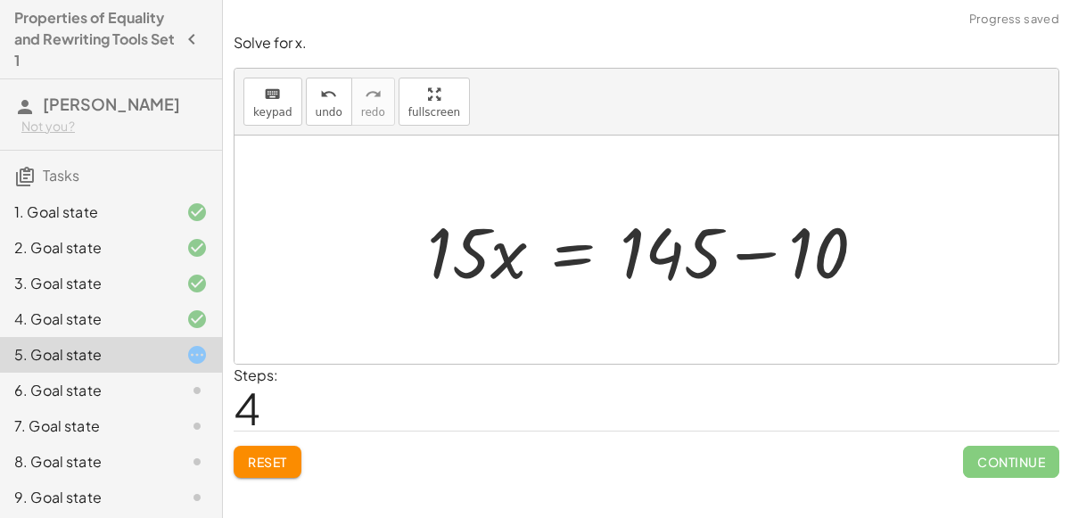
click at [769, 263] on div at bounding box center [653, 250] width 471 height 92
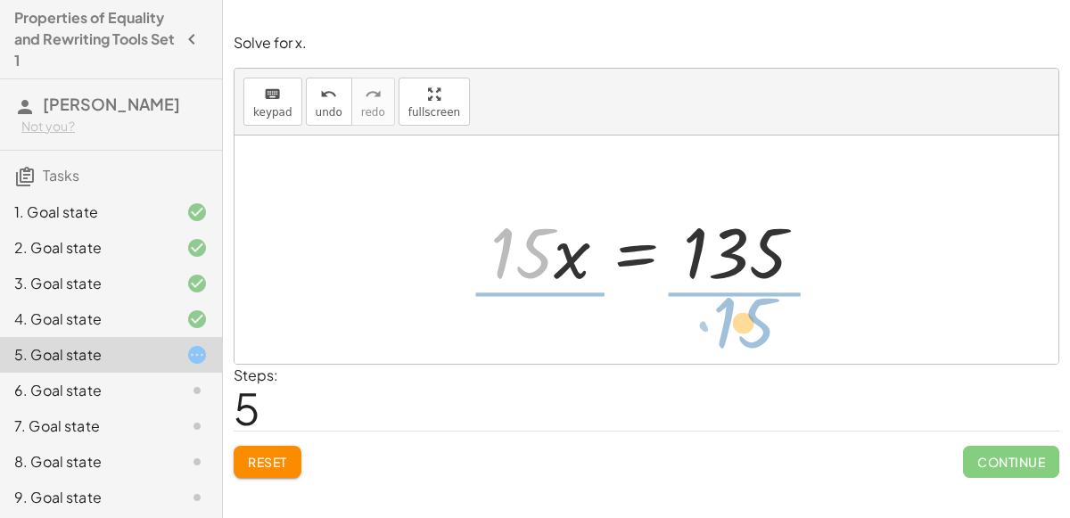
drag, startPoint x: 538, startPoint y: 268, endPoint x: 759, endPoint y: 338, distance: 231.8
click at [759, 338] on div "+ · 12 · x + 10 + · 3 · x = 145 + · 15 · x + 10 = 145 + · 15 · x + 10 − 10 = + …" at bounding box center [646, 250] width 824 height 228
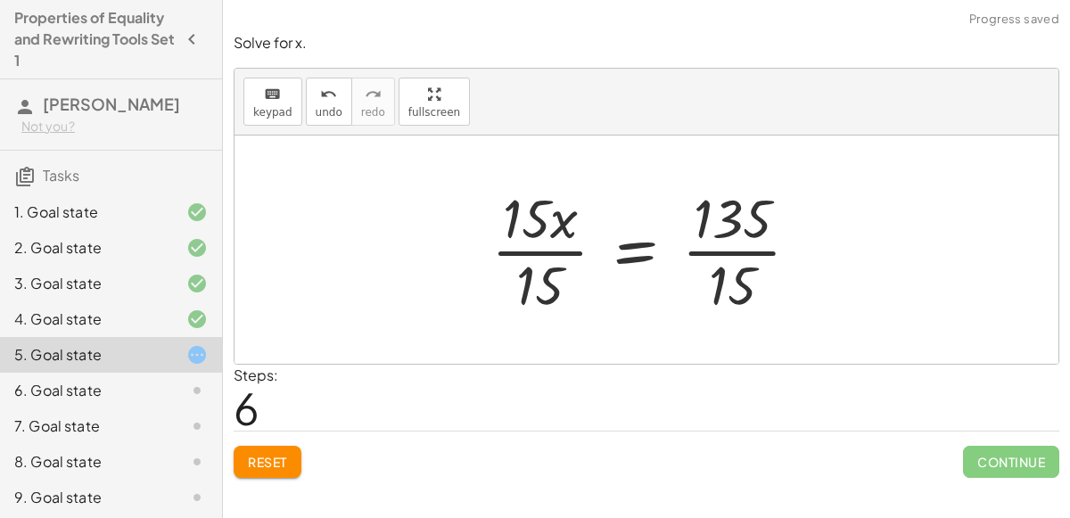
click at [724, 247] on div at bounding box center [652, 249] width 341 height 137
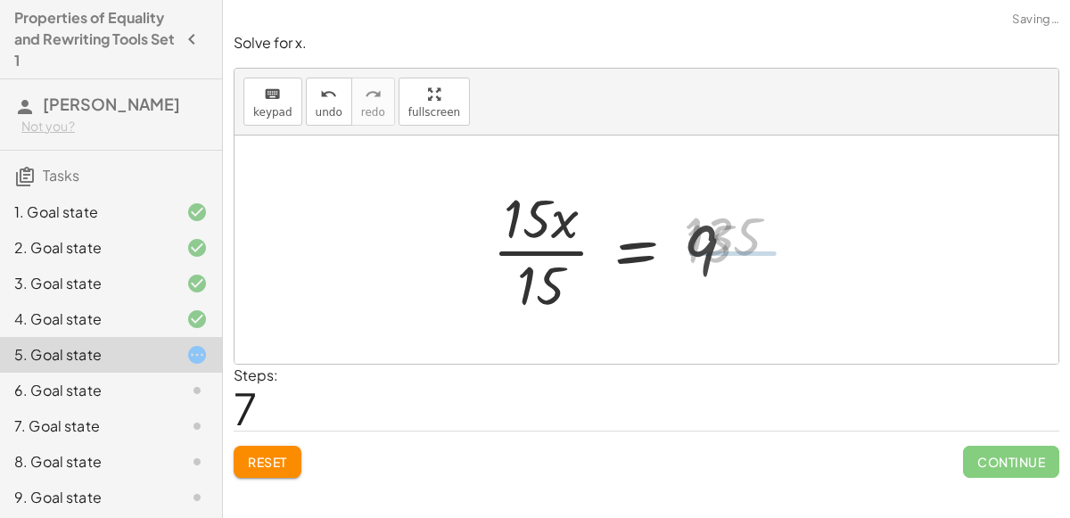
click at [534, 243] on div at bounding box center [620, 249] width 275 height 137
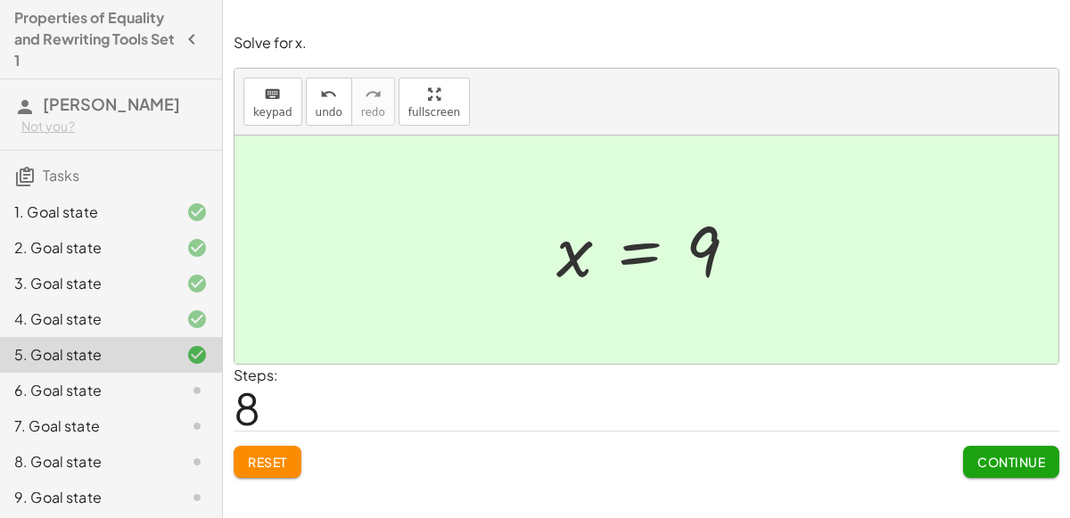
click at [86, 391] on div "6. Goal state" at bounding box center [86, 390] width 144 height 21
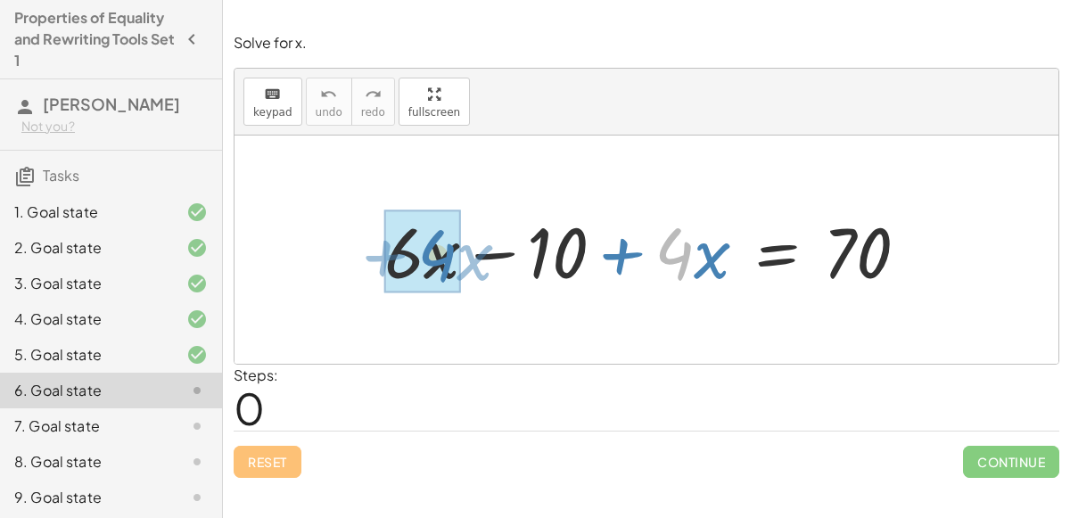
drag, startPoint x: 690, startPoint y: 247, endPoint x: 451, endPoint y: 250, distance: 239.0
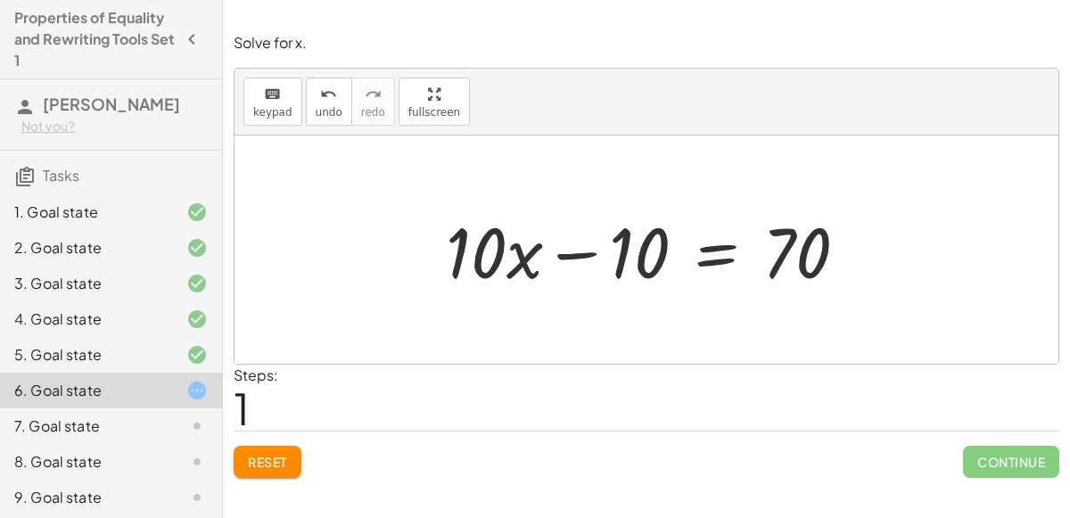
click at [701, 245] on div at bounding box center [654, 250] width 434 height 92
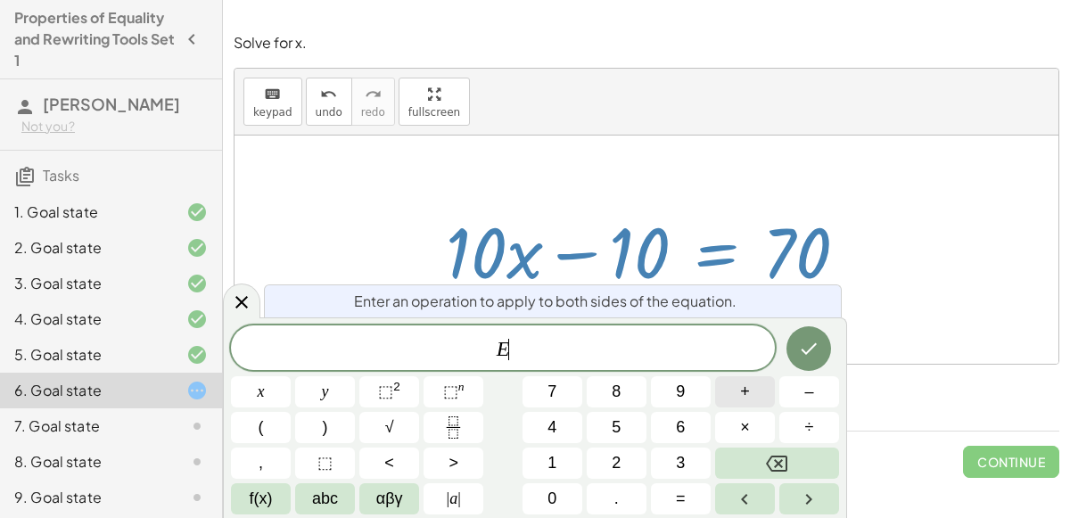
click at [743, 398] on span "+" at bounding box center [745, 392] width 10 height 24
click at [543, 473] on button "1" at bounding box center [552, 463] width 60 height 31
click at [550, 506] on span "0" at bounding box center [551, 499] width 9 height 24
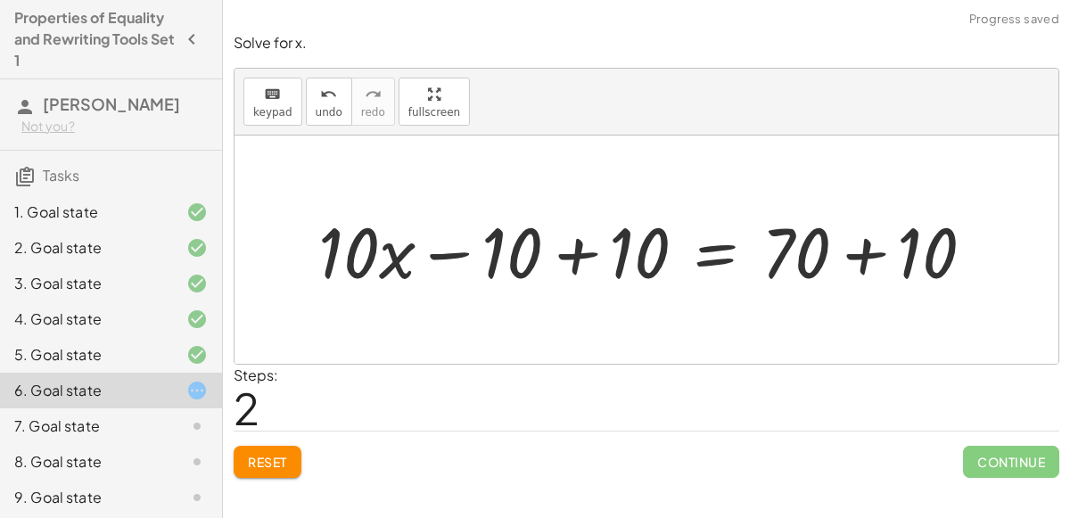
click at [583, 254] on div at bounding box center [653, 250] width 688 height 92
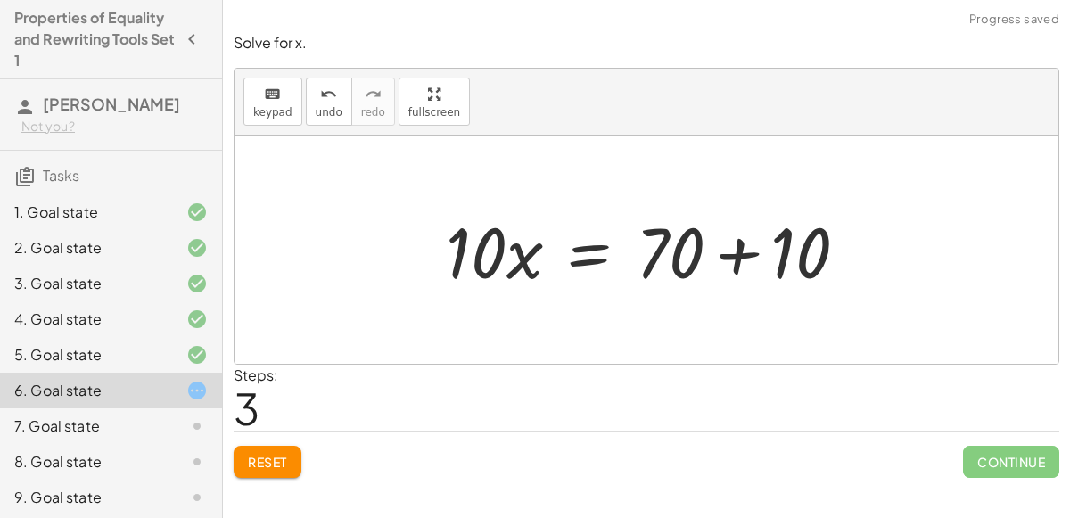
click at [731, 256] on div at bounding box center [654, 250] width 434 height 92
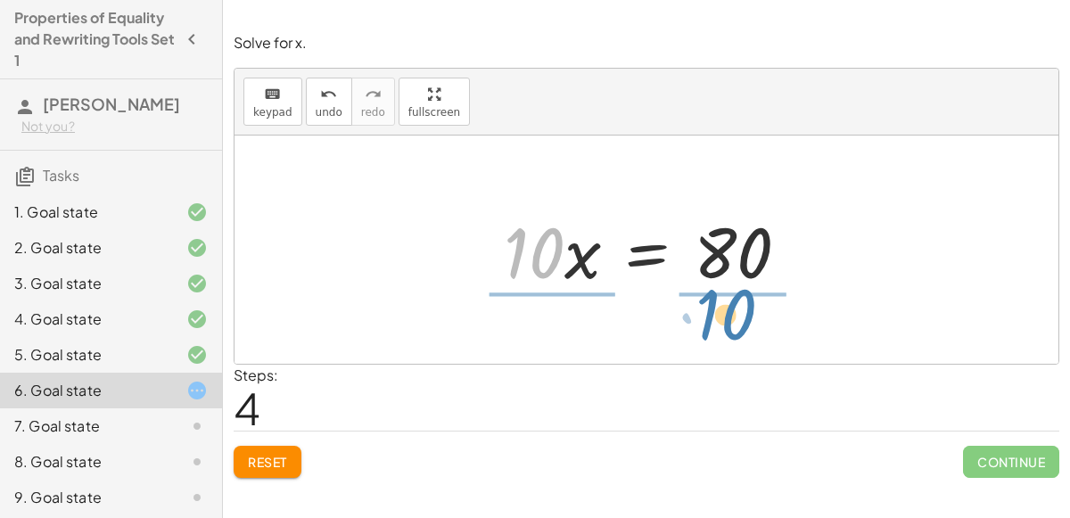
drag, startPoint x: 555, startPoint y: 251, endPoint x: 746, endPoint y: 315, distance: 201.9
click at [746, 315] on div "+ · 6 · x − 10 + · 4 · x = 70 + · 10 · x − 10 = 70 + · 10 · x − 10 + 10 = + 70 …" at bounding box center [646, 250] width 824 height 228
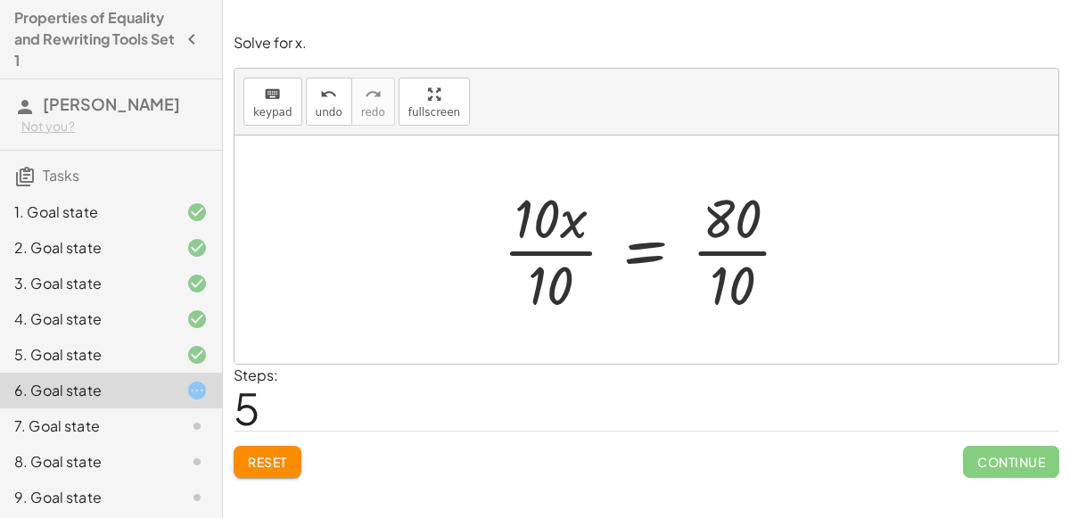
click at [719, 252] on div at bounding box center [654, 249] width 320 height 137
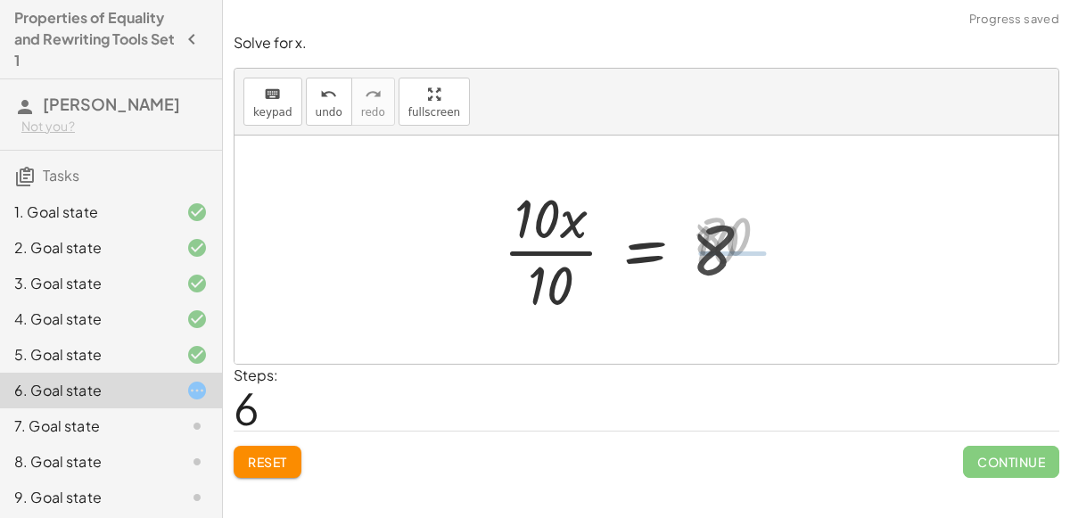
click at [563, 252] on div at bounding box center [634, 249] width 281 height 137
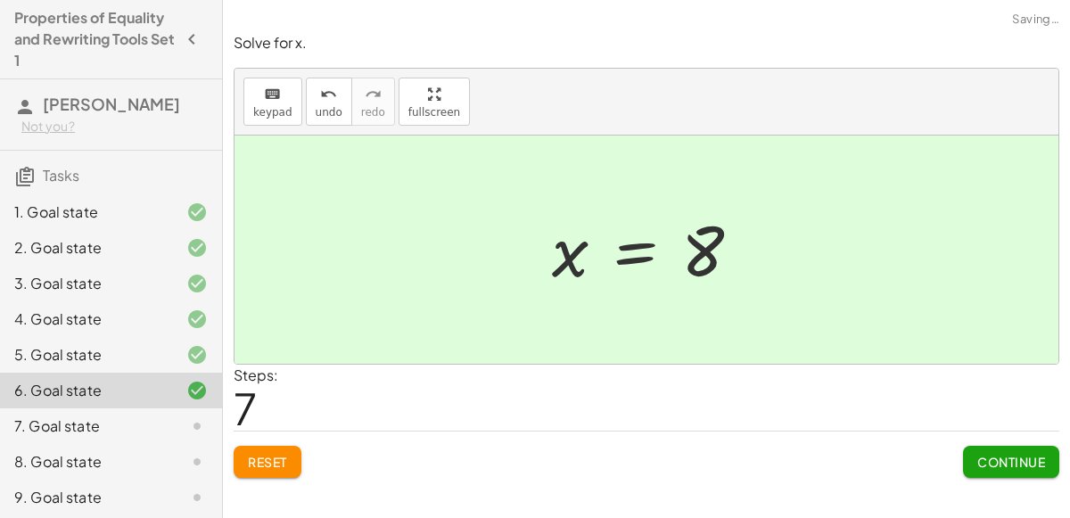
click at [990, 457] on span "Continue" at bounding box center [1011, 462] width 68 height 16
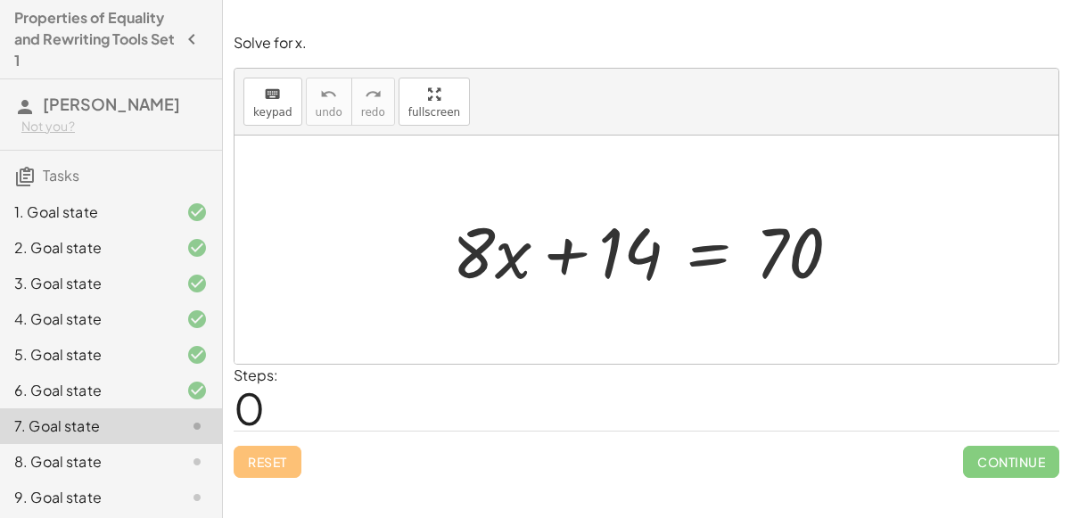
click at [568, 258] on div at bounding box center [653, 250] width 420 height 92
click at [696, 258] on div at bounding box center [653, 250] width 420 height 92
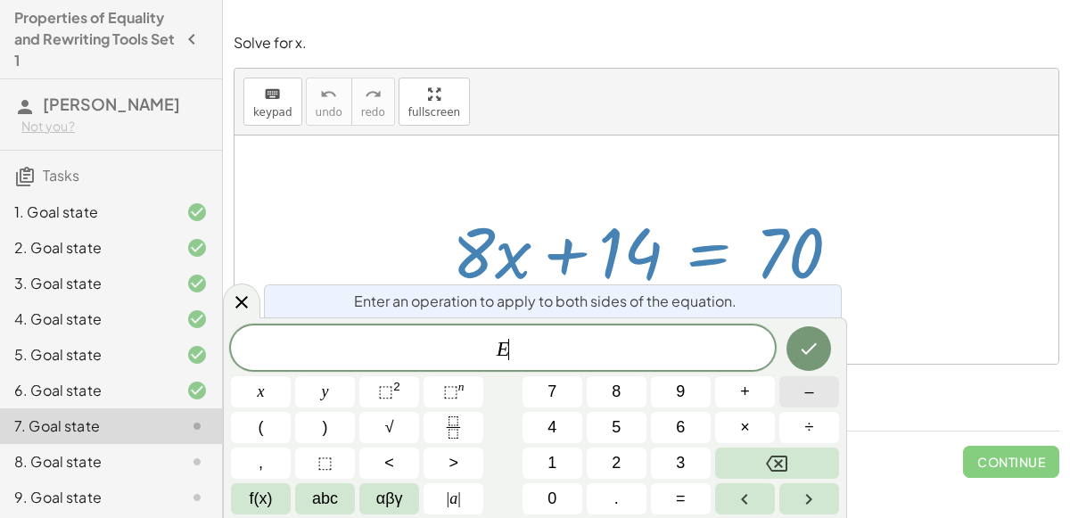
click at [806, 388] on span "–" at bounding box center [808, 392] width 9 height 24
click at [572, 465] on button "1" at bounding box center [552, 463] width 60 height 31
click at [546, 432] on button "4" at bounding box center [552, 427] width 60 height 31
click at [796, 355] on button "Done" at bounding box center [808, 348] width 45 height 45
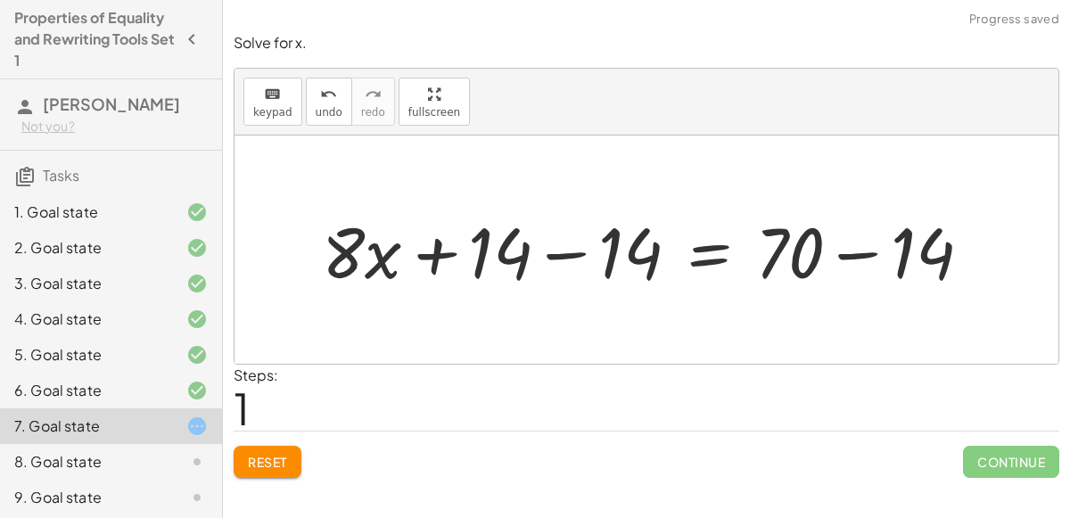
click at [562, 259] on div at bounding box center [653, 250] width 681 height 92
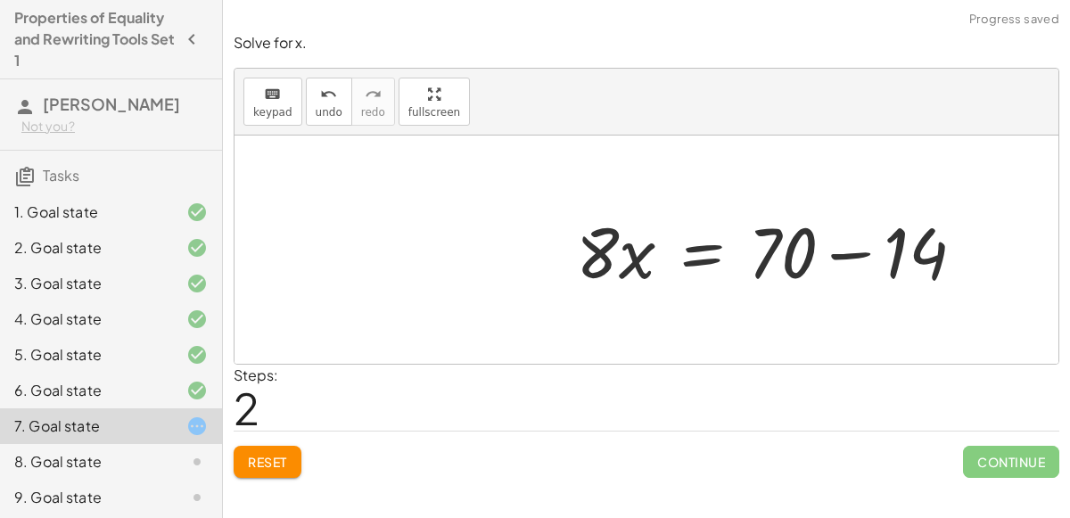
click at [851, 250] on div at bounding box center [777, 250] width 420 height 92
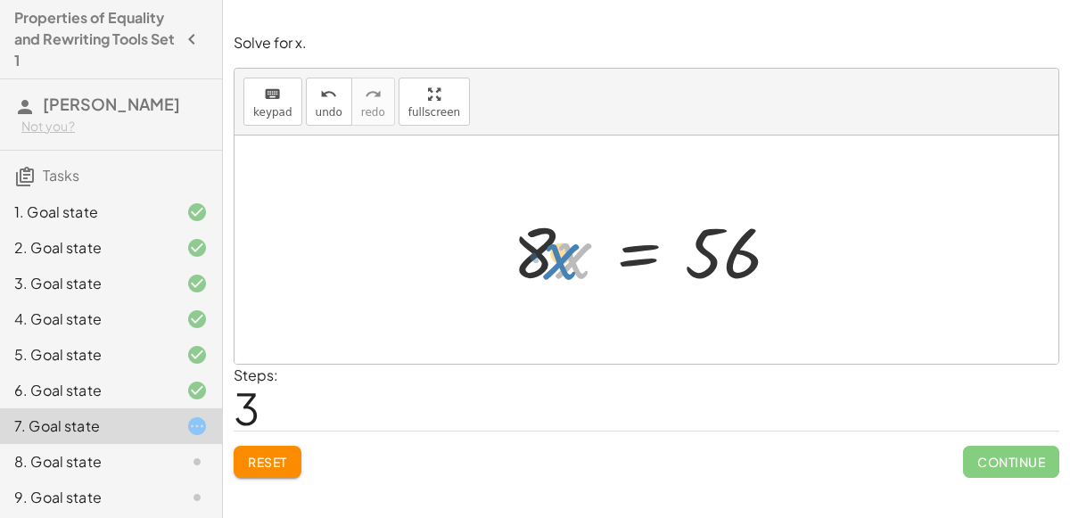
drag, startPoint x: 560, startPoint y: 246, endPoint x: 548, endPoint y: 247, distance: 11.6
click at [548, 247] on div at bounding box center [654, 250] width 300 height 92
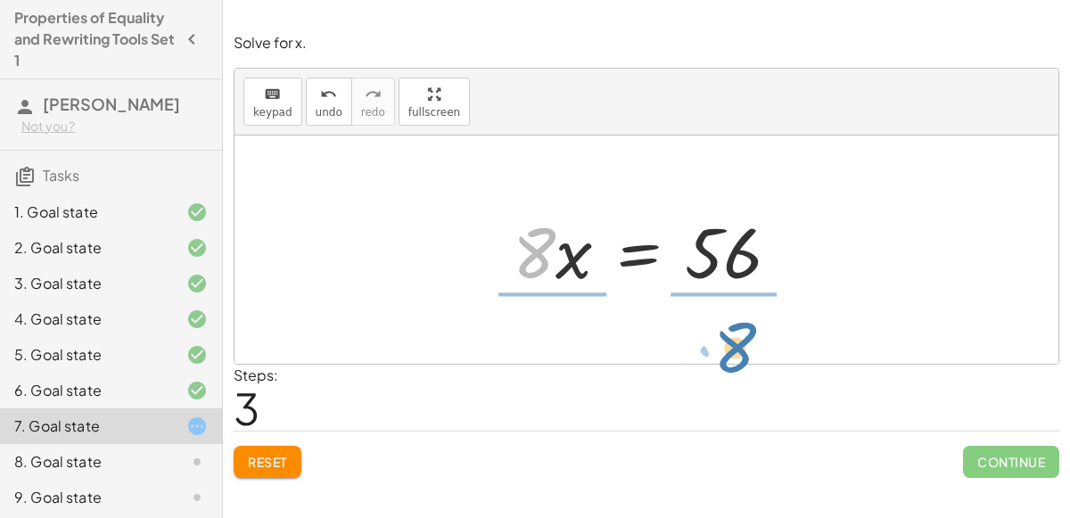
drag, startPoint x: 530, startPoint y: 253, endPoint x: 729, endPoint y: 346, distance: 220.2
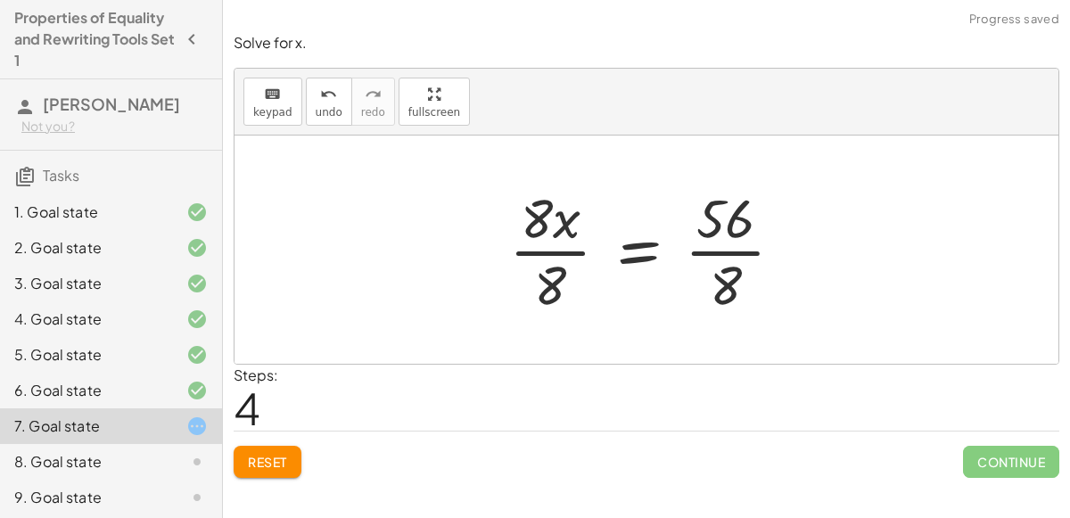
click at [720, 257] on div at bounding box center [653, 249] width 306 height 137
click at [577, 246] on div at bounding box center [629, 249] width 258 height 137
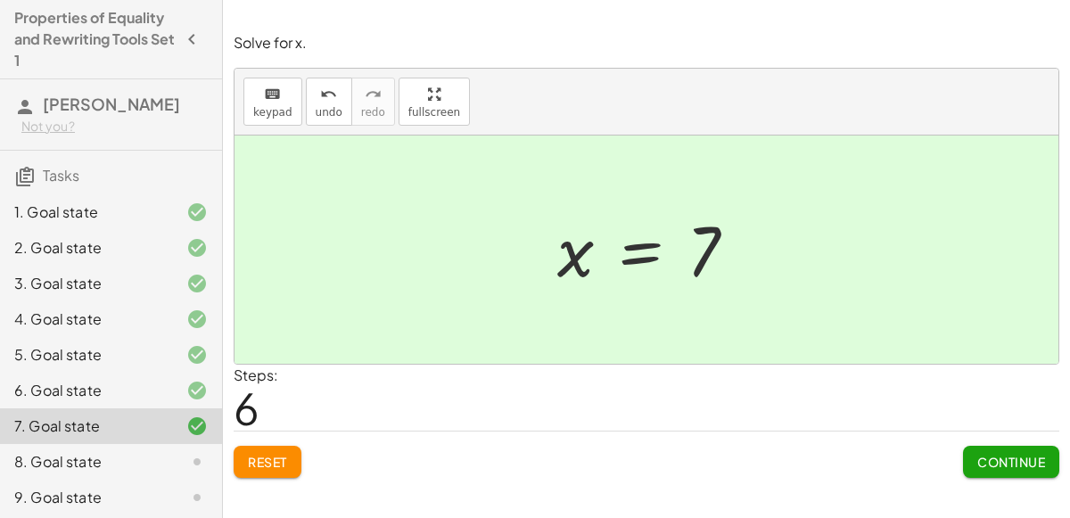
click at [1024, 448] on button "Continue" at bounding box center [1011, 462] width 96 height 32
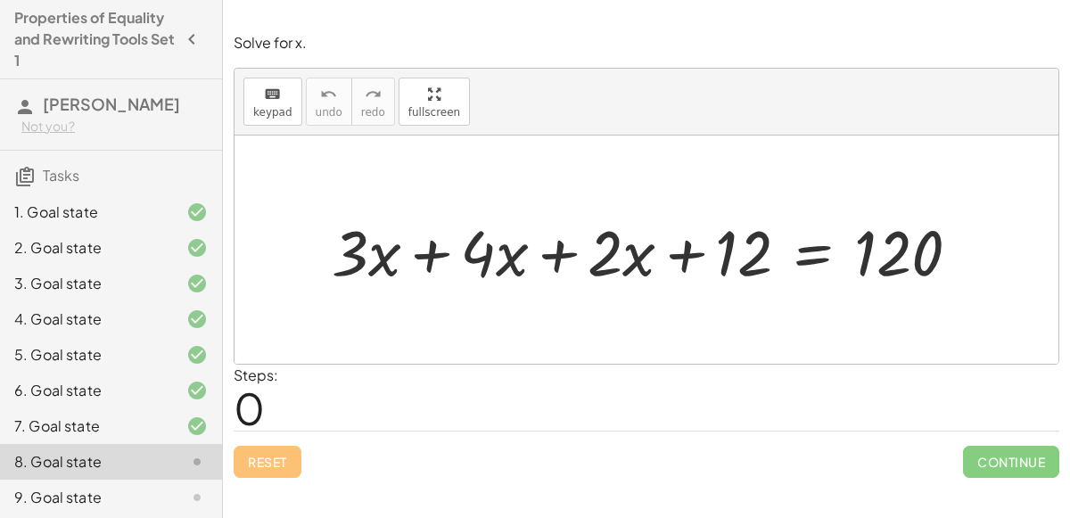
click at [558, 251] on div at bounding box center [653, 250] width 661 height 83
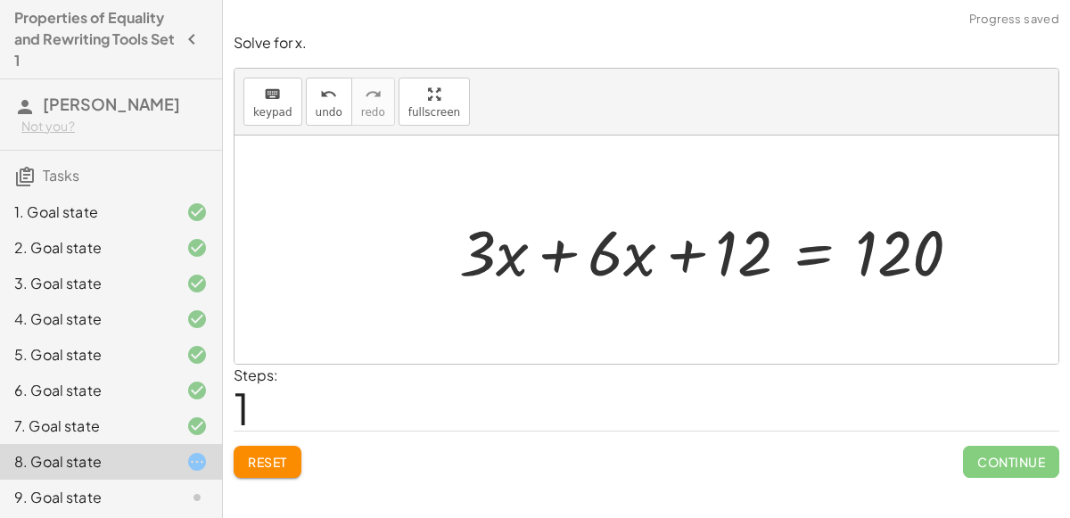
click at [557, 254] on div at bounding box center [717, 250] width 534 height 83
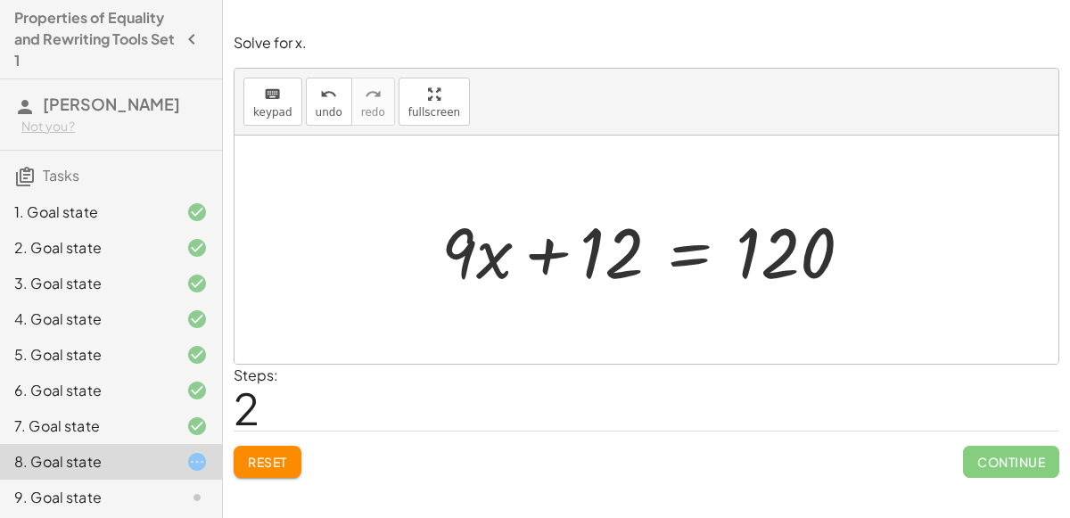
click at [685, 252] on div at bounding box center [653, 250] width 443 height 92
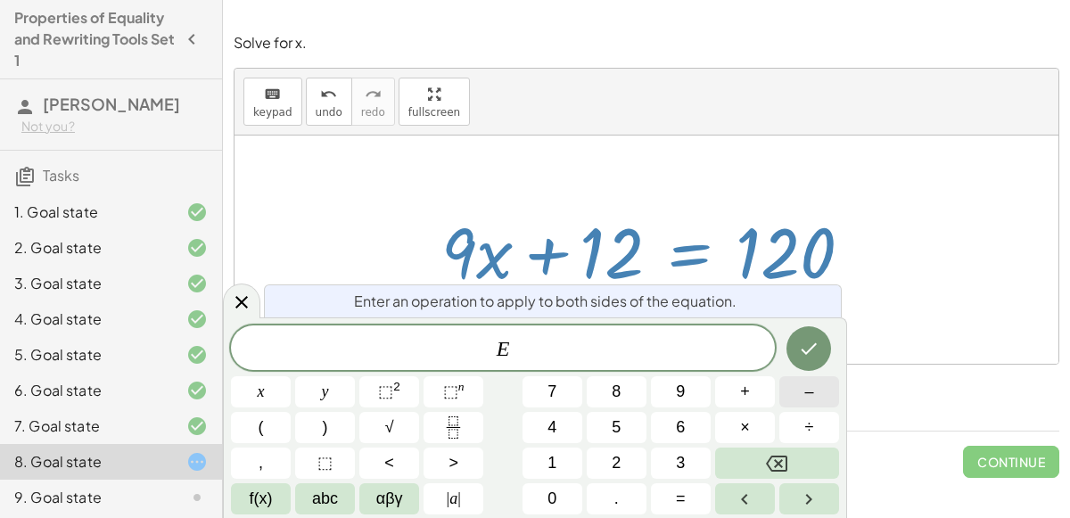
click at [803, 388] on button "–" at bounding box center [809, 391] width 60 height 31
click at [557, 472] on button "1" at bounding box center [552, 463] width 60 height 31
click at [612, 466] on span "2" at bounding box center [616, 463] width 9 height 24
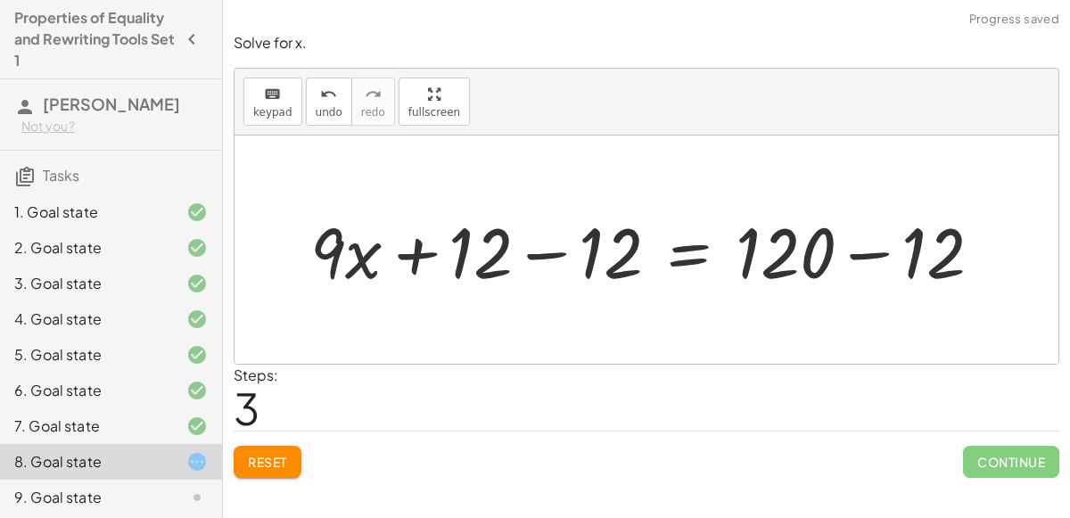
click at [539, 259] on div at bounding box center [652, 250] width 703 height 92
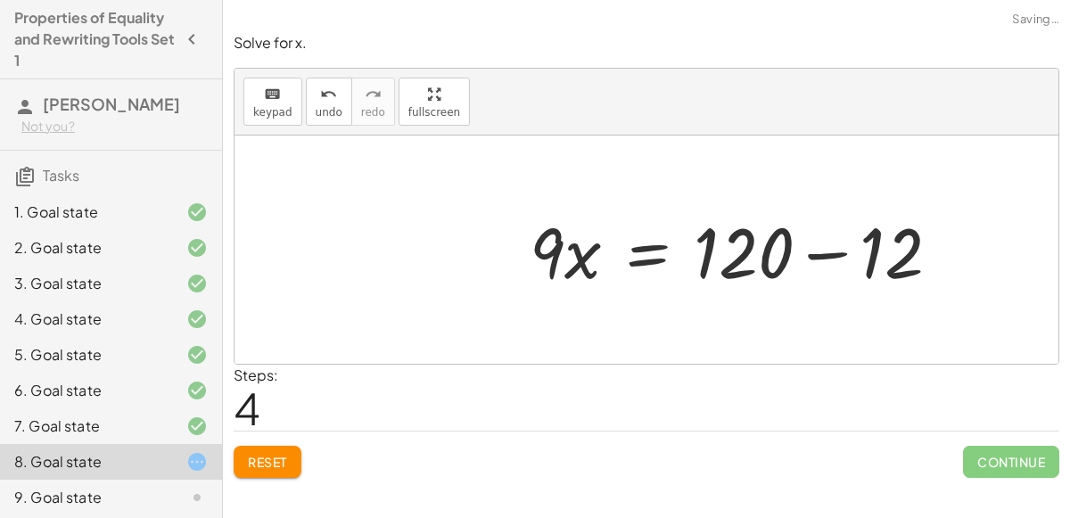
click at [856, 249] on div at bounding box center [742, 250] width 443 height 92
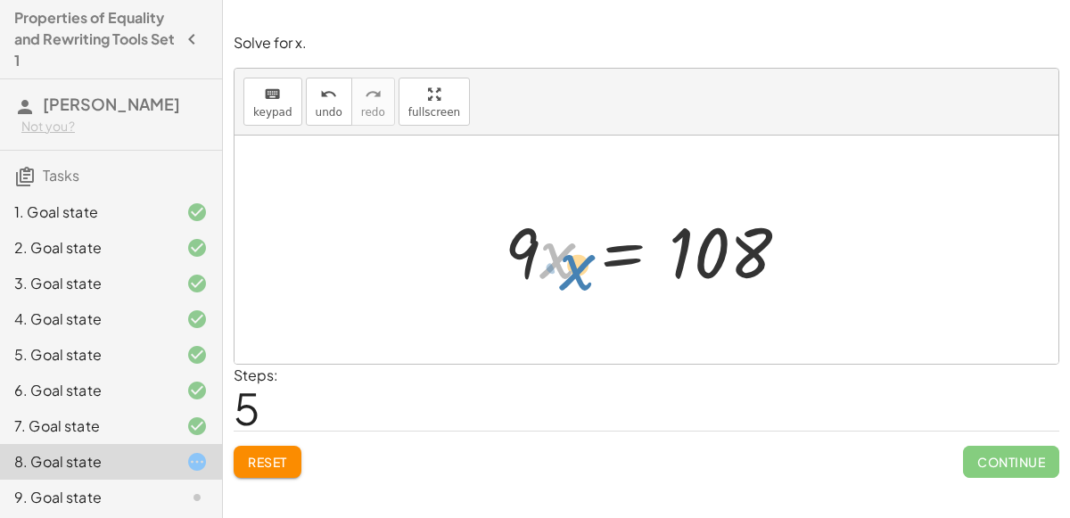
drag, startPoint x: 549, startPoint y: 247, endPoint x: 564, endPoint y: 255, distance: 17.2
click at [564, 255] on div at bounding box center [654, 250] width 317 height 92
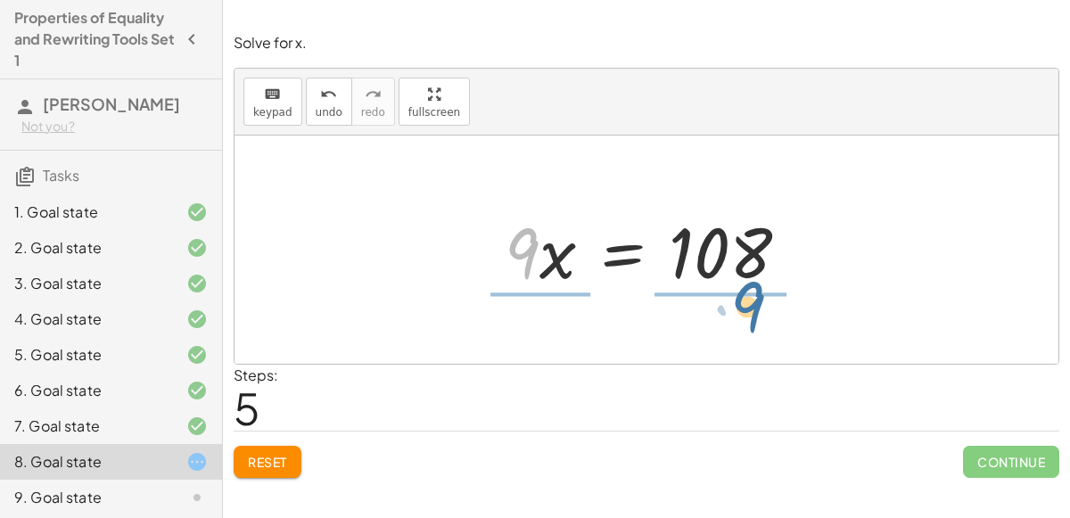
drag, startPoint x: 522, startPoint y: 247, endPoint x: 743, endPoint y: 317, distance: 230.9
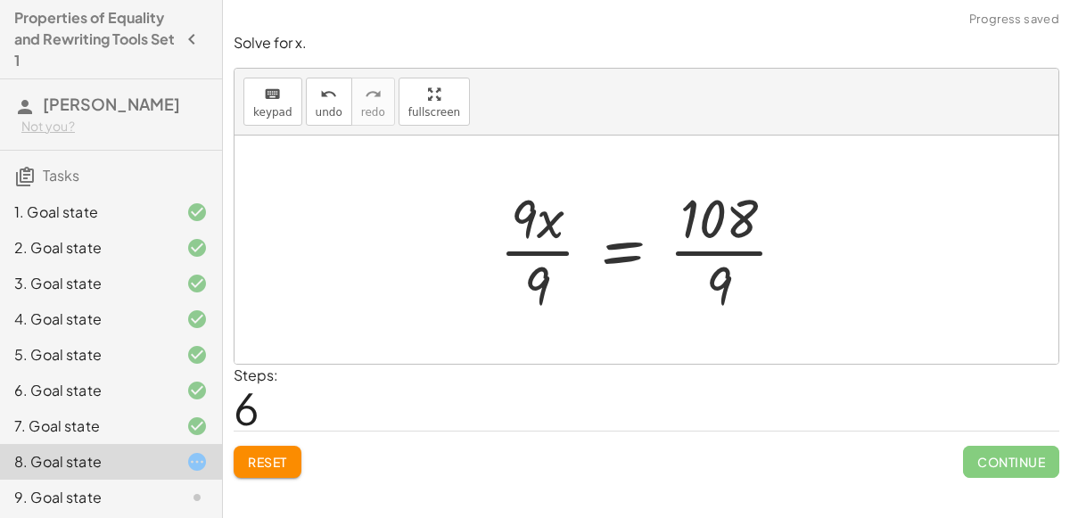
click at [733, 243] on div at bounding box center [649, 249] width 319 height 137
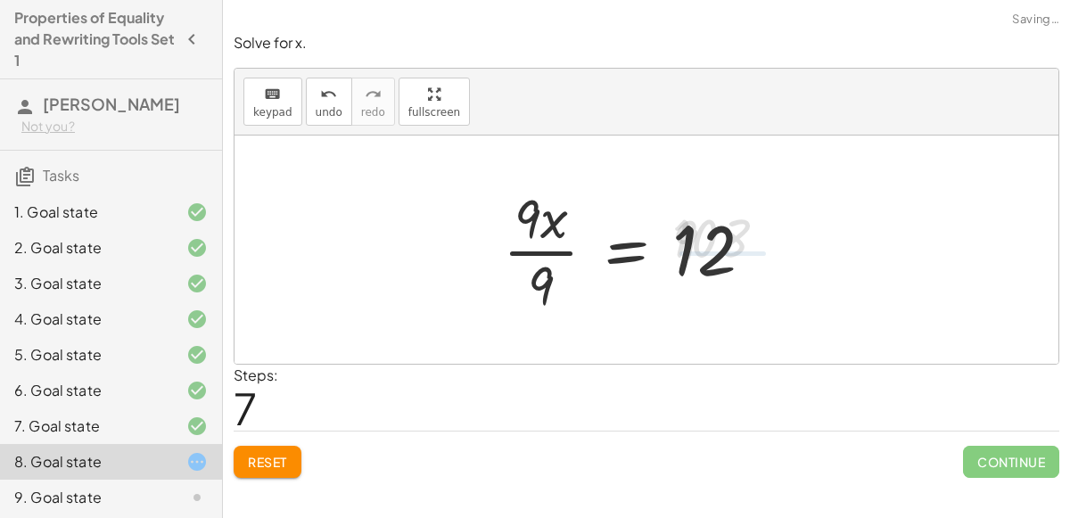
click at [540, 239] on div at bounding box center [635, 249] width 283 height 137
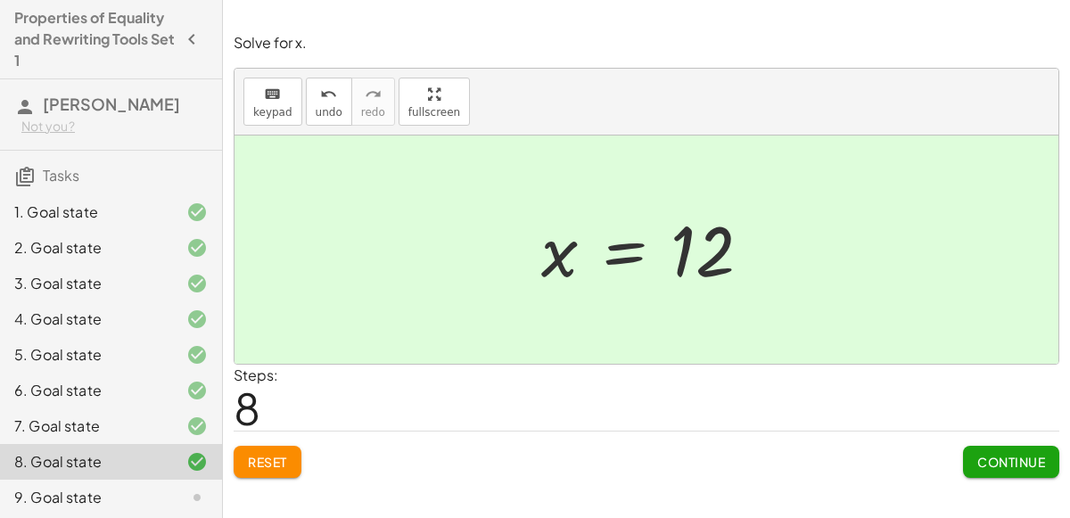
click at [1020, 464] on span "Continue" at bounding box center [1011, 462] width 68 height 16
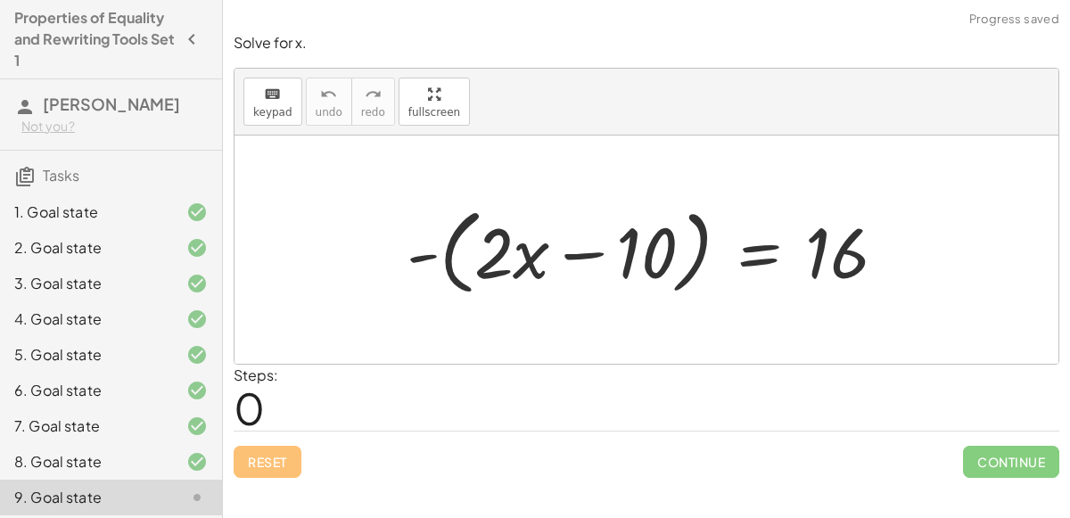
click at [450, 245] on div at bounding box center [654, 250] width 512 height 103
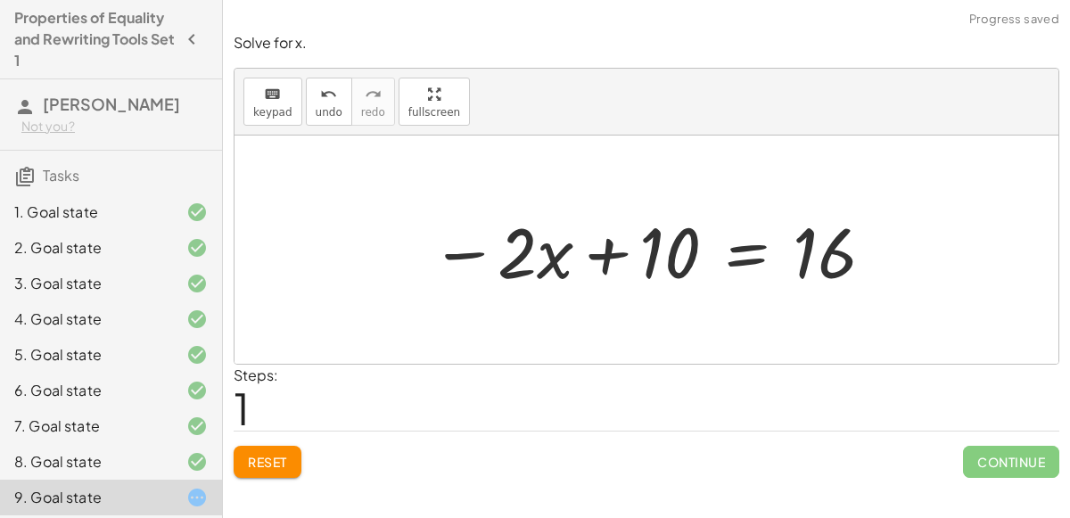
click at [746, 254] on div at bounding box center [654, 250] width 464 height 92
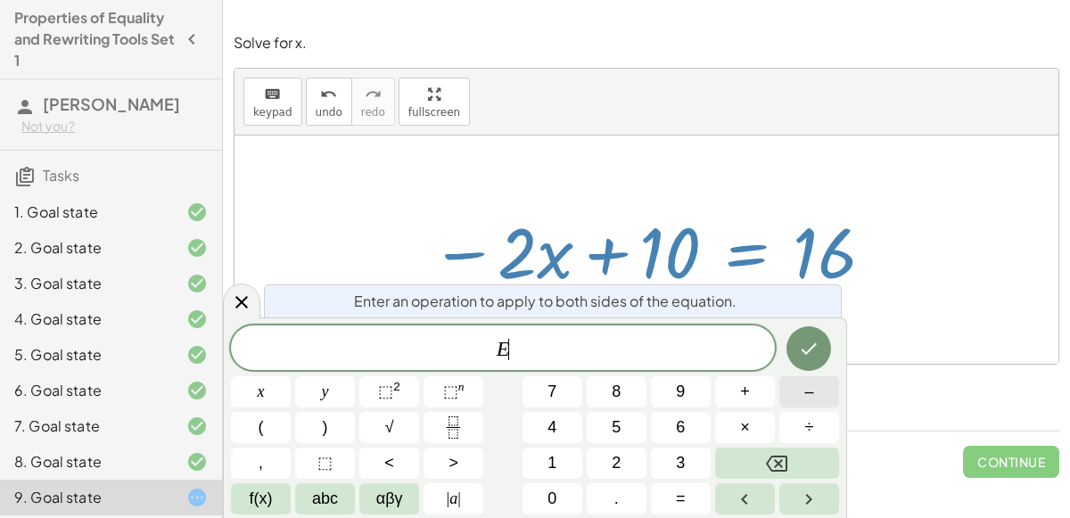
click at [808, 397] on span "–" at bounding box center [808, 392] width 9 height 24
click at [558, 475] on button "1" at bounding box center [552, 463] width 60 height 31
click at [555, 504] on span "0" at bounding box center [551, 499] width 9 height 24
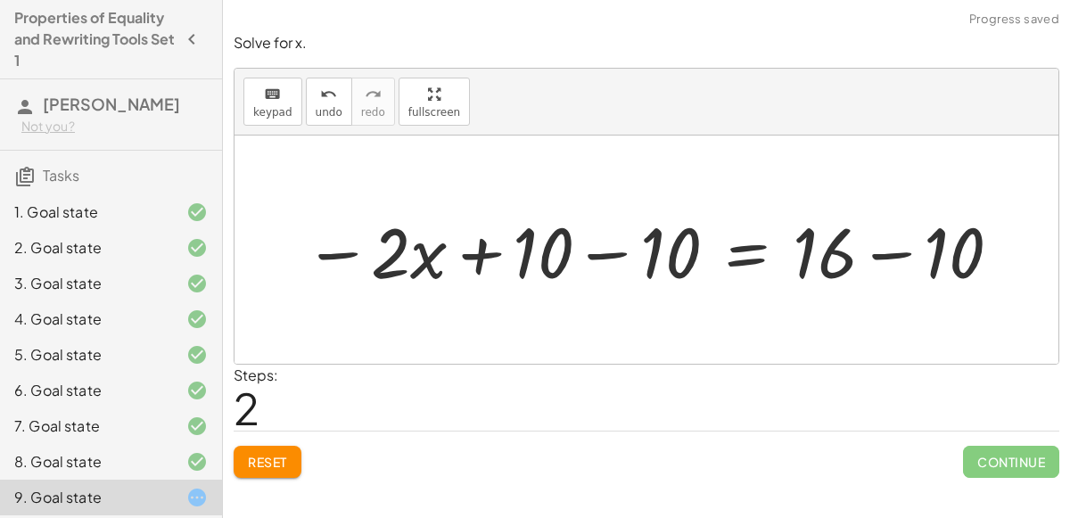
click at [605, 251] on div at bounding box center [653, 250] width 717 height 92
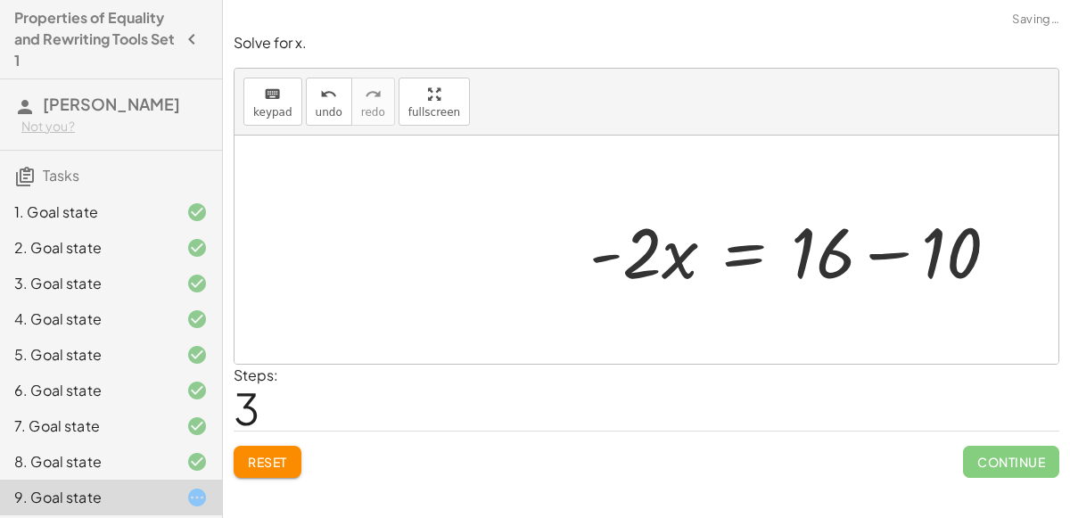
click at [891, 257] on div at bounding box center [800, 250] width 441 height 92
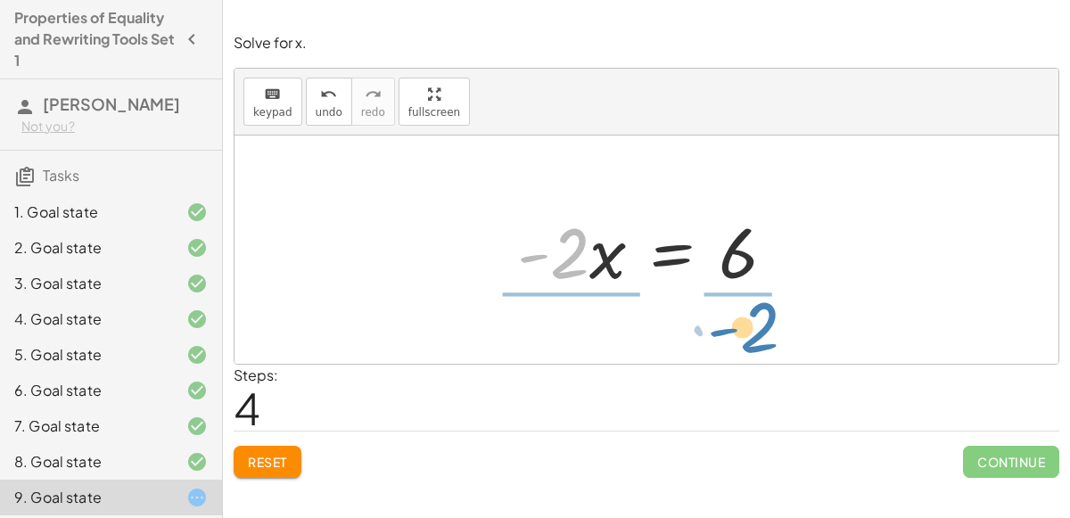
drag, startPoint x: 576, startPoint y: 267, endPoint x: 765, endPoint y: 343, distance: 204.0
click at [765, 343] on div "- ( + · 2 · x − 10 ) = 16 − · 2 · x + 10 = 16 − · 2 · x + 10 − 10 = + 16 − 10 −…" at bounding box center [646, 250] width 824 height 228
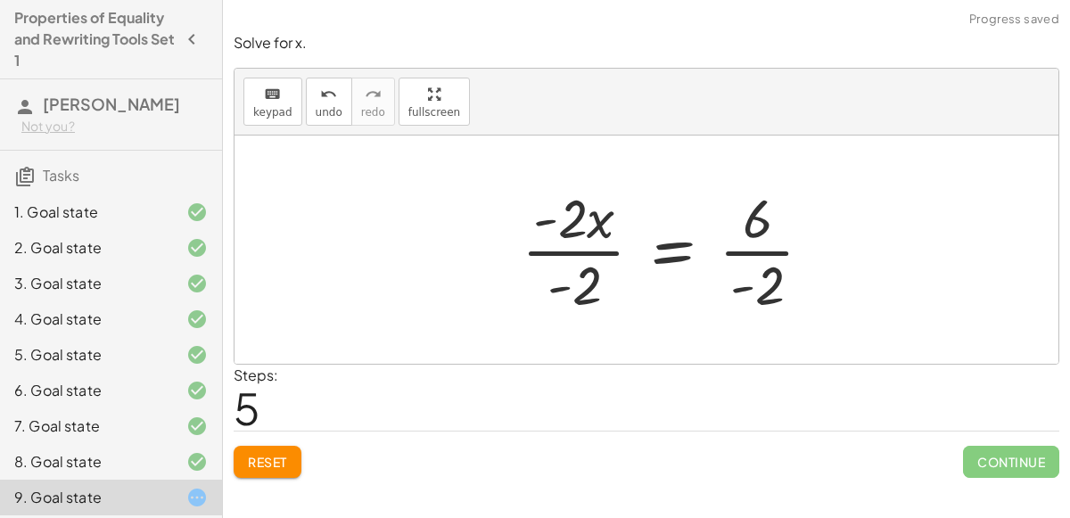
click at [761, 244] on div at bounding box center [675, 249] width 324 height 137
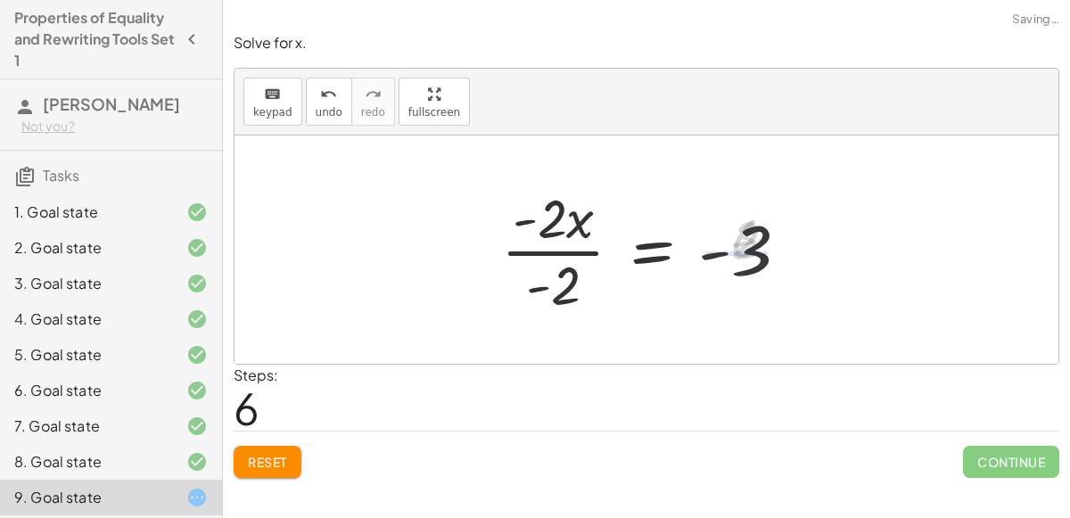
click at [588, 250] on div at bounding box center [652, 249] width 320 height 137
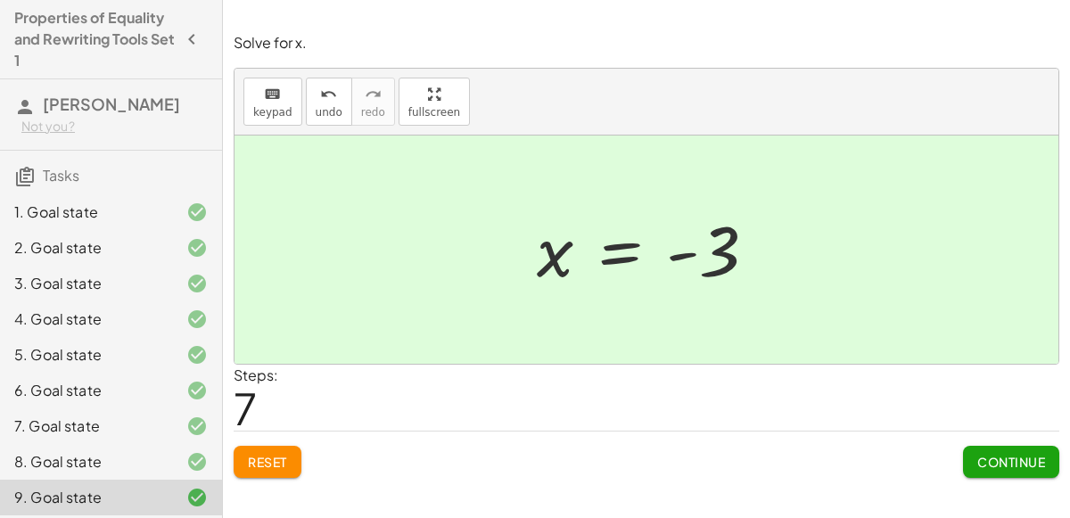
click at [991, 467] on button "Continue" at bounding box center [1011, 462] width 96 height 32
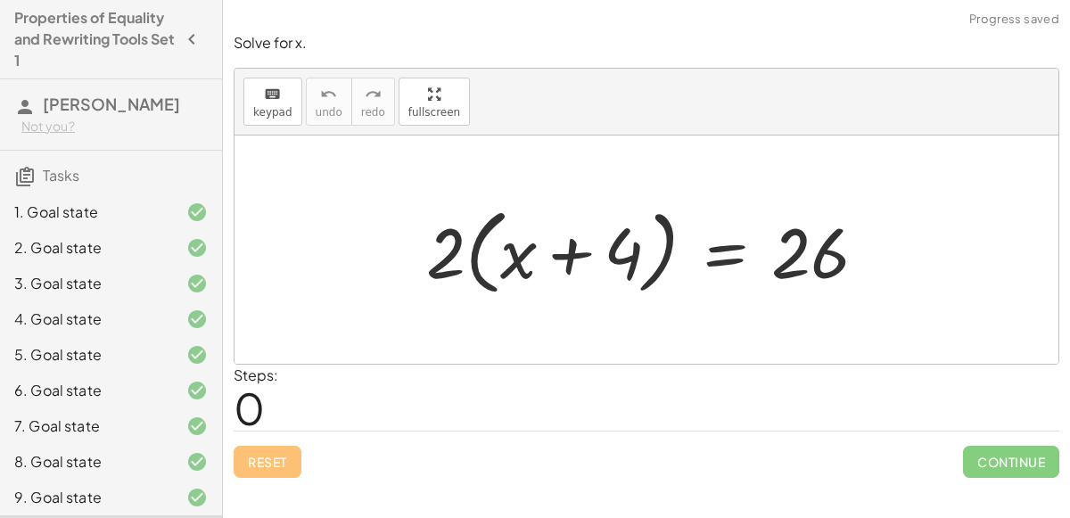
click at [481, 276] on div at bounding box center [653, 250] width 473 height 103
click at [489, 265] on div at bounding box center [653, 250] width 473 height 103
click at [574, 255] on div at bounding box center [653, 250] width 473 height 103
drag, startPoint x: 510, startPoint y: 260, endPoint x: 437, endPoint y: 259, distance: 73.1
click at [437, 259] on div at bounding box center [653, 250] width 473 height 103
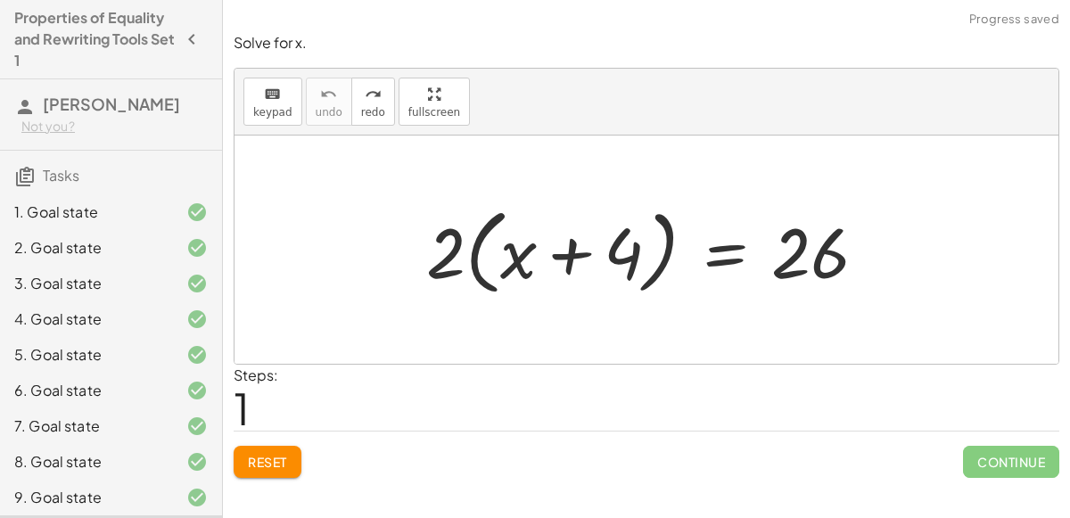
click at [281, 450] on button "Reset" at bounding box center [268, 462] width 68 height 32
click at [475, 276] on div at bounding box center [653, 250] width 473 height 103
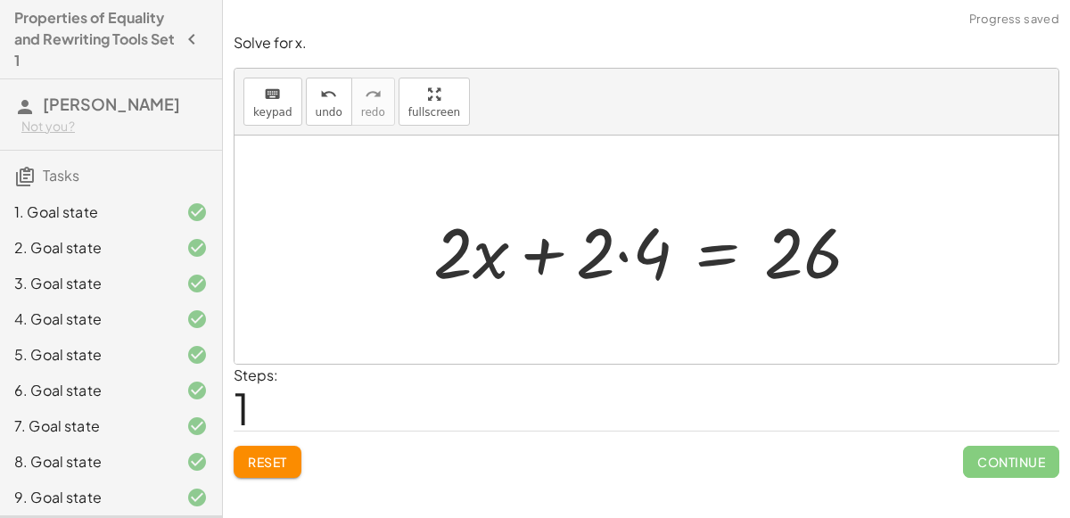
click at [623, 255] on div at bounding box center [653, 250] width 458 height 92
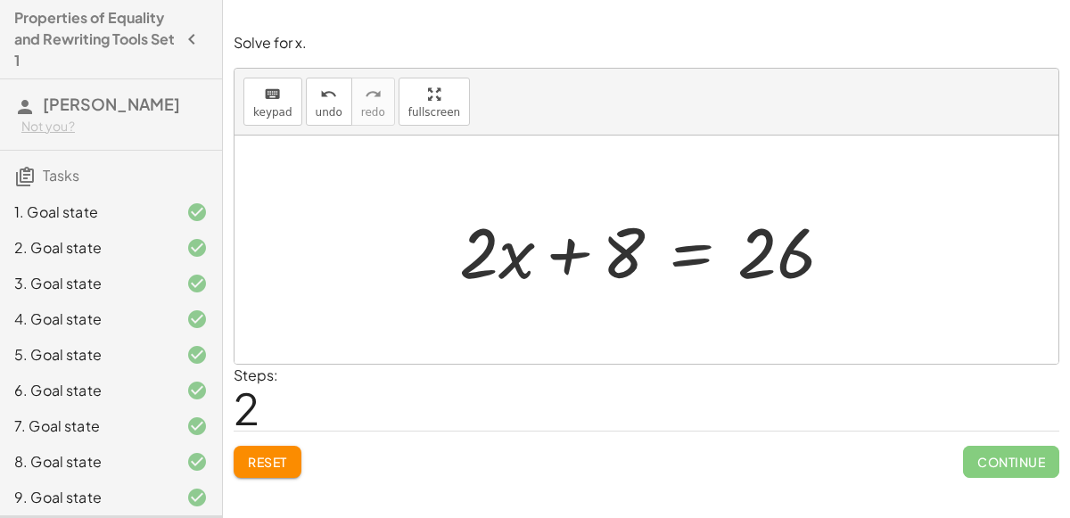
click at [679, 247] on div at bounding box center [653, 250] width 406 height 92
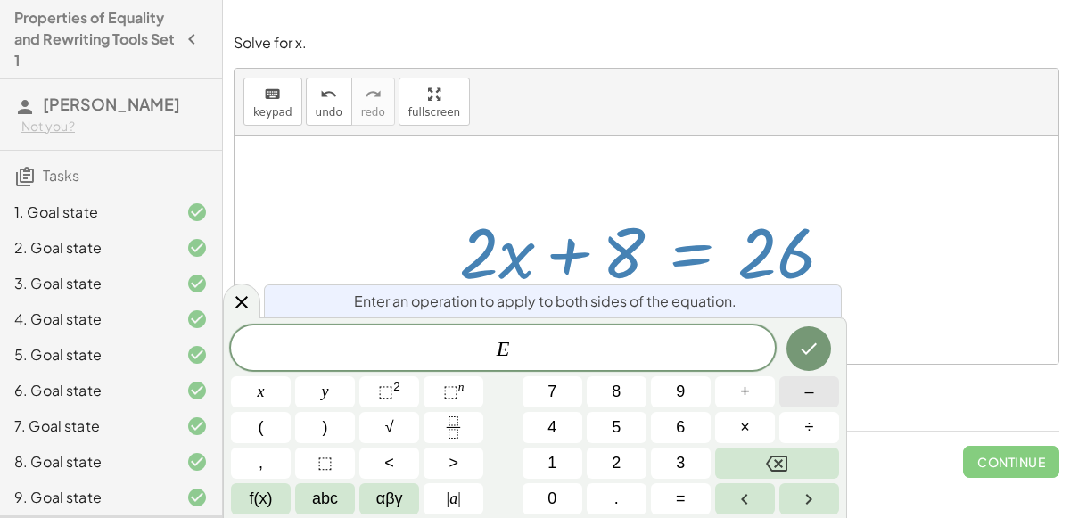
click at [811, 392] on span "–" at bounding box center [808, 392] width 9 height 24
click at [631, 399] on button "8" at bounding box center [617, 391] width 60 height 31
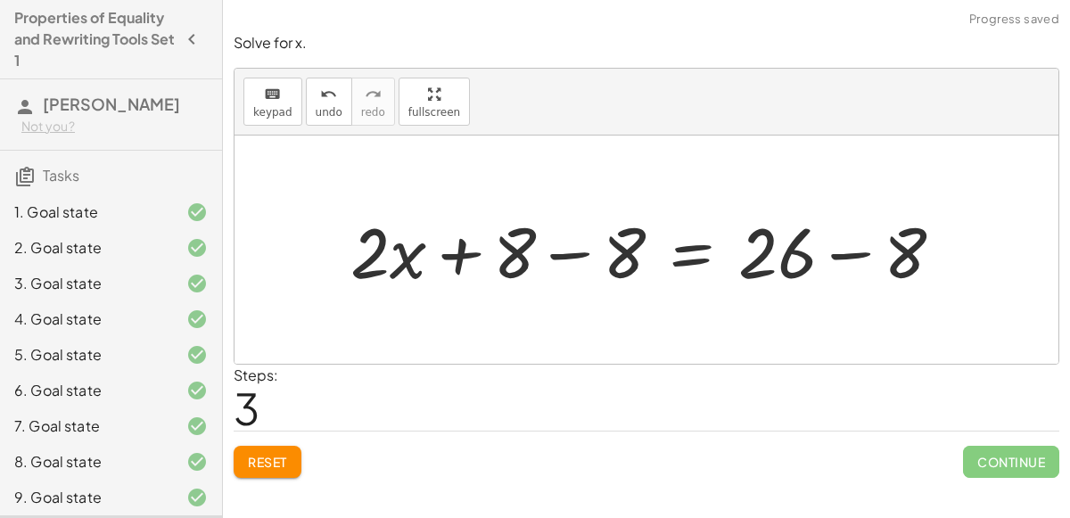
click at [564, 244] on div at bounding box center [653, 250] width 625 height 92
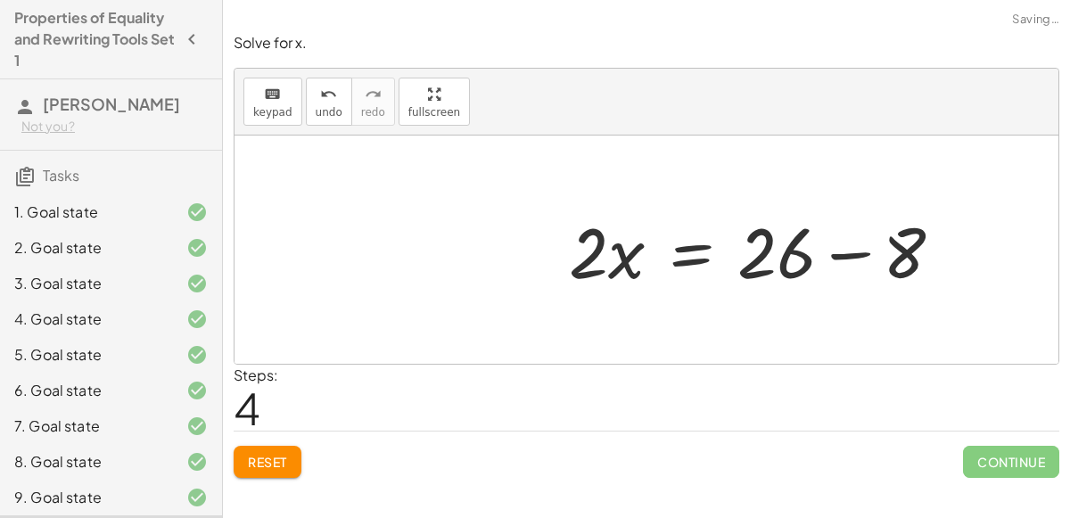
click at [843, 257] on div at bounding box center [763, 250] width 406 height 92
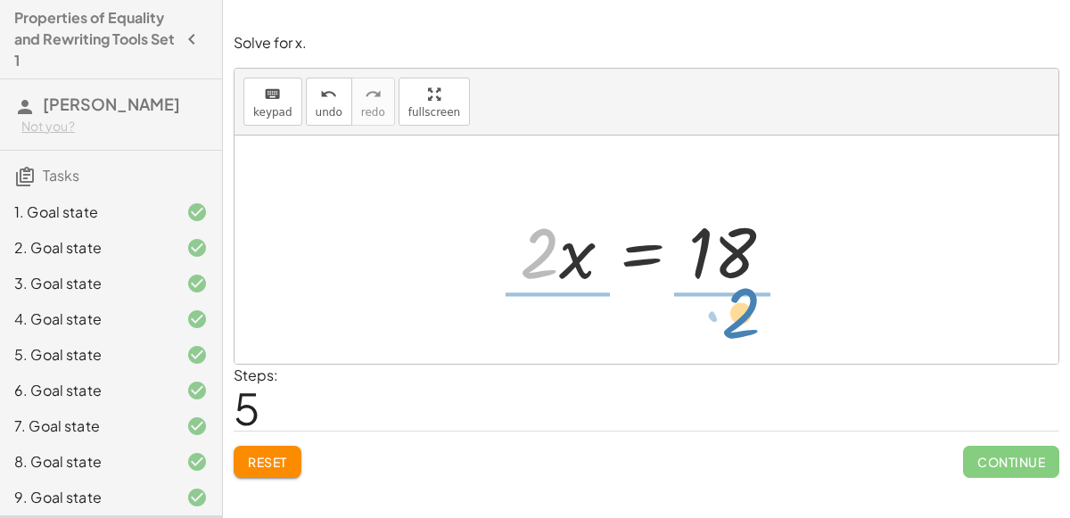
drag, startPoint x: 547, startPoint y: 261, endPoint x: 747, endPoint y: 324, distance: 210.1
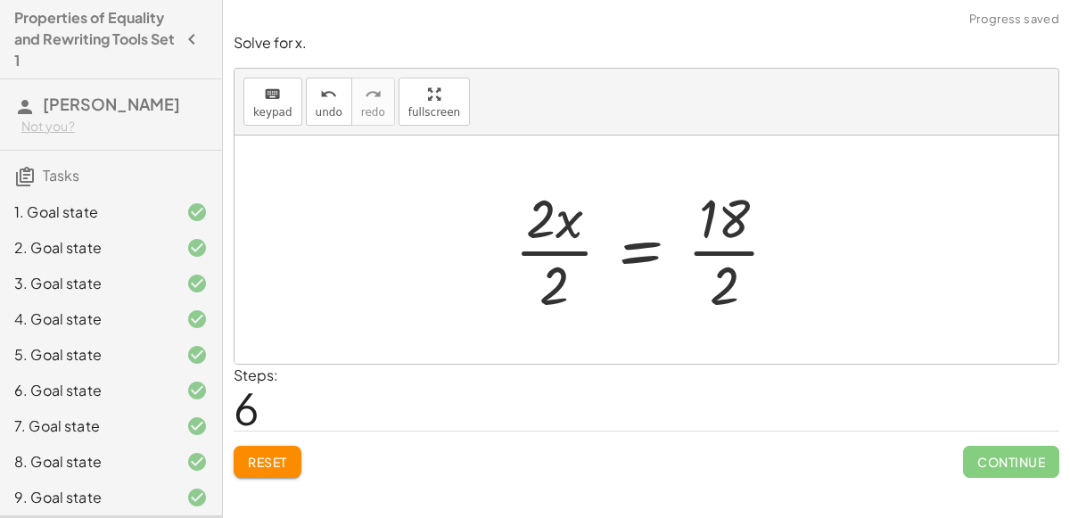
click at [728, 243] on div at bounding box center [653, 249] width 295 height 137
click at [527, 245] on div at bounding box center [634, 249] width 257 height 137
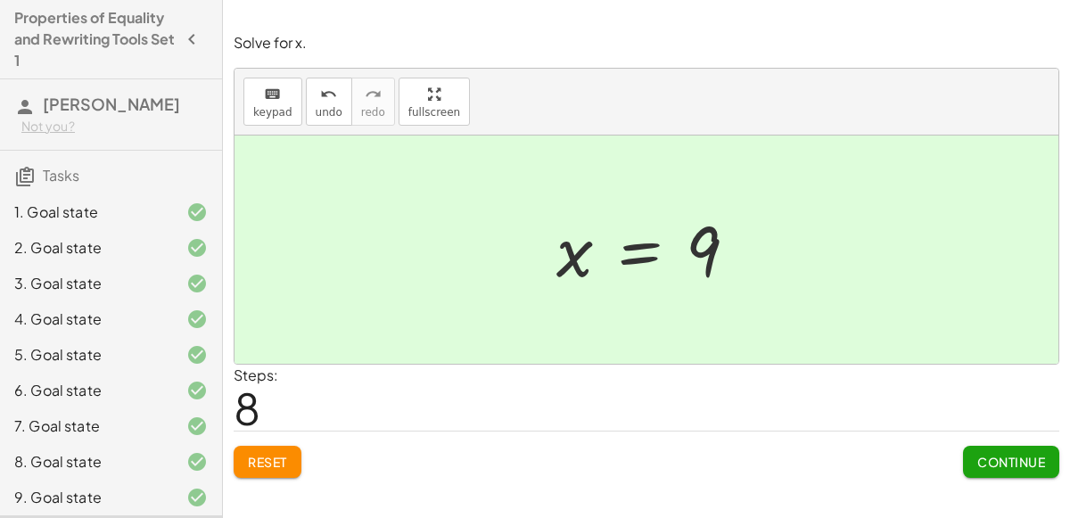
click at [980, 446] on span "Continue" at bounding box center [1011, 462] width 96 height 32
click at [979, 455] on span "Continue" at bounding box center [1011, 462] width 68 height 16
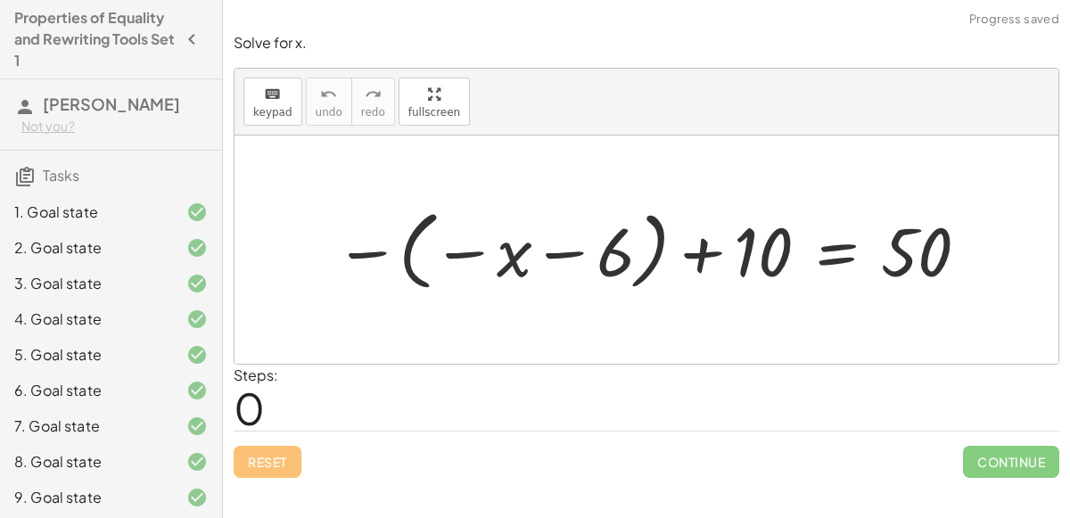
click at [415, 274] on div at bounding box center [653, 249] width 656 height 95
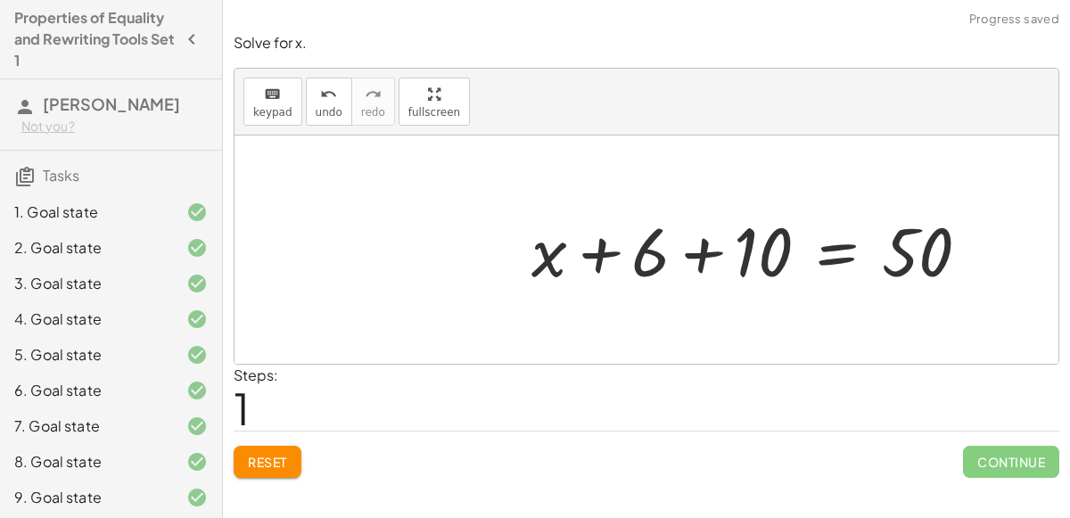
click at [589, 245] on div at bounding box center [757, 249] width 471 height 89
click at [686, 251] on div at bounding box center [757, 249] width 471 height 89
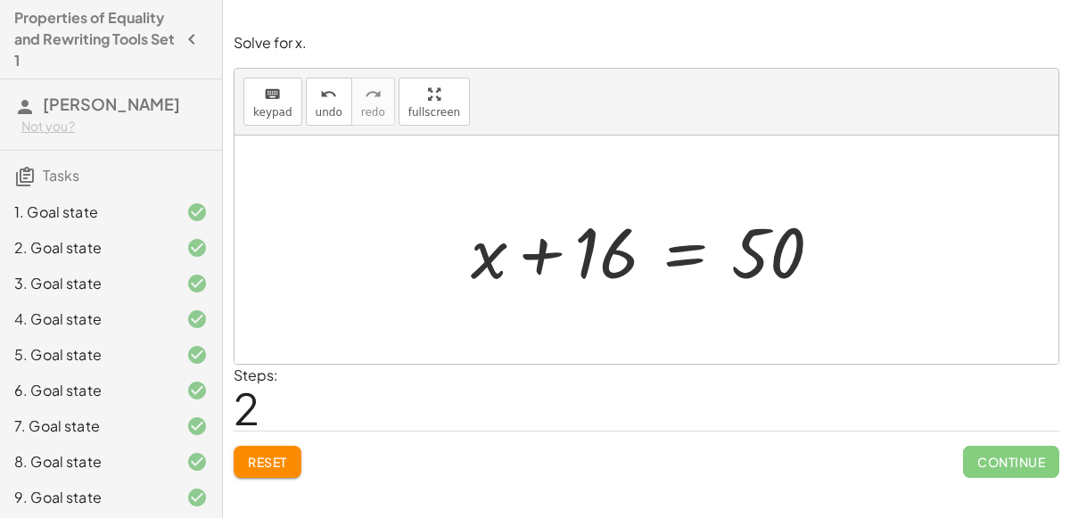
click at [668, 255] on div at bounding box center [653, 250] width 383 height 92
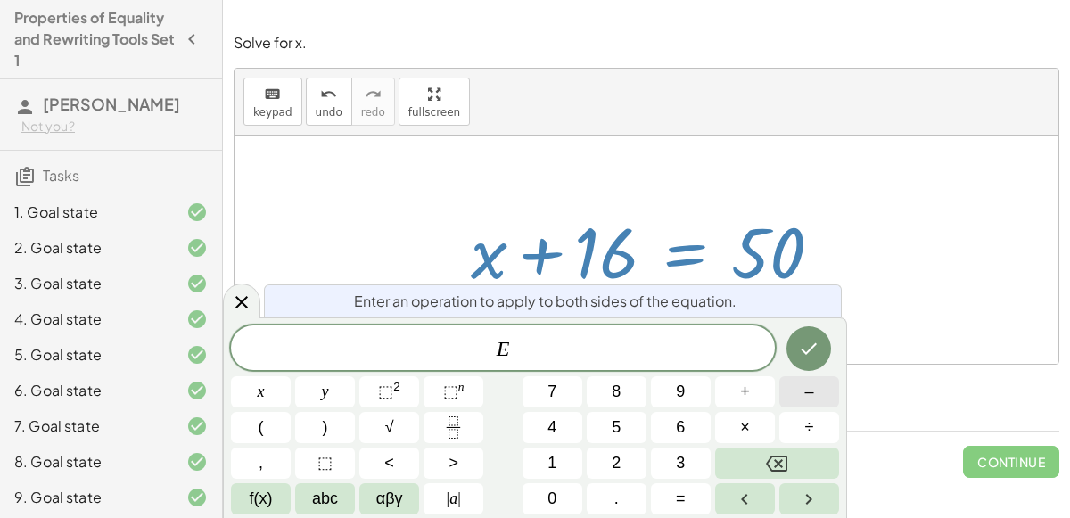
click at [800, 394] on button "–" at bounding box center [809, 391] width 60 height 31
click at [535, 455] on button "1" at bounding box center [552, 463] width 60 height 31
click at [673, 436] on button "6" at bounding box center [681, 427] width 60 height 31
click at [810, 342] on icon "Done" at bounding box center [808, 348] width 21 height 21
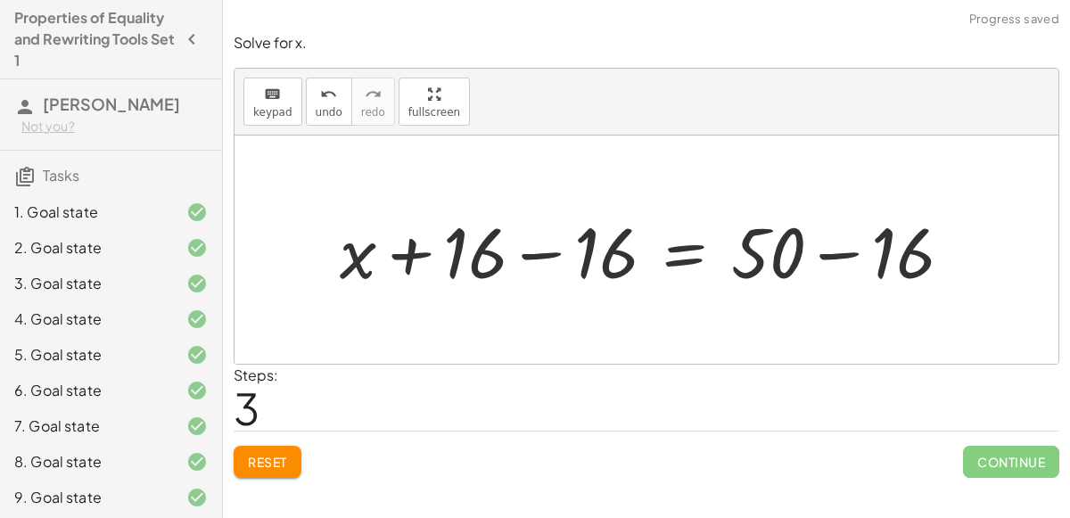
click at [543, 259] on div at bounding box center [653, 250] width 645 height 92
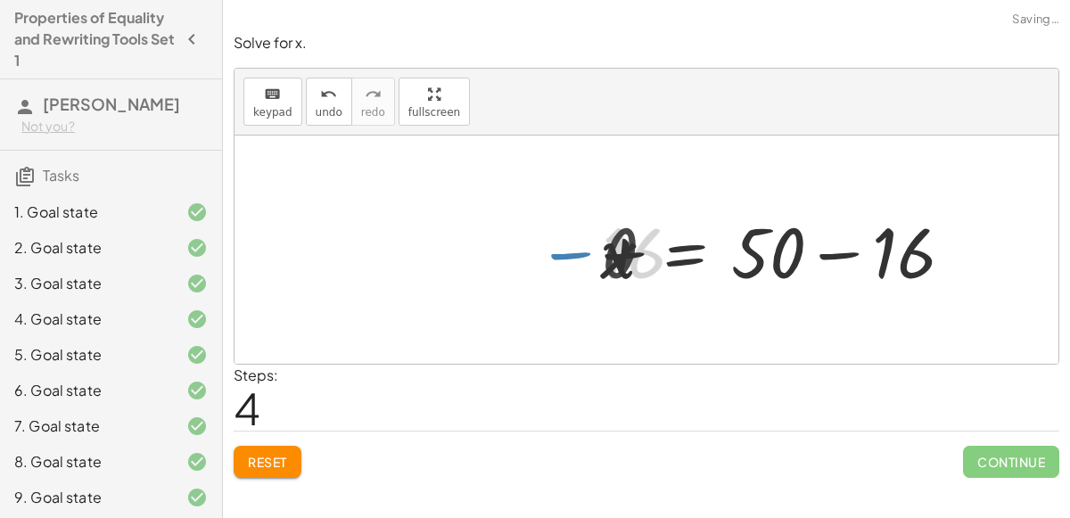
click at [836, 252] on div at bounding box center [784, 250] width 383 height 92
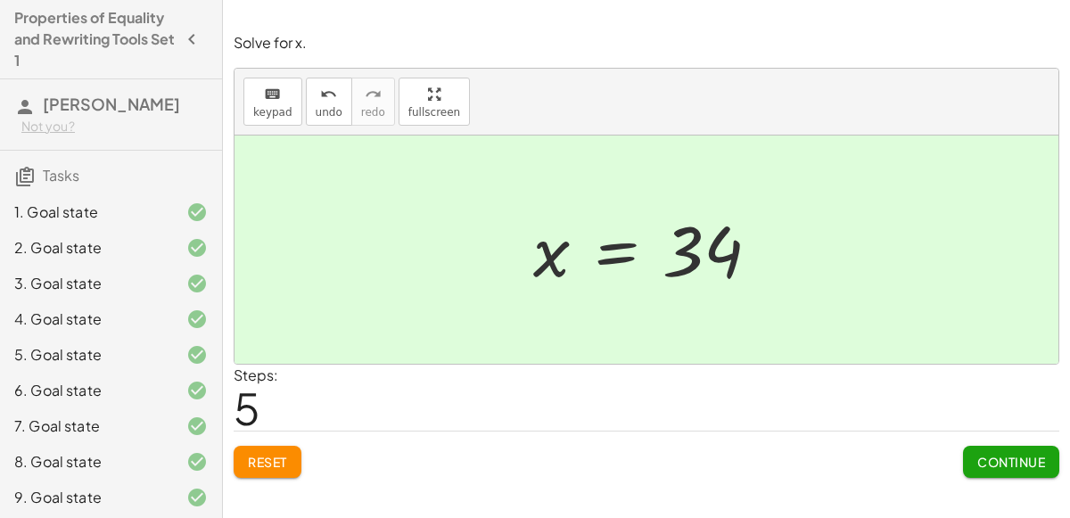
click at [1004, 446] on button "Continue" at bounding box center [1011, 462] width 96 height 32
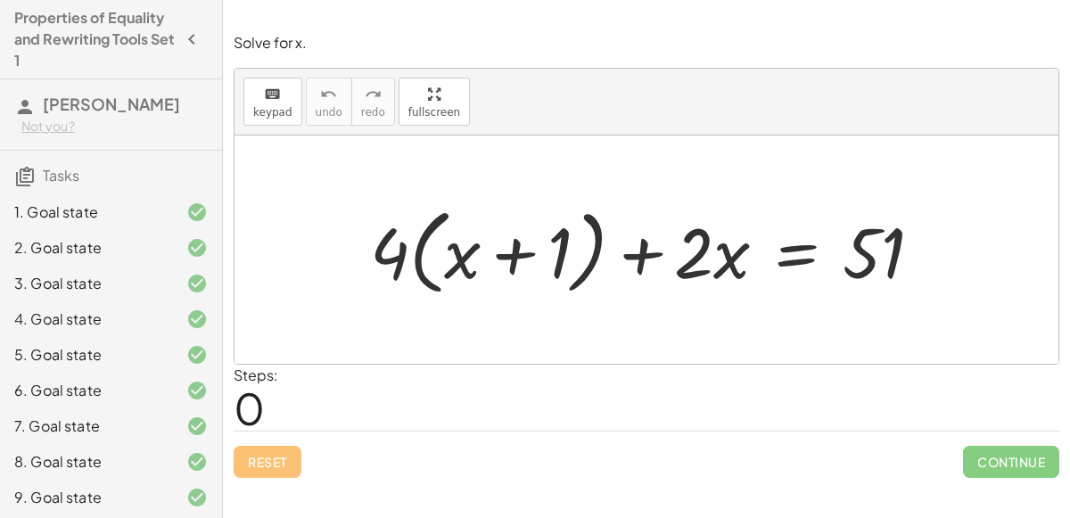
click at [426, 276] on div at bounding box center [653, 250] width 585 height 103
click at [588, 266] on div at bounding box center [653, 250] width 585 height 103
click at [583, 267] on div at bounding box center [653, 250] width 585 height 103
click at [412, 267] on div at bounding box center [653, 250] width 585 height 103
click at [429, 264] on div at bounding box center [653, 250] width 585 height 103
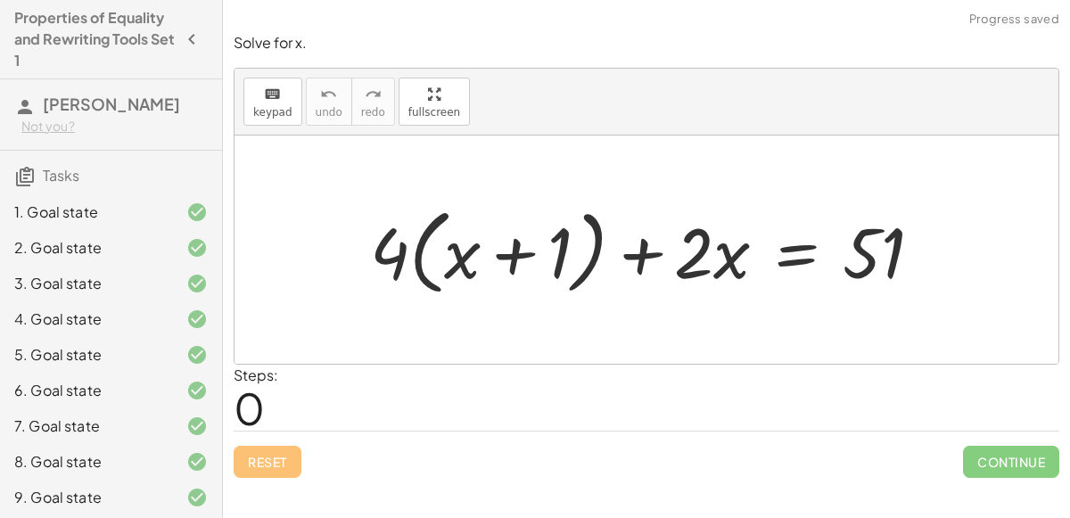
click at [421, 272] on div at bounding box center [653, 250] width 585 height 103
click at [581, 251] on div at bounding box center [653, 250] width 585 height 103
click at [509, 251] on div at bounding box center [653, 250] width 585 height 103
click at [431, 267] on div at bounding box center [653, 250] width 585 height 103
click at [422, 272] on div at bounding box center [653, 250] width 585 height 103
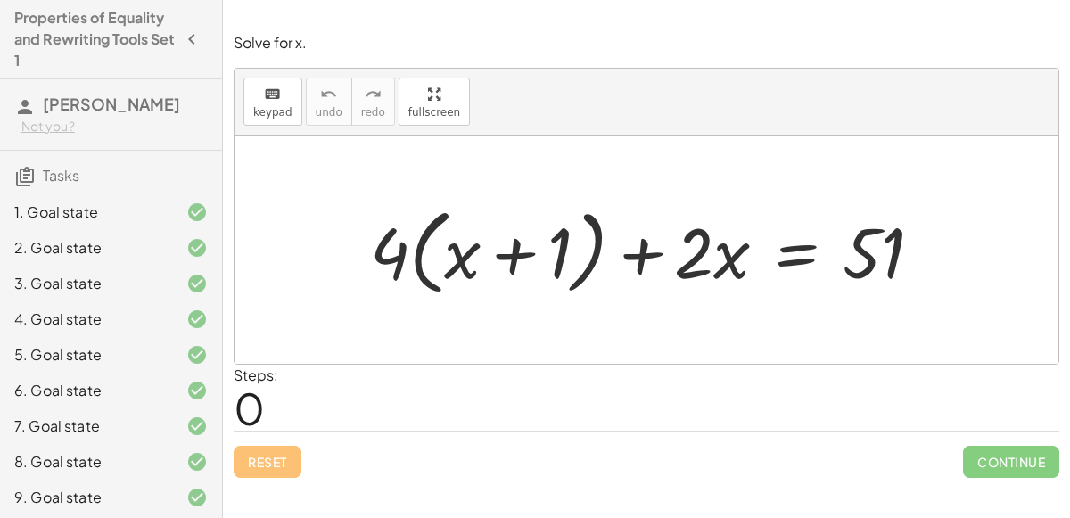
click at [422, 272] on div at bounding box center [653, 250] width 585 height 103
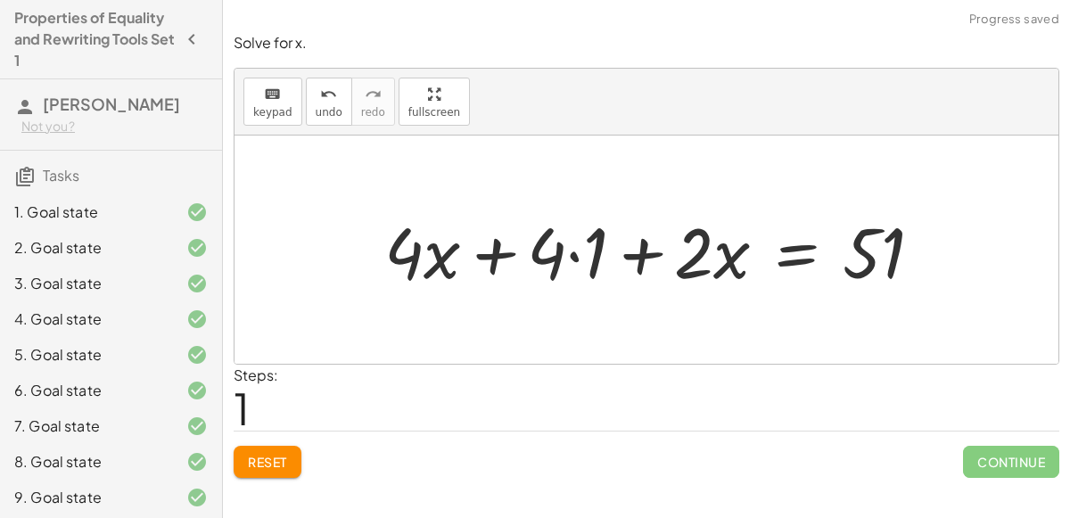
click at [569, 251] on div at bounding box center [660, 250] width 571 height 92
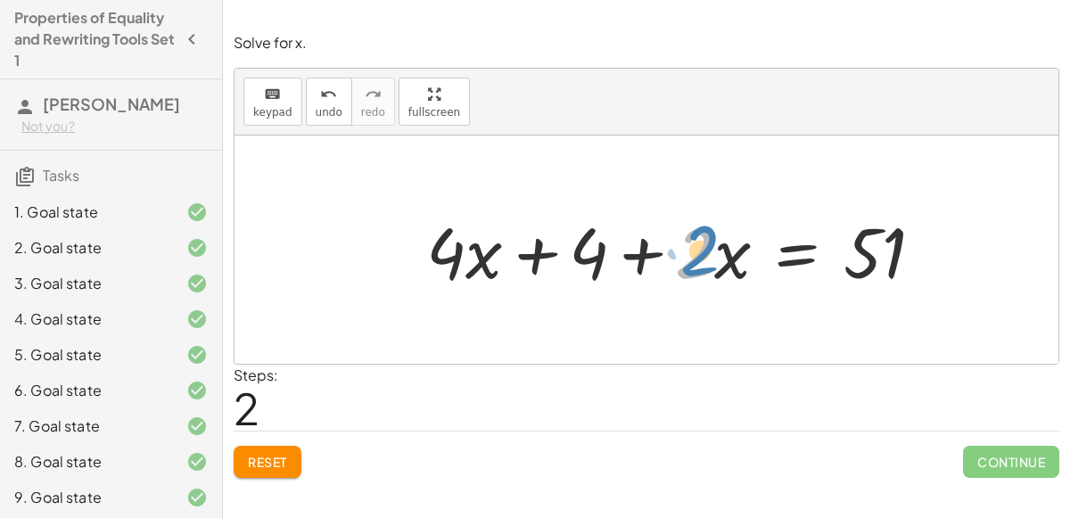
click at [694, 253] on div at bounding box center [681, 250] width 529 height 92
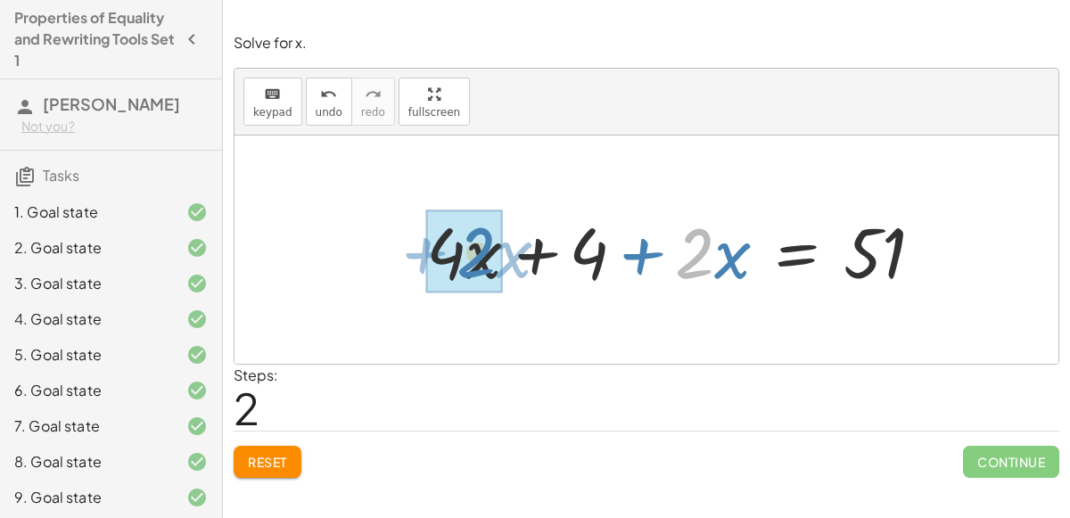
drag, startPoint x: 692, startPoint y: 257, endPoint x: 474, endPoint y: 256, distance: 217.6
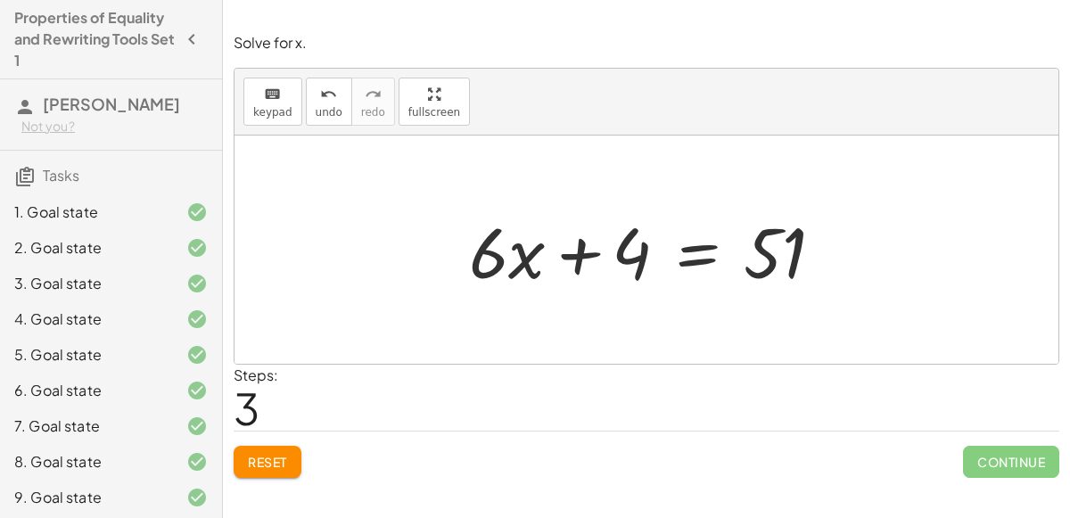
click at [706, 252] on div at bounding box center [653, 250] width 387 height 92
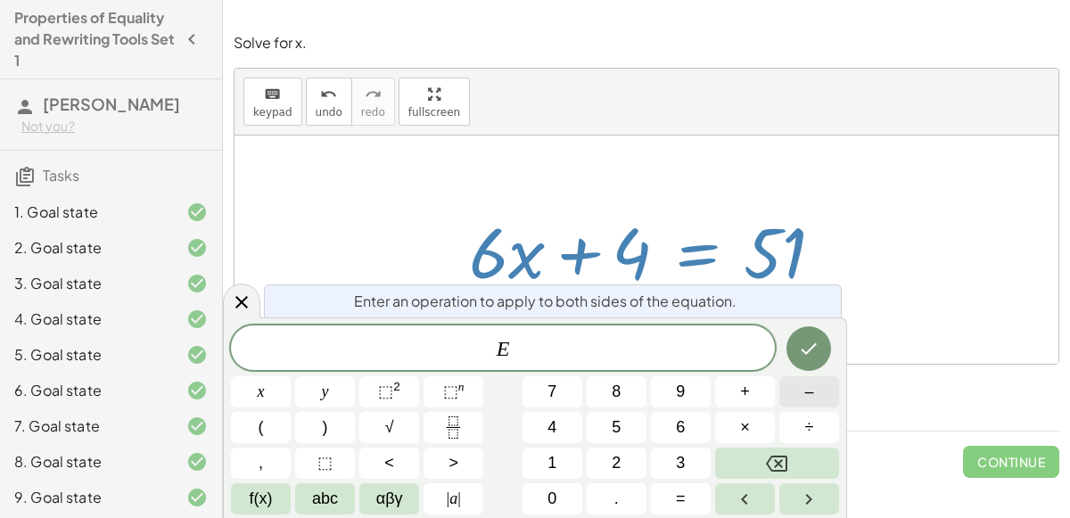
click at [798, 401] on button "–" at bounding box center [809, 391] width 60 height 31
click at [559, 430] on button "4" at bounding box center [552, 427] width 60 height 31
click at [805, 371] on div at bounding box center [809, 348] width 60 height 46
click at [810, 350] on icon "Done" at bounding box center [810, 349] width 16 height 12
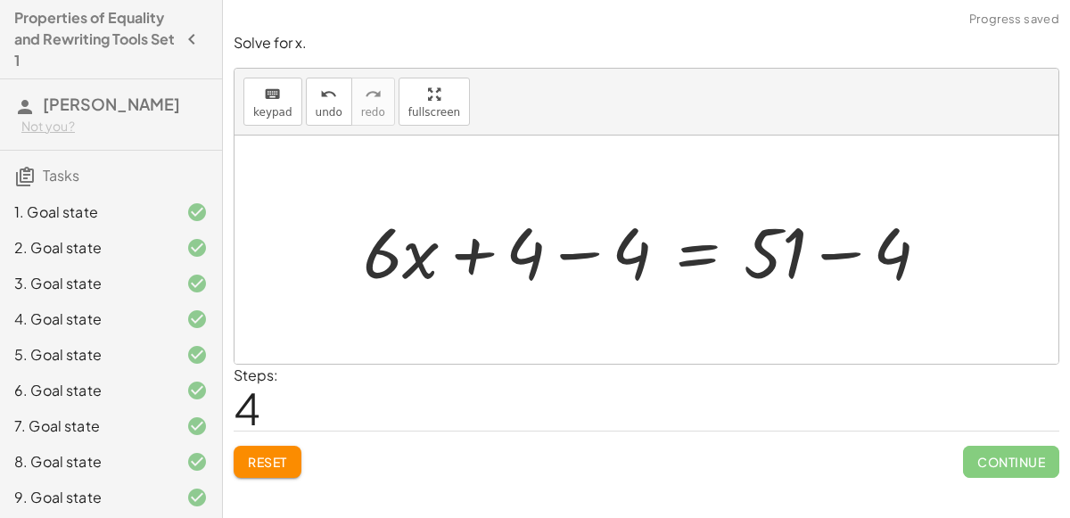
click at [588, 258] on div at bounding box center [653, 250] width 598 height 92
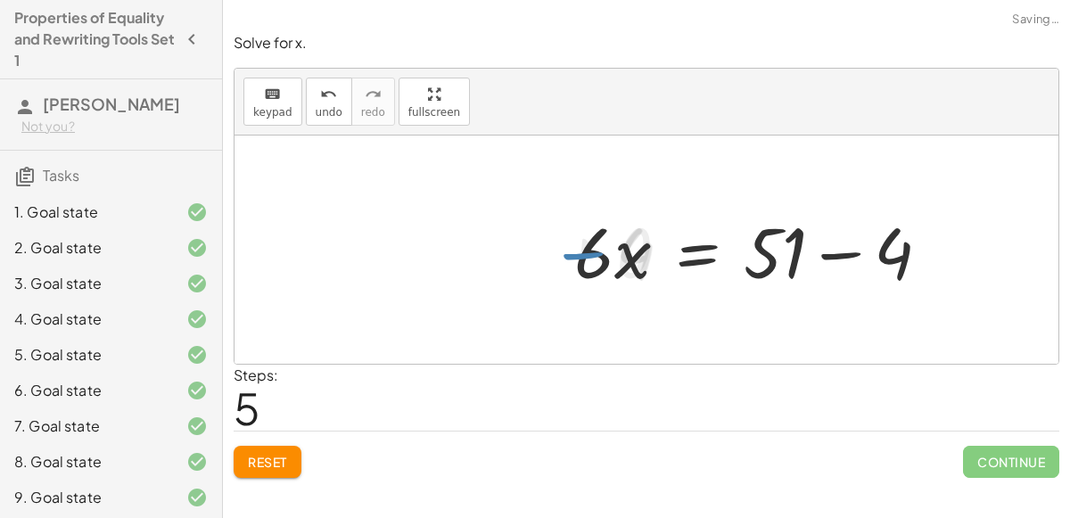
click at [826, 251] on div at bounding box center [759, 250] width 387 height 92
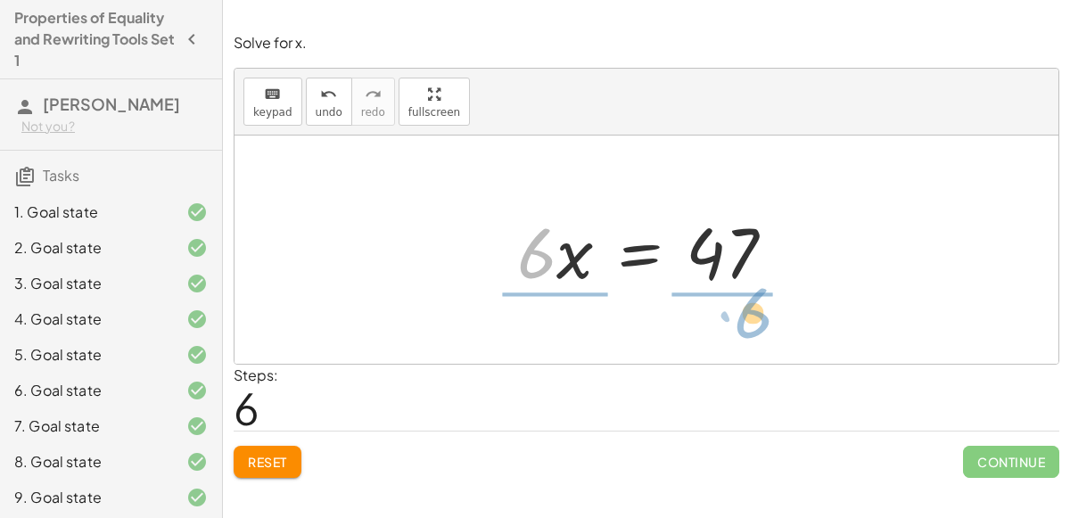
drag, startPoint x: 537, startPoint y: 263, endPoint x: 752, endPoint y: 326, distance: 224.0
click at [752, 326] on div "+ · 4 · ( + x + 1 ) + · 2 · x = 51 + · 4 · x + · 4 · 1 + · 2 · x = 51 + · 4 · x…" at bounding box center [646, 250] width 824 height 228
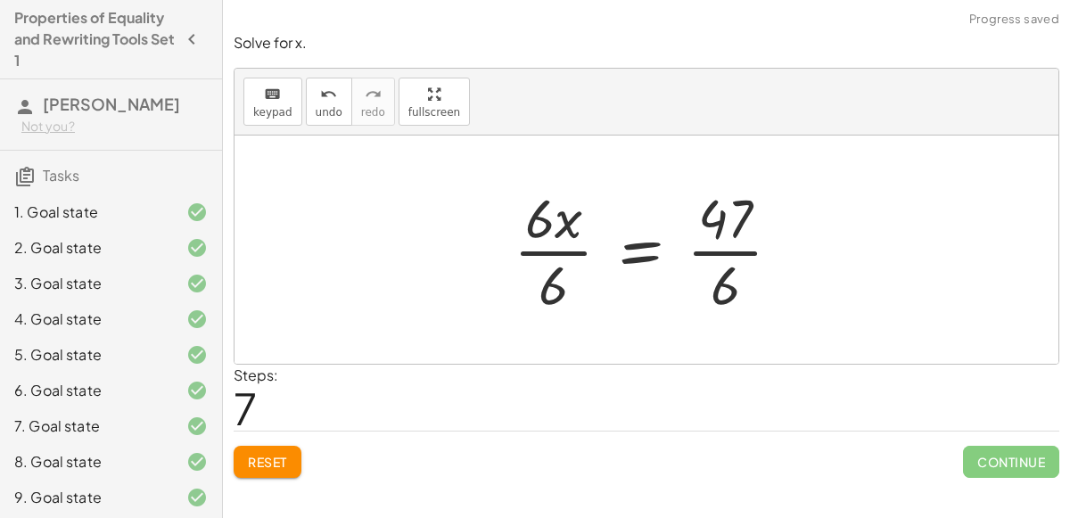
click at [724, 248] on div at bounding box center [655, 249] width 300 height 137
click at [549, 249] on div at bounding box center [654, 249] width 300 height 137
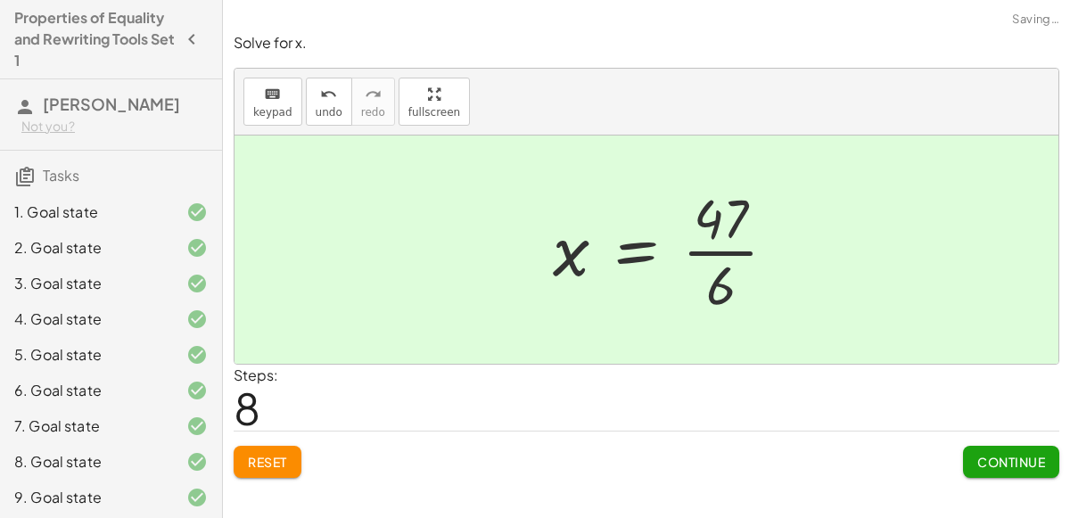
click at [698, 256] on div at bounding box center [672, 249] width 256 height 137
